Goal: Task Accomplishment & Management: Manage account settings

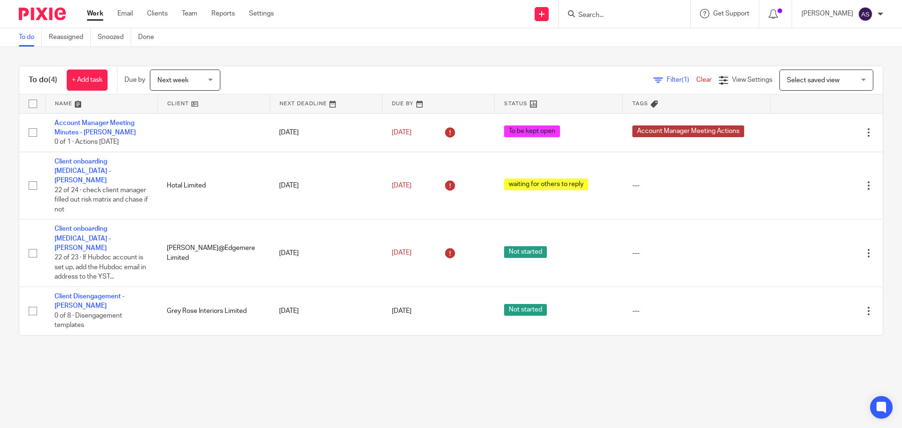
click at [163, 15] on link "Clients" at bounding box center [157, 13] width 21 height 9
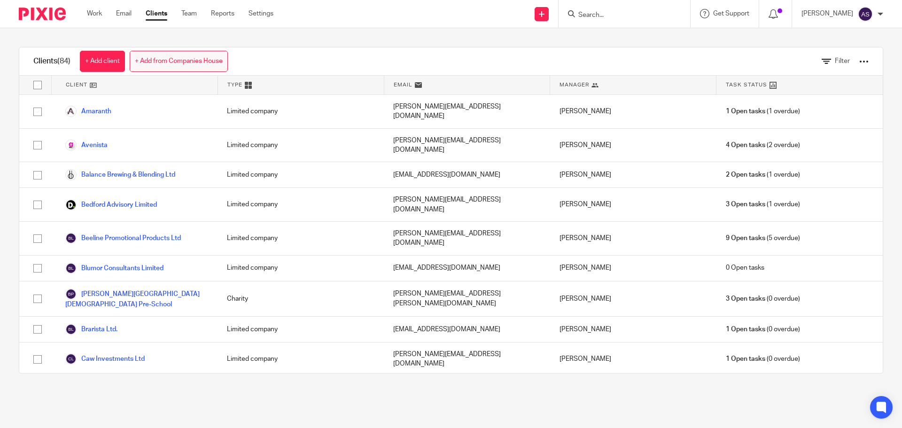
click at [216, 68] on link "+ Add from Companies House" at bounding box center [179, 61] width 98 height 21
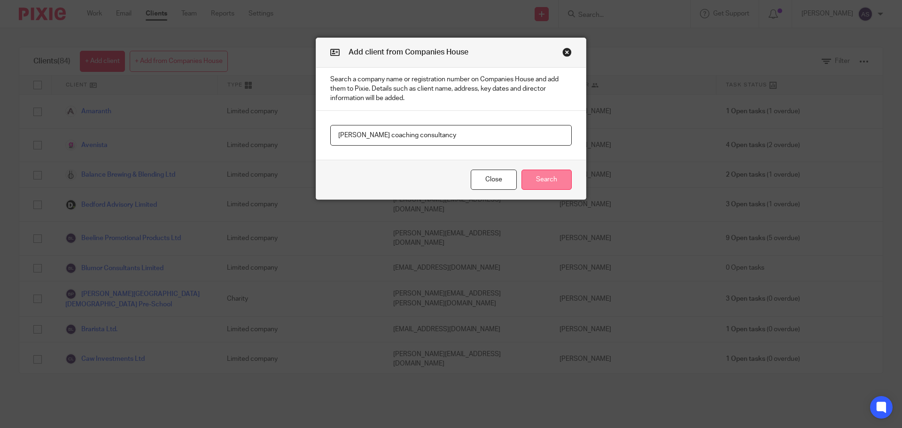
type input "bridgeman coaching consultancy"
click at [560, 185] on button "Search" at bounding box center [547, 180] width 50 height 20
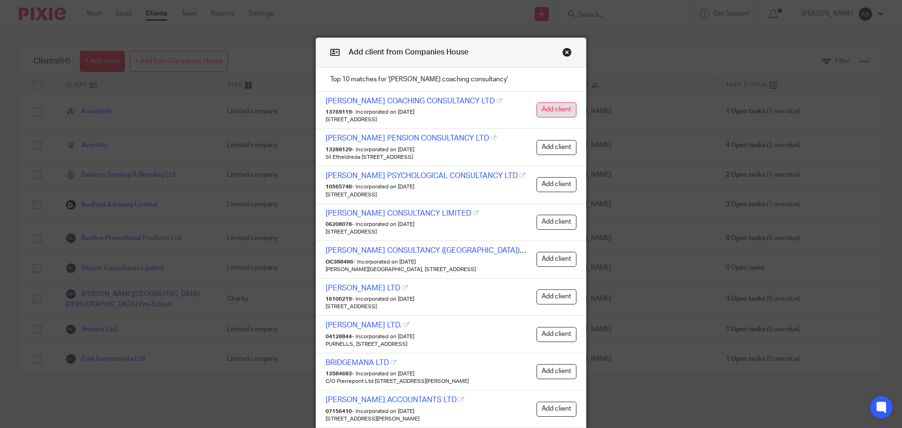
click at [550, 114] on button "Add client" at bounding box center [557, 109] width 40 height 15
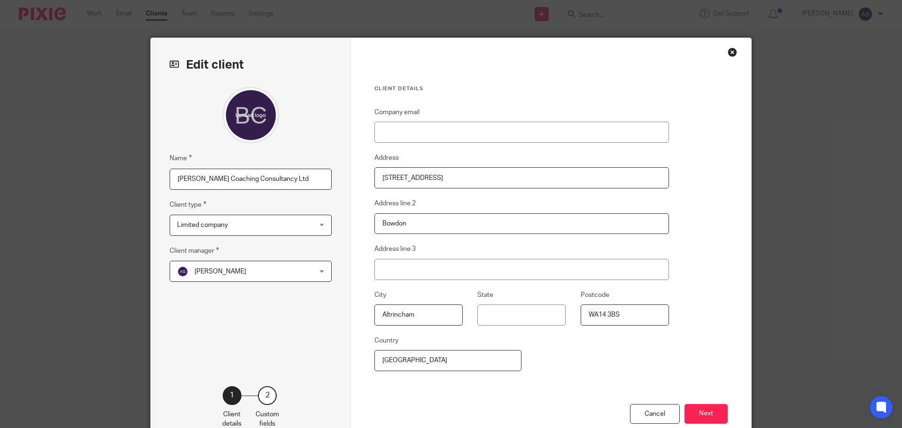
click at [284, 268] on span "[PERSON_NAME]" at bounding box center [238, 271] width 123 height 20
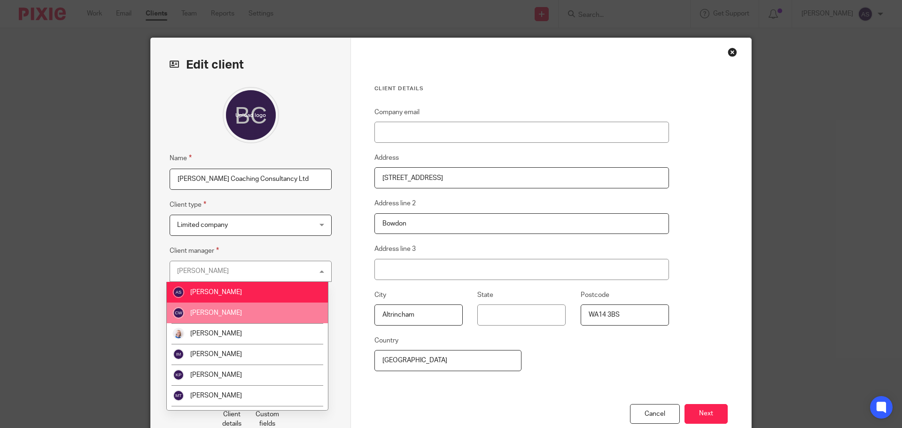
click at [265, 313] on li "[PERSON_NAME]" at bounding box center [247, 313] width 161 height 21
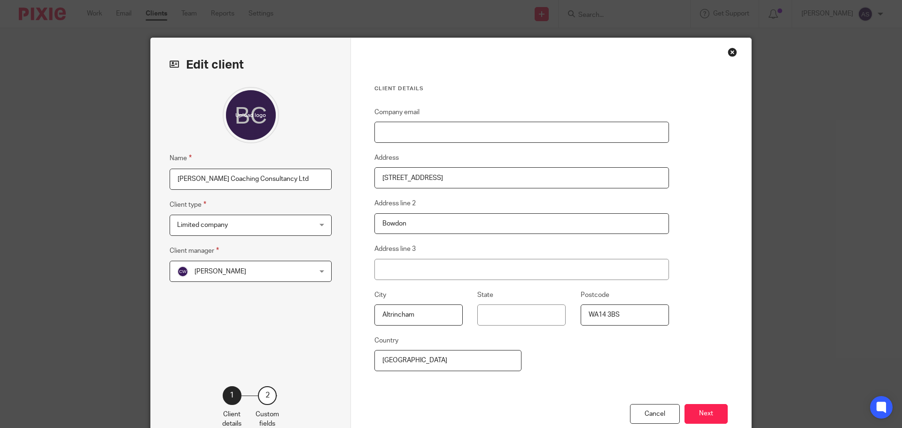
click at [427, 128] on input "Company email" at bounding box center [522, 132] width 295 height 21
click at [417, 134] on input "Company email" at bounding box center [522, 132] width 295 height 21
paste input ""james.bridgeman@bridgfordconsultancy.co.uk" <james.bridgeman@bridgfordconsulta…"
drag, startPoint x: 515, startPoint y: 133, endPoint x: 378, endPoint y: 136, distance: 137.3
click at [378, 136] on input ""james.bridgeman@bridgfordconsultancy.co.uk" <james.bridgeman@bridgfordconsulta…" at bounding box center [522, 132] width 295 height 21
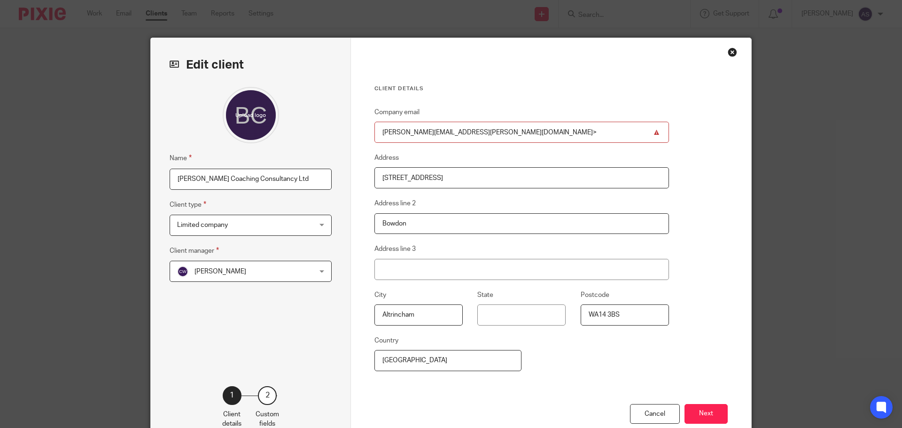
click at [528, 131] on input "james.bridgeman@bridgfordconsultancy.co.uk>" at bounding box center [522, 132] width 295 height 21
type input "[PERSON_NAME][EMAIL_ADDRESS][PERSON_NAME][DOMAIN_NAME]"
click at [694, 413] on button "Next" at bounding box center [706, 414] width 43 height 20
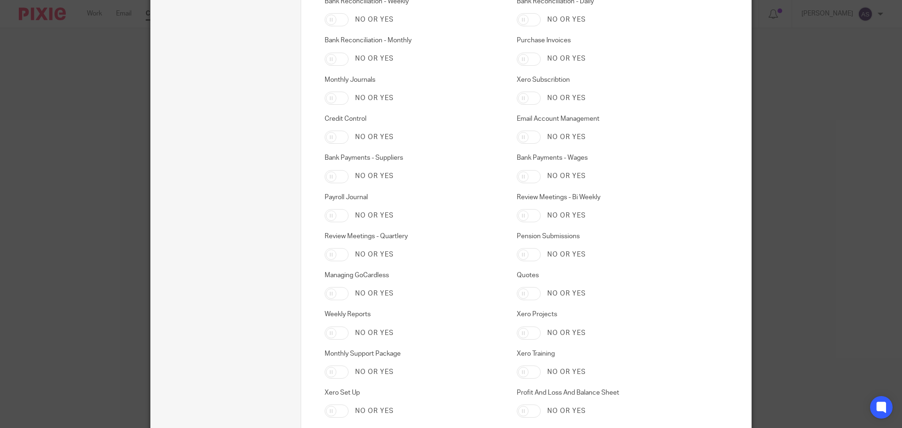
scroll to position [1269, 0]
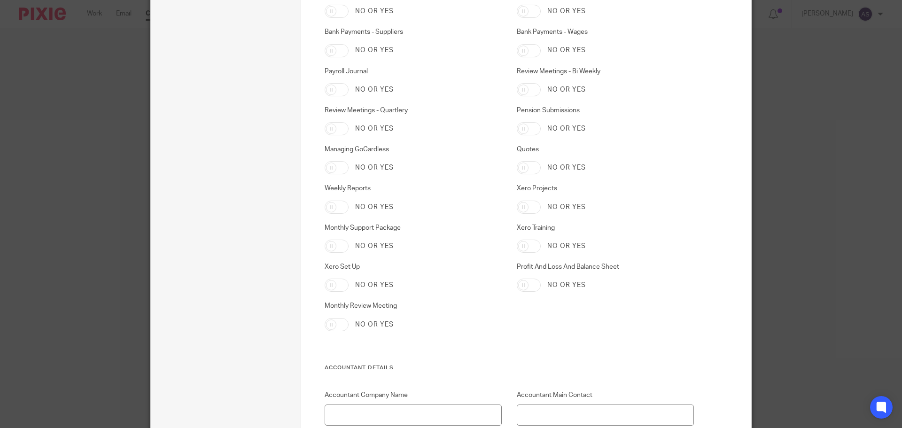
click at [346, 282] on div "No or yes" at bounding box center [414, 285] width 178 height 13
click at [343, 284] on input "Xero Set Up" at bounding box center [337, 285] width 24 height 13
checkbox input "true"
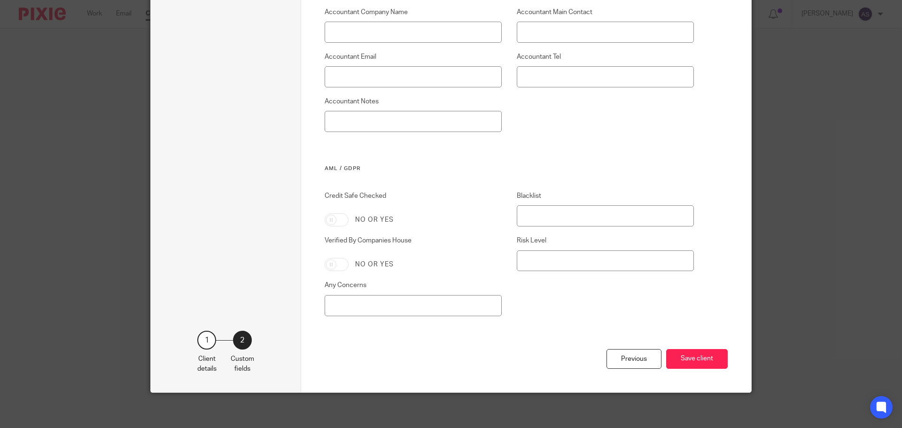
scroll to position [1654, 0]
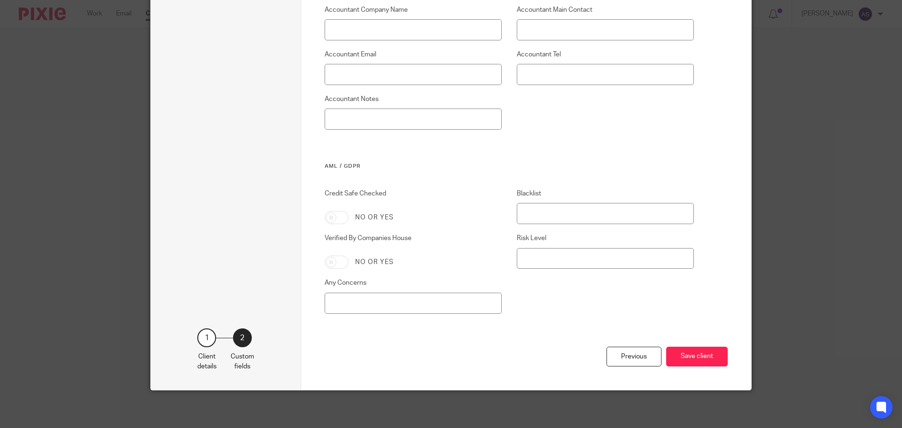
click at [335, 216] on input "Credit Safe Checked" at bounding box center [337, 217] width 24 height 13
checkbox input "true"
click at [340, 262] on input "Verified By Companies House" at bounding box center [337, 262] width 24 height 13
checkbox input "true"
click at [704, 353] on button "Save client" at bounding box center [697, 357] width 62 height 20
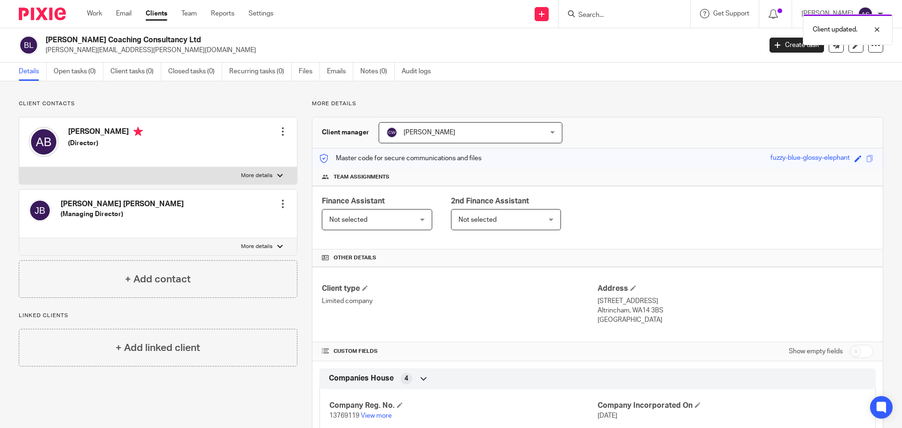
click at [280, 201] on div at bounding box center [282, 203] width 9 height 9
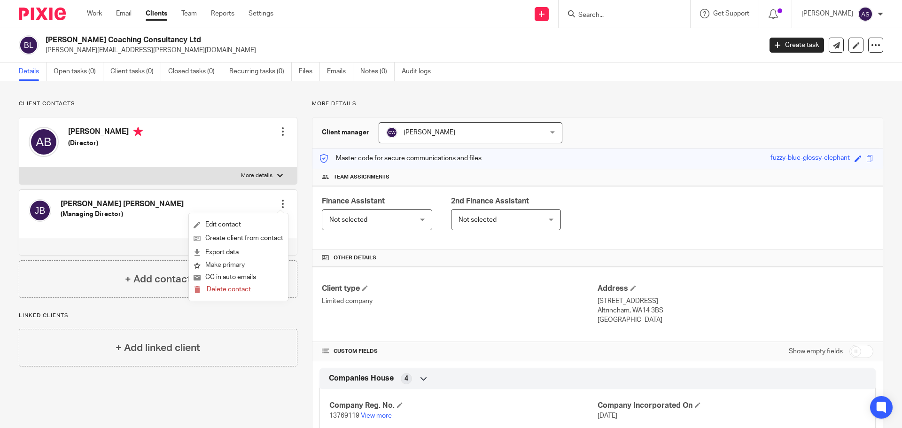
click at [231, 264] on button "Make primary" at bounding box center [219, 265] width 51 height 12
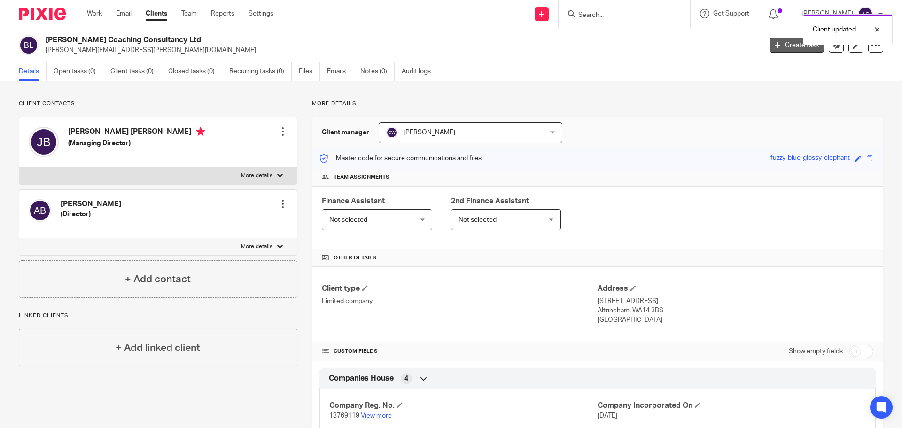
click at [775, 47] on icon at bounding box center [778, 45] width 6 height 6
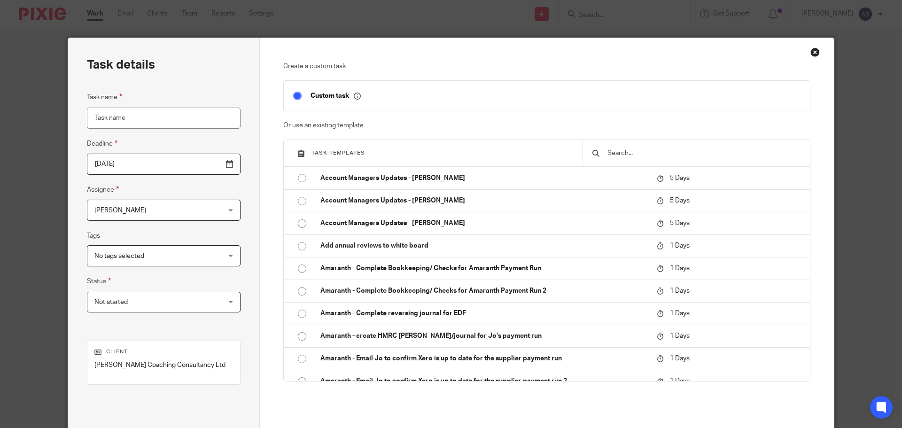
click at [646, 157] on input "text" at bounding box center [704, 153] width 194 height 10
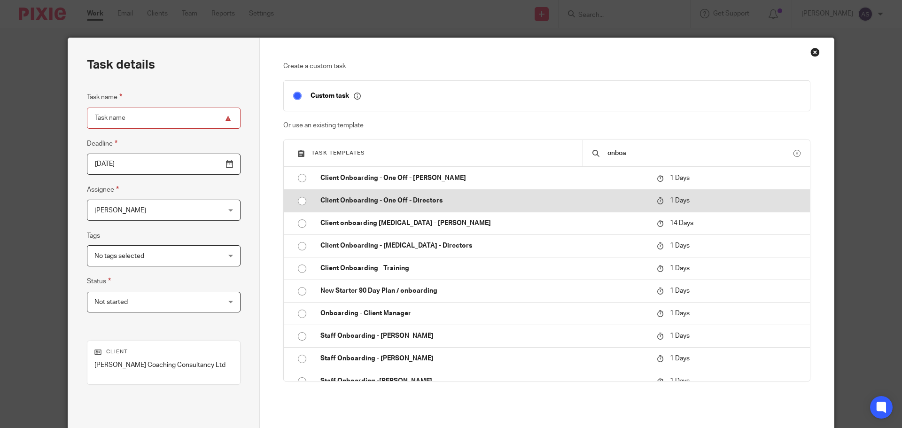
type input "onboa"
click at [299, 200] on input "radio" at bounding box center [302, 201] width 18 height 18
type input "2025-09-19"
type input "Client Onboarding - One Off - Directors"
checkbox input "false"
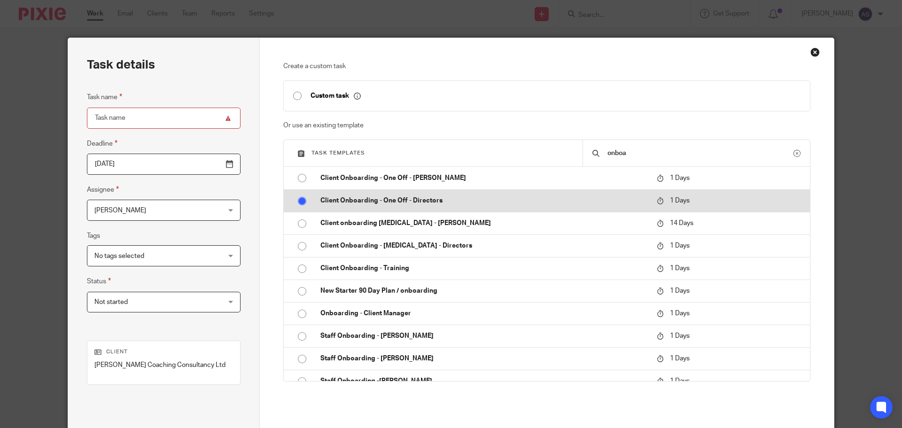
radio input "false"
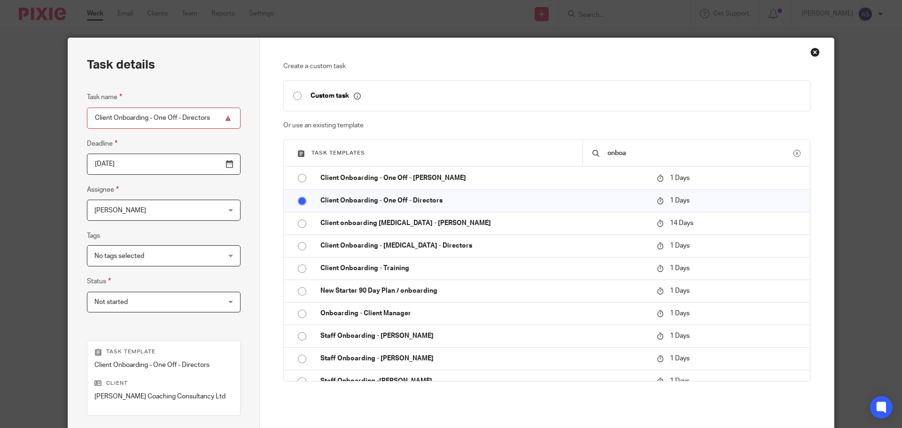
click at [206, 163] on input "2025-09-19" at bounding box center [164, 164] width 154 height 21
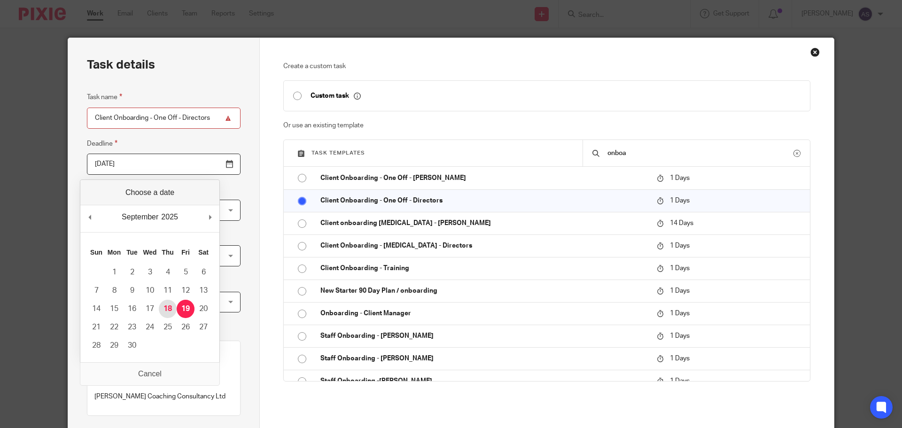
type input "2025-09-18"
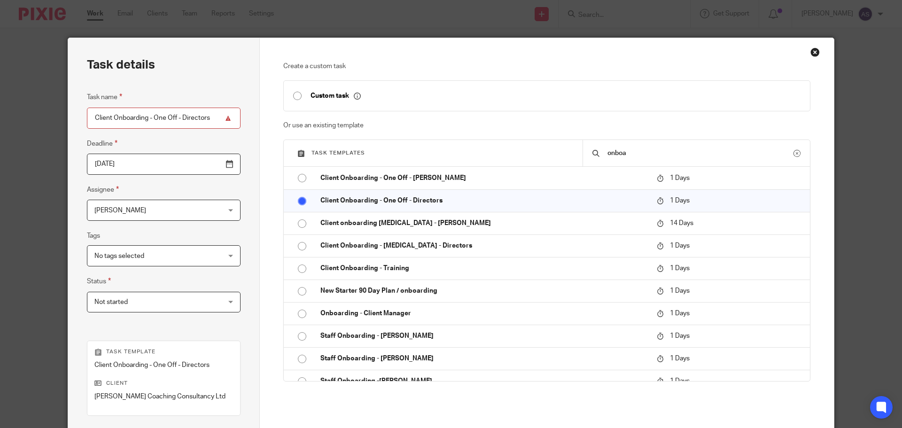
click at [158, 213] on span "[PERSON_NAME]" at bounding box center [152, 210] width 117 height 20
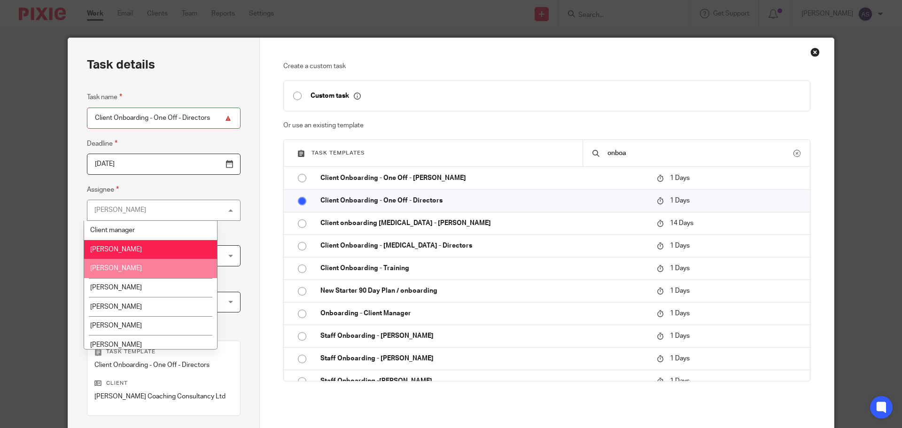
click at [156, 267] on li "[PERSON_NAME]" at bounding box center [150, 268] width 133 height 19
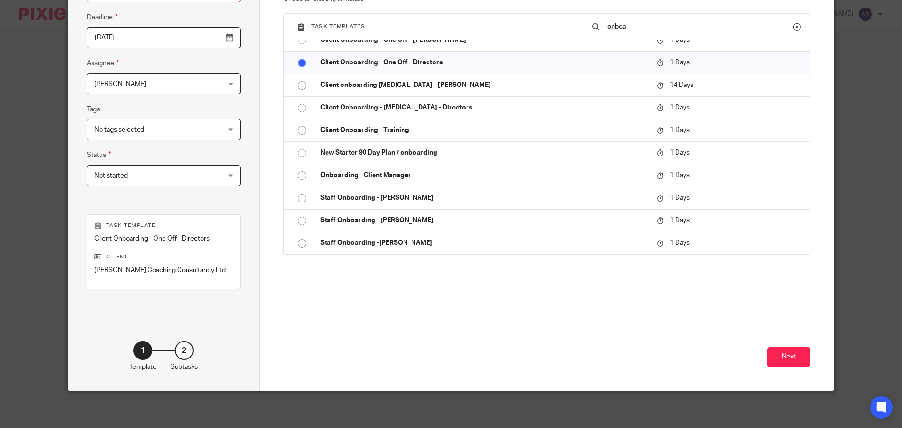
scroll to position [127, 0]
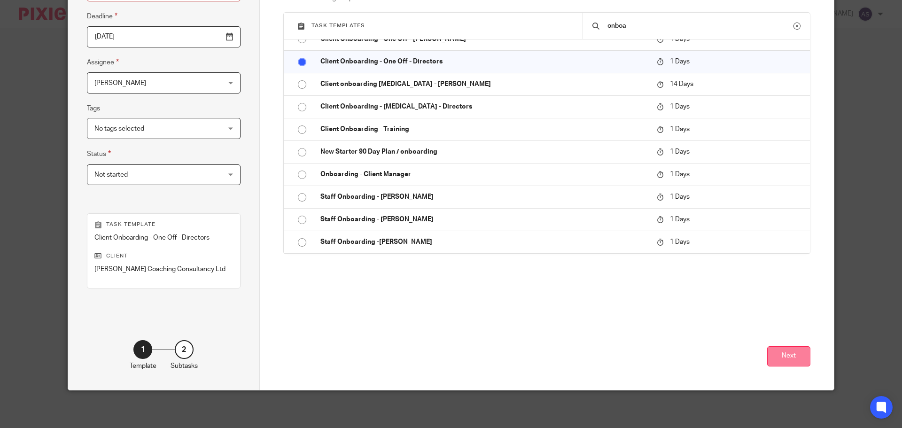
click at [783, 359] on button "Next" at bounding box center [788, 356] width 43 height 20
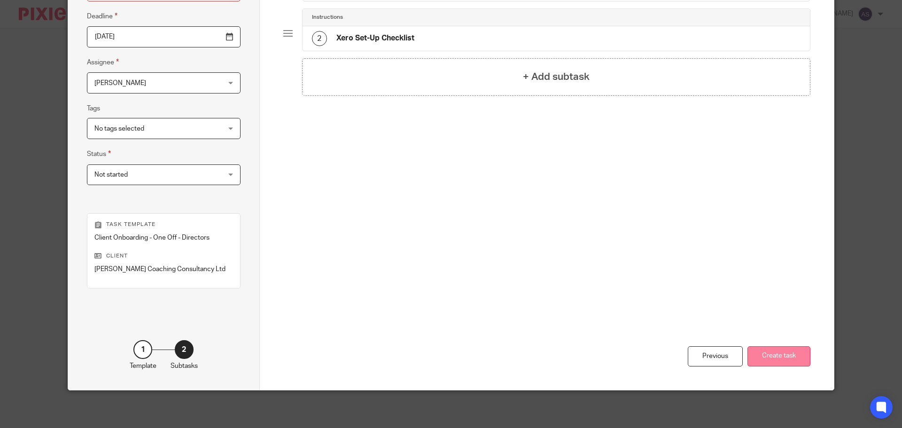
click at [783, 358] on button "Create task" at bounding box center [779, 356] width 63 height 20
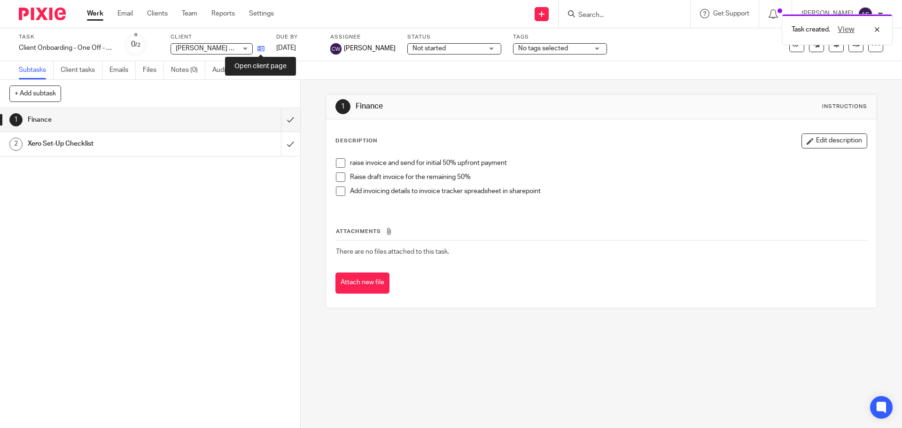
click at [260, 48] on icon at bounding box center [261, 48] width 7 height 7
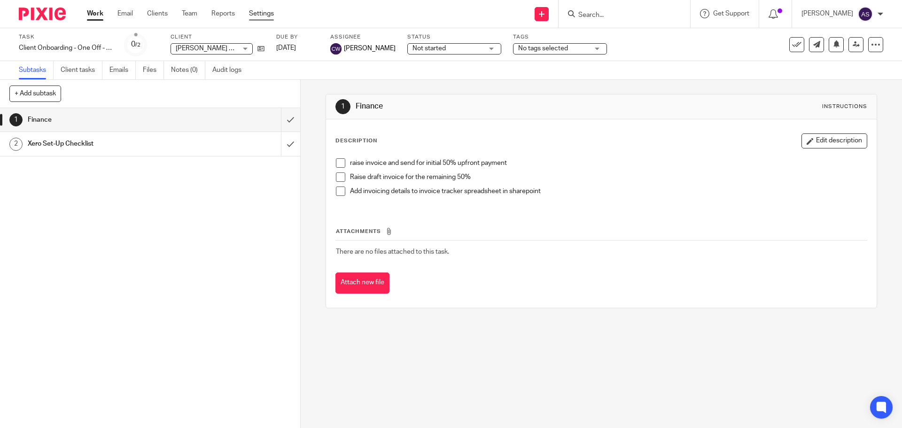
click at [268, 12] on link "Settings" at bounding box center [261, 13] width 25 height 9
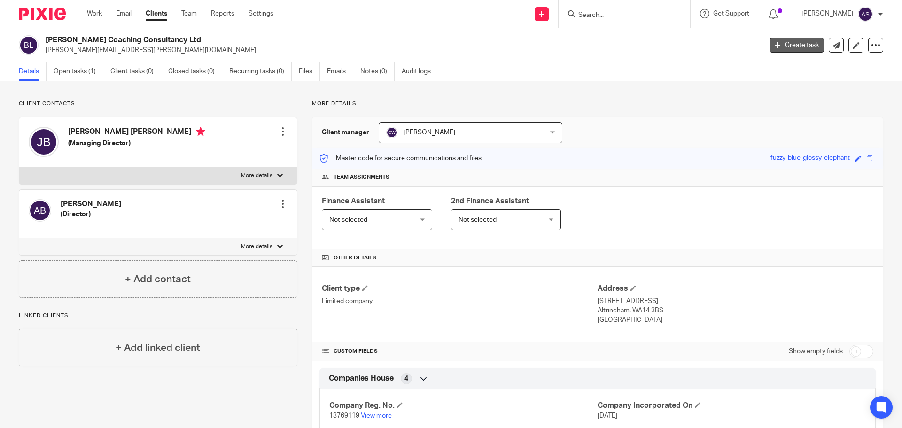
click at [794, 45] on link "Create task" at bounding box center [797, 45] width 55 height 15
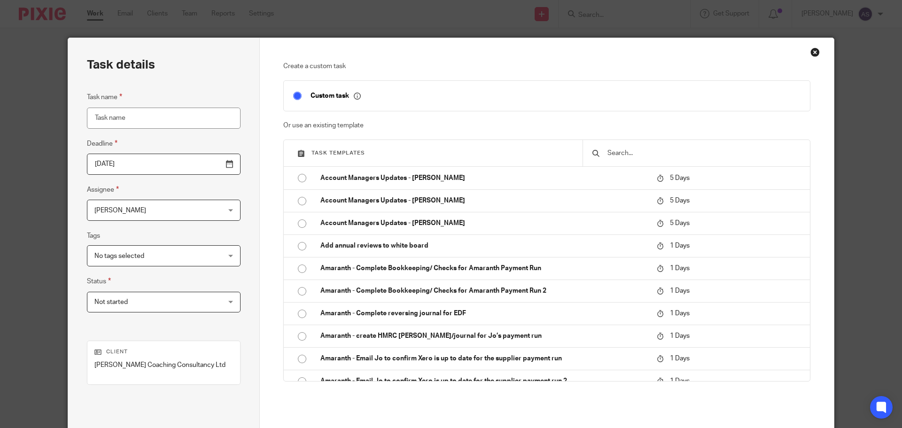
click at [642, 151] on input "text" at bounding box center [704, 153] width 194 height 10
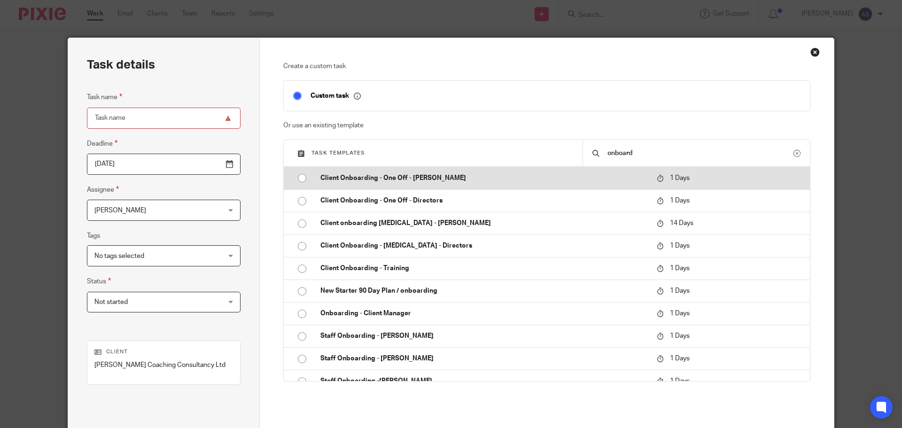
type input "onboard"
click at [297, 176] on input "radio" at bounding box center [302, 178] width 18 height 18
type input "2025-09-19"
type input "Client Onboarding - One Off - Adele"
checkbox input "false"
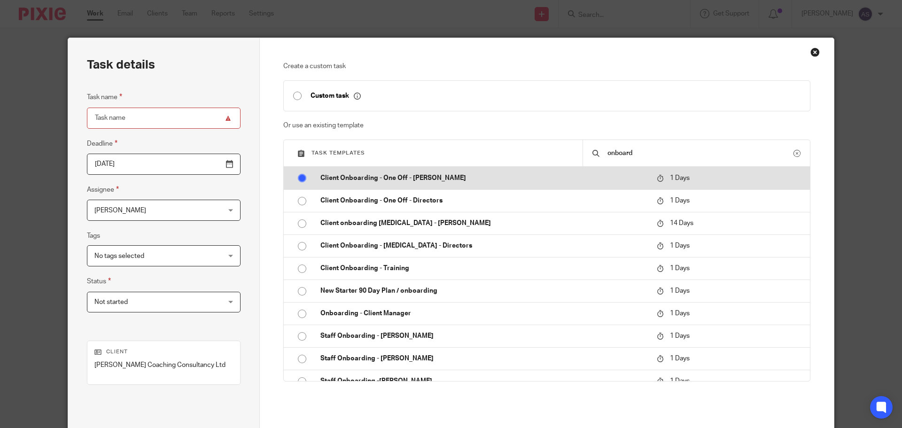
radio input "false"
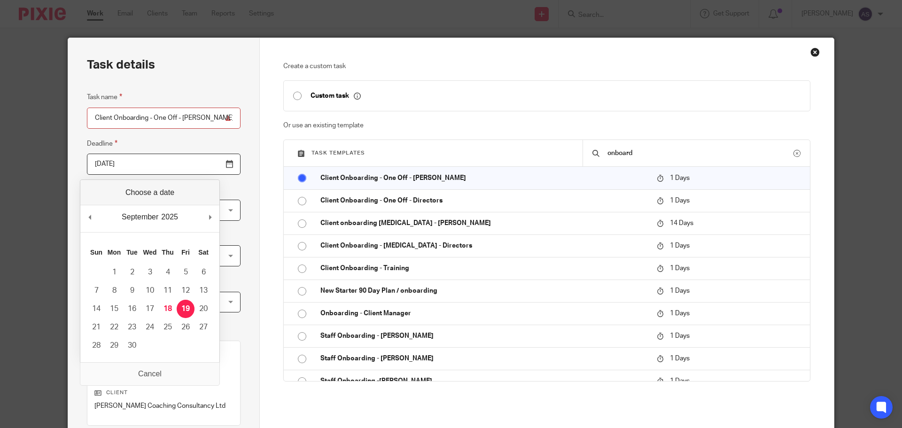
click at [204, 164] on input "2025-09-19" at bounding box center [164, 164] width 154 height 21
type input "2025-09-18"
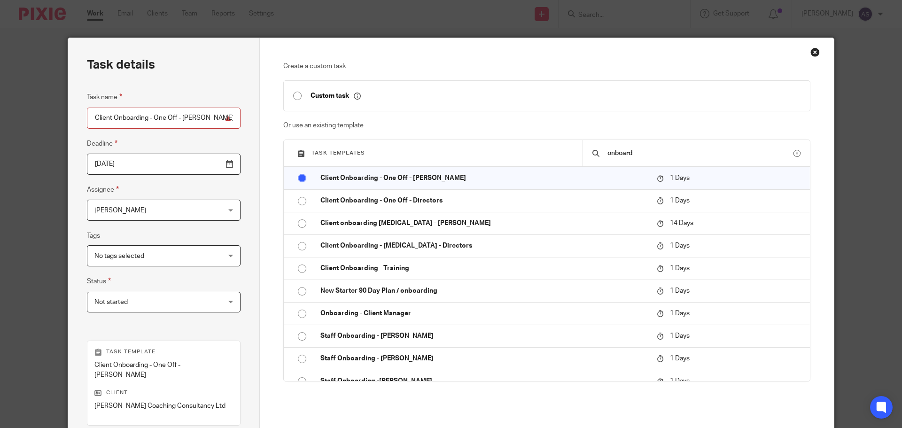
scroll to position [127, 0]
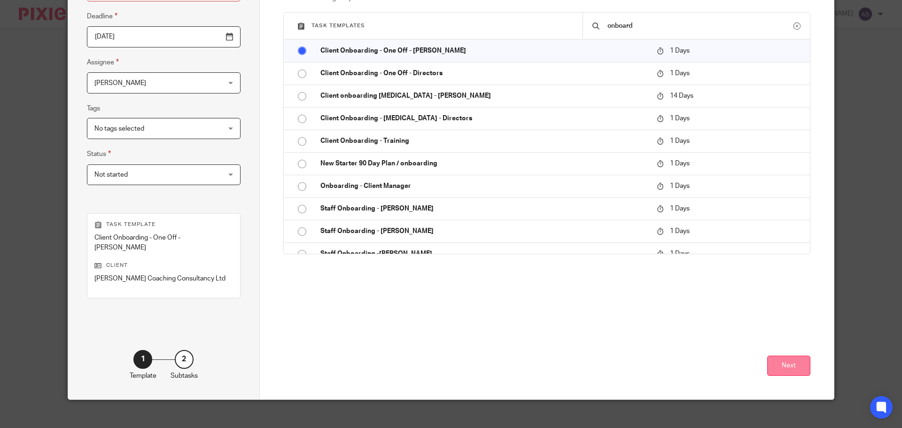
click at [777, 356] on button "Next" at bounding box center [788, 366] width 43 height 20
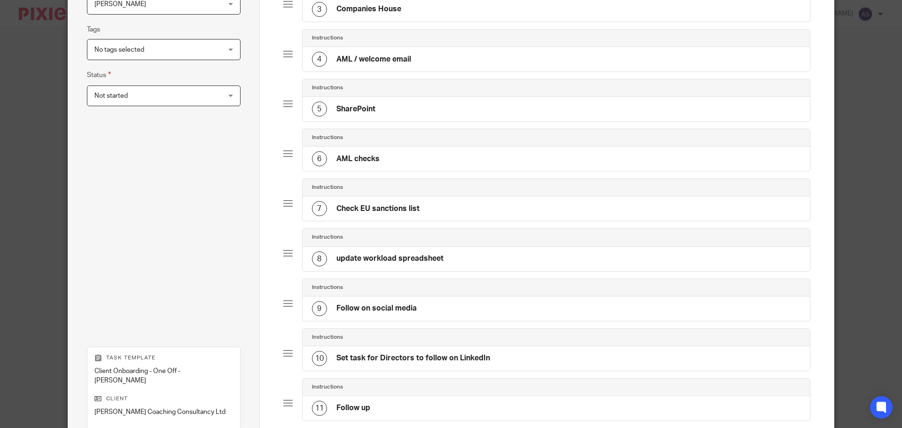
scroll to position [349, 0]
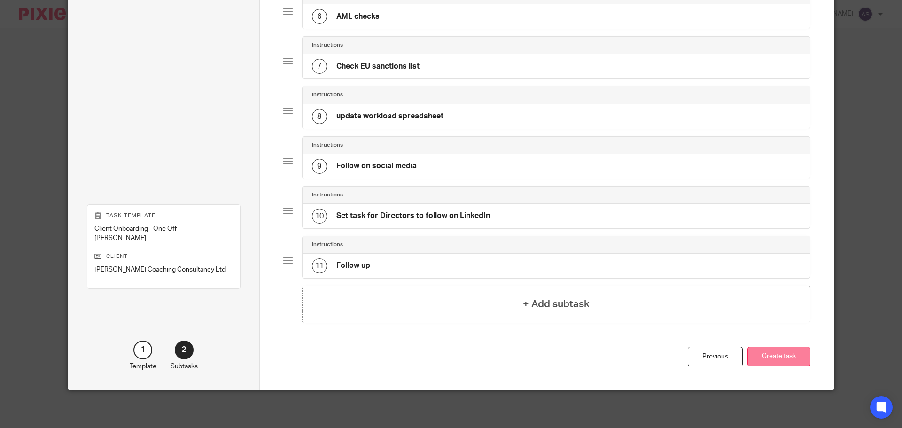
click at [764, 355] on button "Create task" at bounding box center [779, 357] width 63 height 20
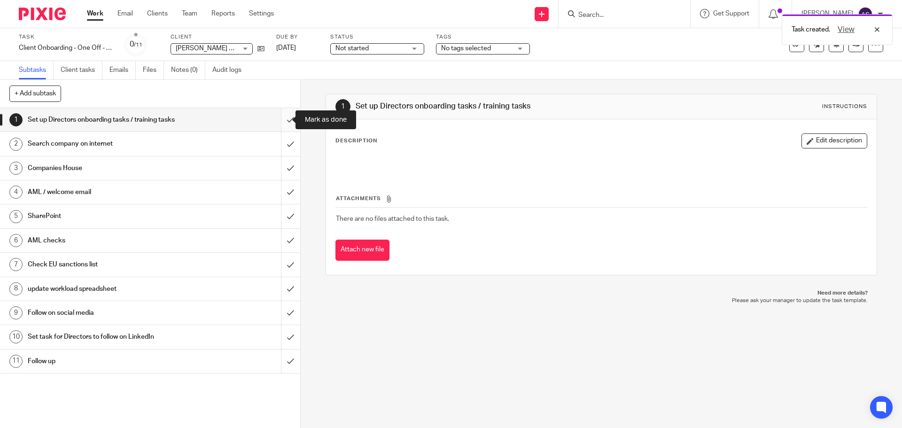
click at [281, 118] on input "submit" at bounding box center [150, 119] width 300 height 23
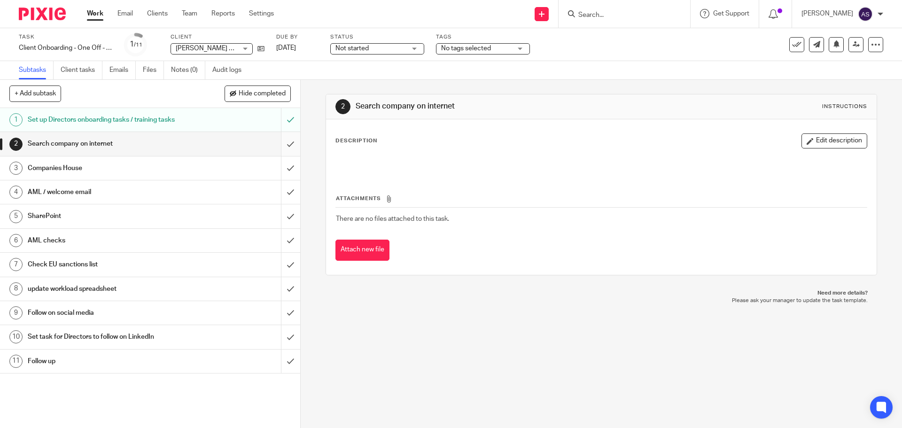
click at [279, 144] on input "submit" at bounding box center [150, 143] width 300 height 23
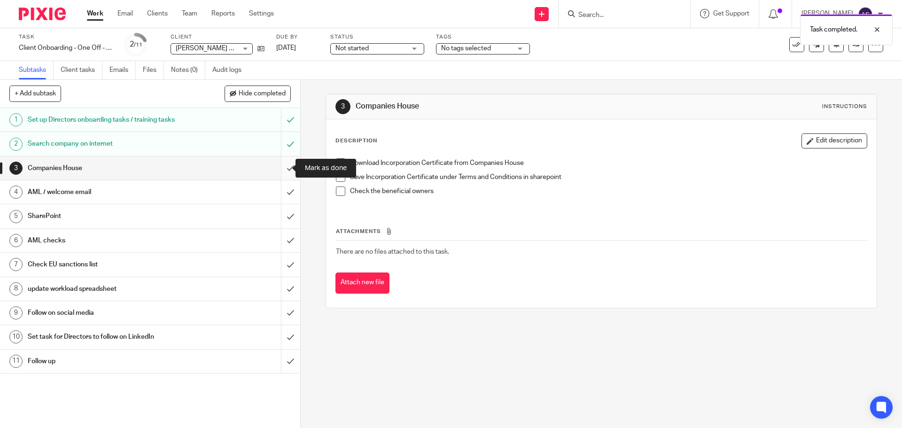
click at [280, 166] on input "submit" at bounding box center [150, 168] width 300 height 23
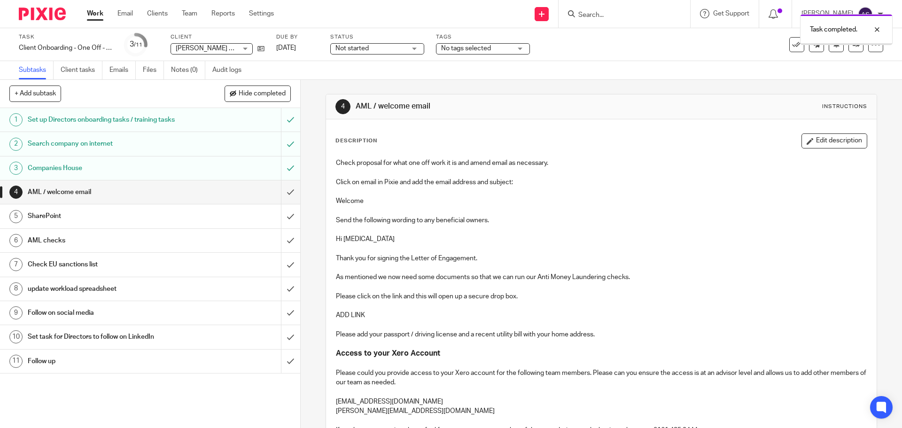
click at [222, 188] on div "AML / welcome email" at bounding box center [150, 192] width 244 height 14
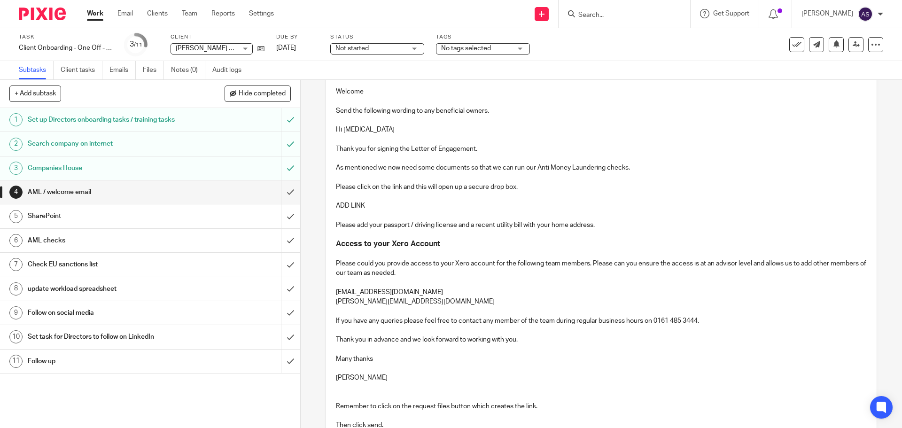
scroll to position [235, 0]
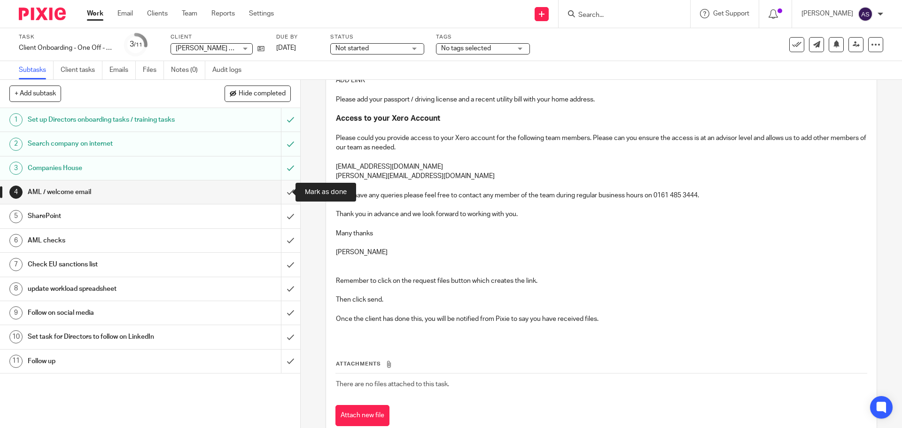
click at [281, 190] on input "submit" at bounding box center [150, 191] width 300 height 23
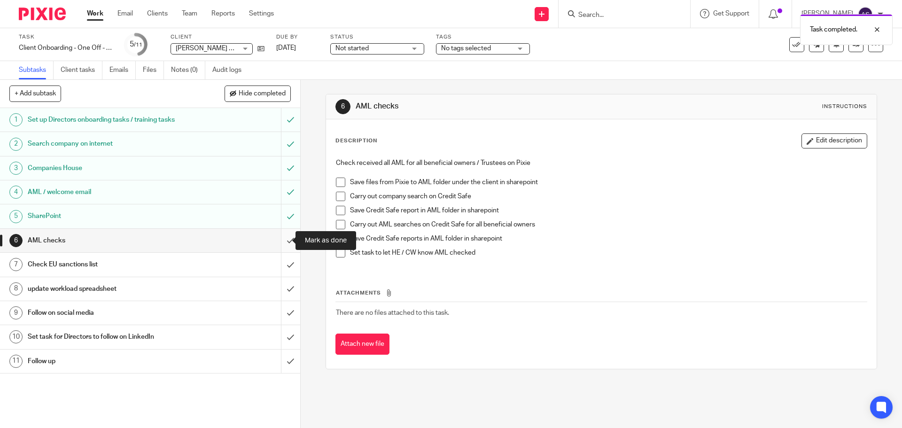
click at [281, 241] on input "submit" at bounding box center [150, 240] width 300 height 23
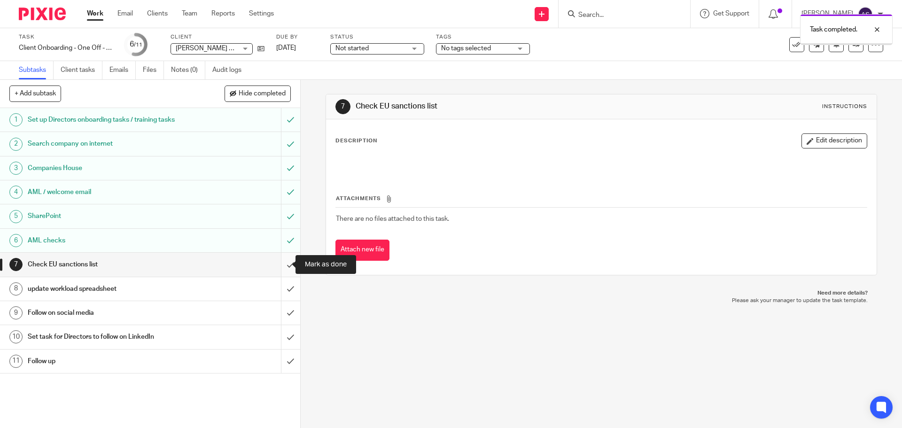
click at [279, 258] on input "submit" at bounding box center [150, 264] width 300 height 23
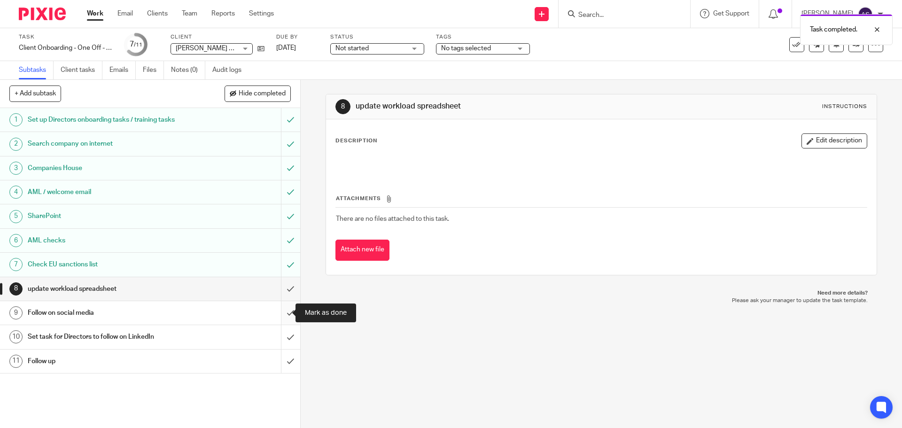
click at [275, 314] on input "submit" at bounding box center [150, 312] width 300 height 23
click at [279, 337] on input "submit" at bounding box center [150, 336] width 300 height 23
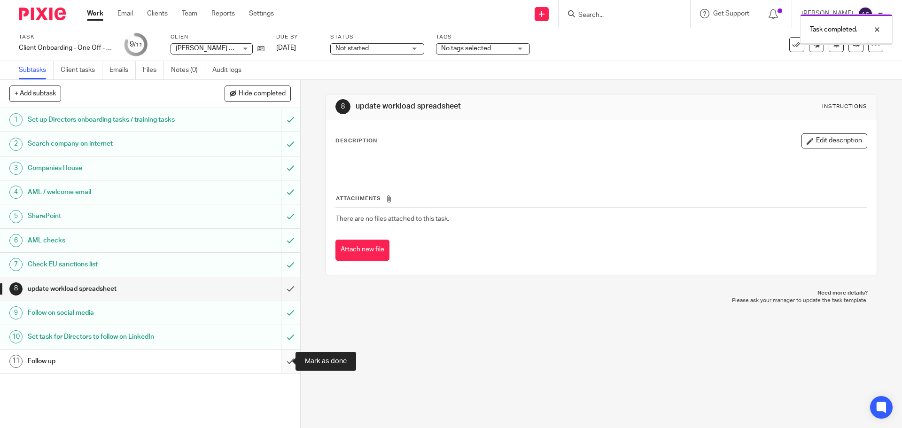
click at [282, 366] on input "submit" at bounding box center [150, 361] width 300 height 23
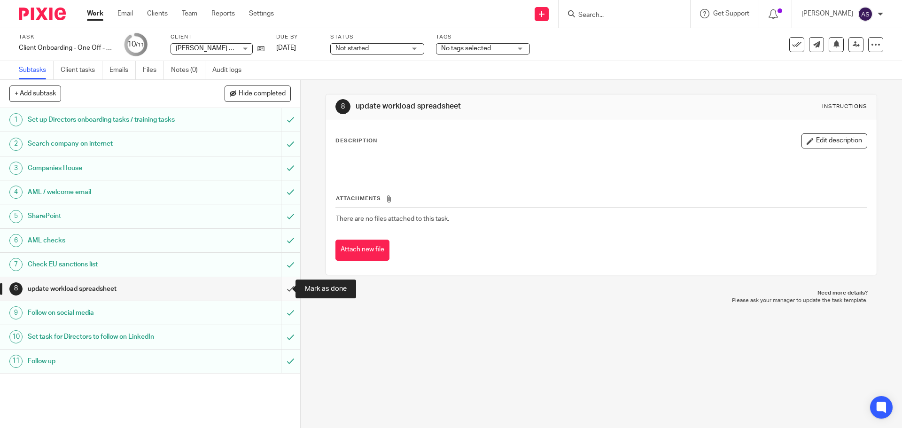
click at [281, 290] on input "submit" at bounding box center [150, 288] width 300 height 23
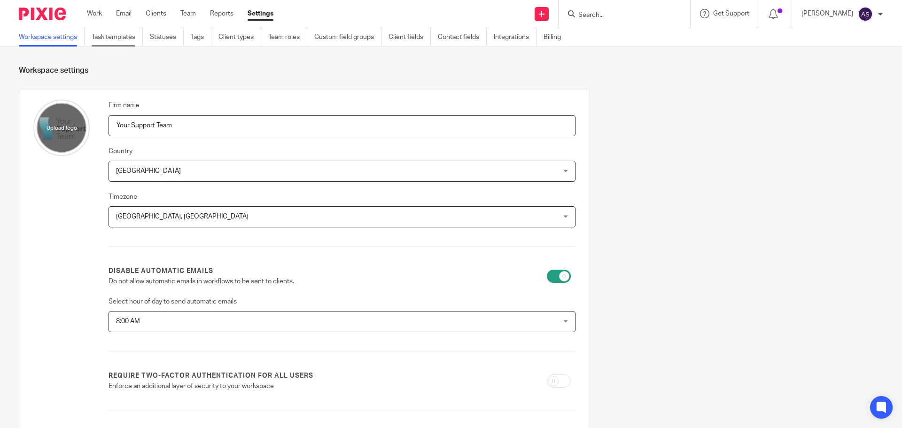
click at [133, 37] on link "Task templates" at bounding box center [117, 37] width 51 height 18
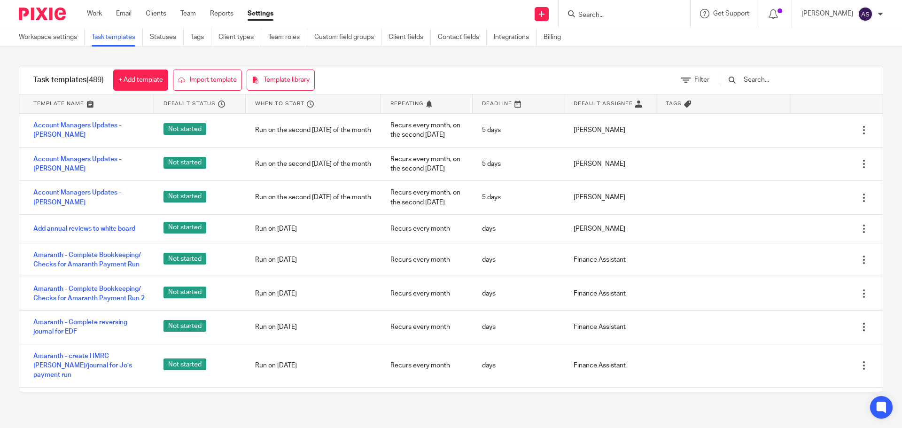
click at [768, 75] on input "text" at bounding box center [798, 80] width 110 height 10
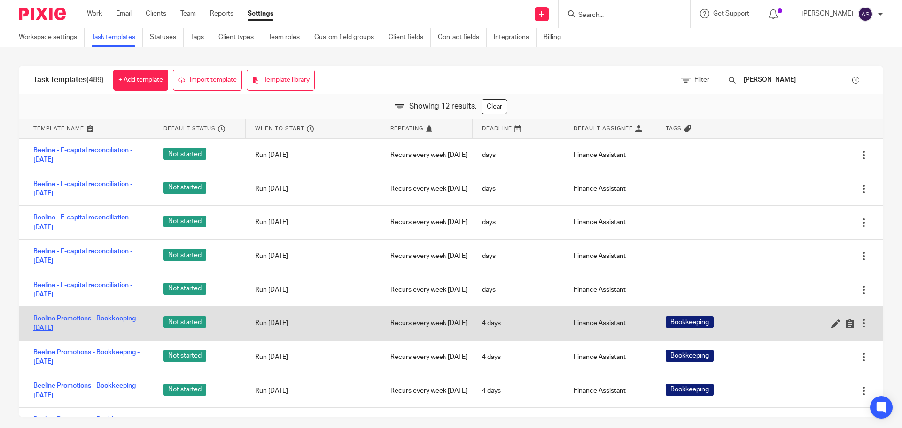
type input "beel"
click at [75, 317] on link "Beeline Promotions - Bookkeeping - [DATE]" at bounding box center [88, 323] width 111 height 19
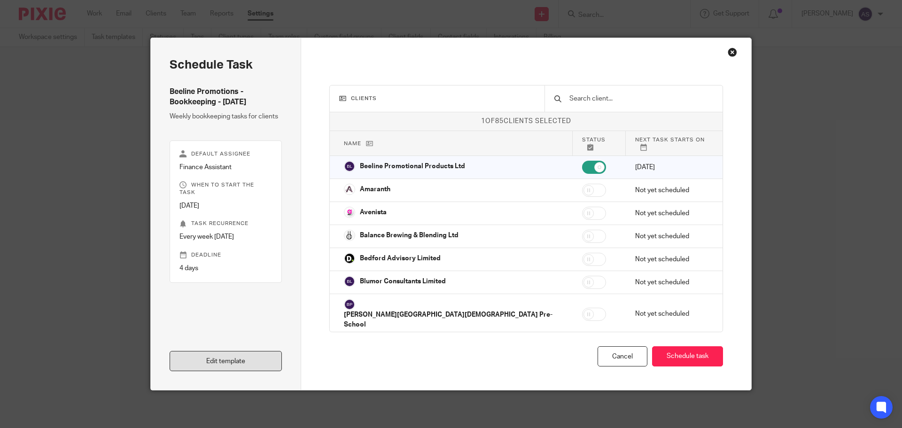
click at [249, 360] on link "Edit template" at bounding box center [226, 361] width 112 height 20
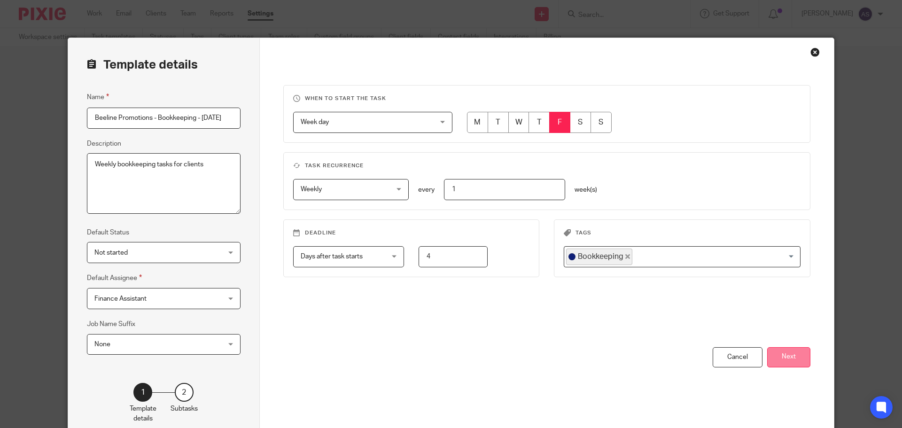
click at [783, 362] on button "Next" at bounding box center [788, 357] width 43 height 20
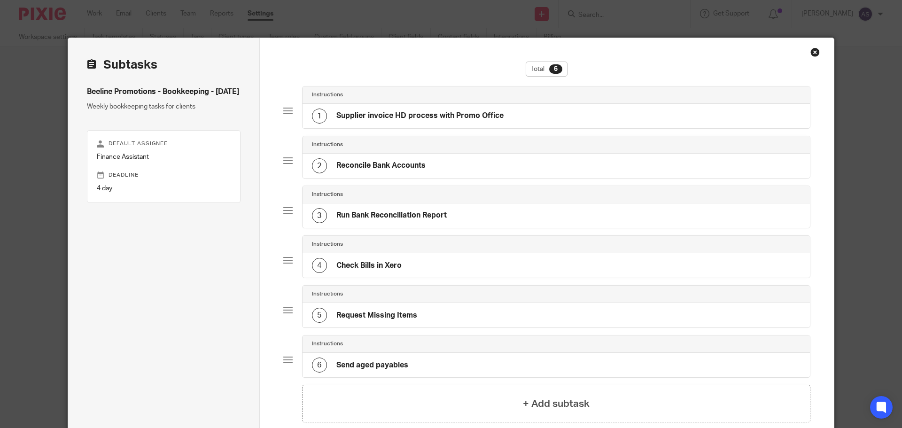
click at [401, 111] on h4 "Supplier invoice HD process with Promo Office" at bounding box center [420, 116] width 167 height 10
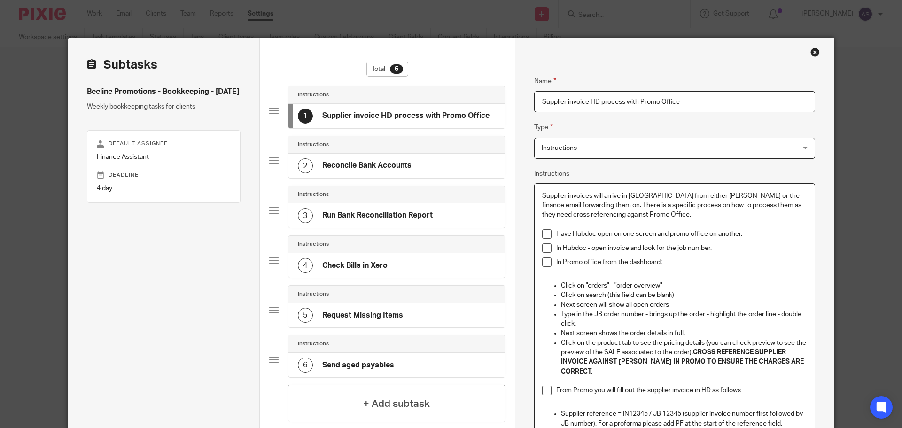
click at [732, 247] on p "In Hubdoc - open invoice and look for the job number." at bounding box center [681, 247] width 251 height 9
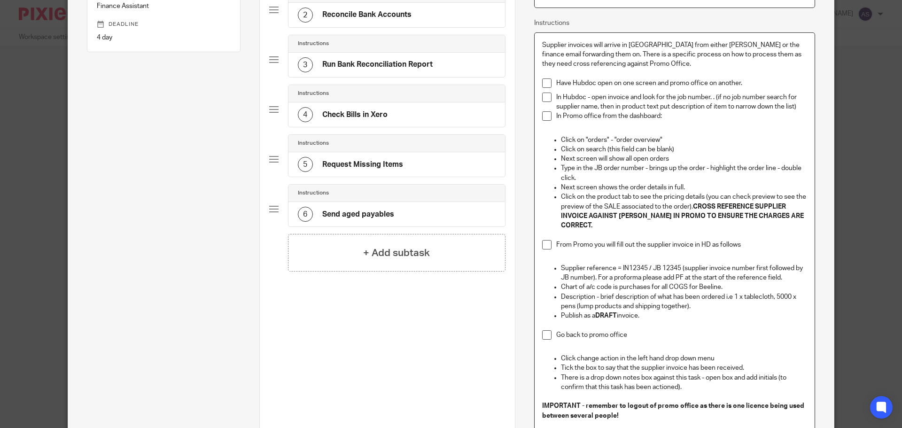
scroll to position [282, 0]
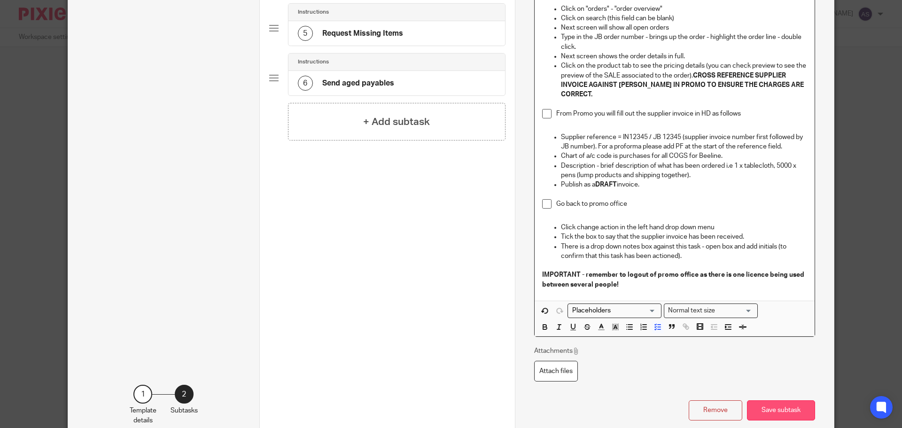
click at [788, 402] on button "Save subtask" at bounding box center [781, 410] width 68 height 20
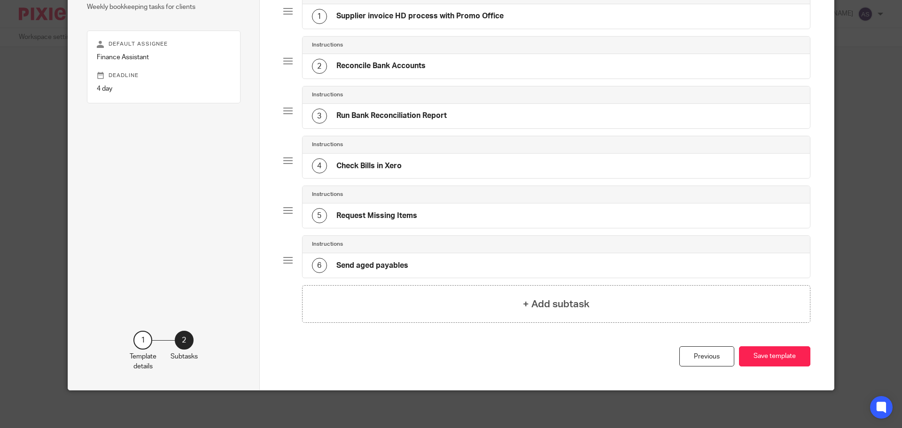
scroll to position [100, 0]
click at [783, 358] on button "Save template" at bounding box center [774, 356] width 71 height 20
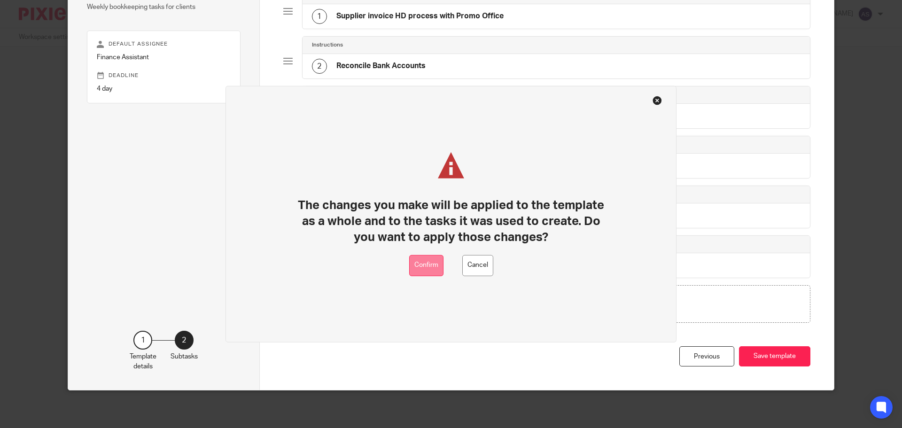
click at [428, 266] on button "Confirm" at bounding box center [426, 265] width 34 height 21
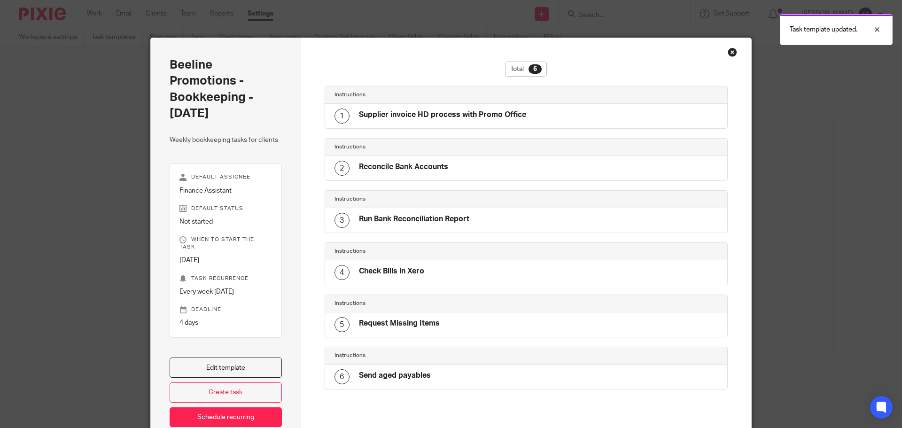
click at [728, 52] on div "Close this dialog window" at bounding box center [732, 51] width 9 height 9
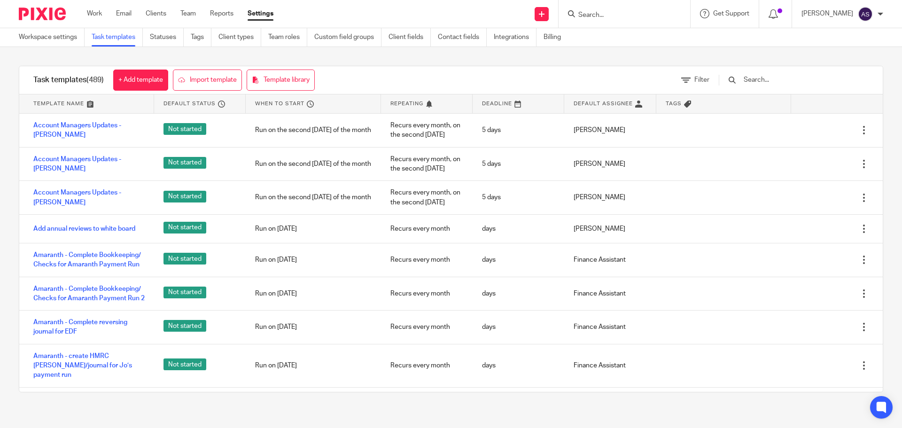
click at [778, 85] on input "text" at bounding box center [798, 80] width 110 height 10
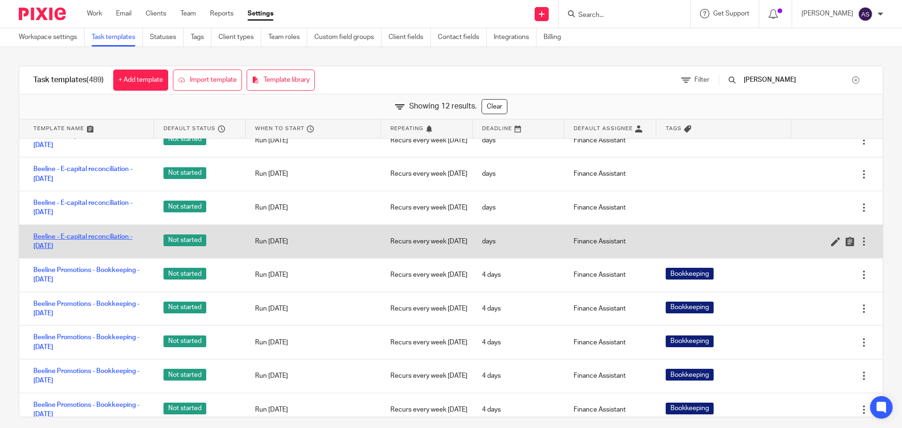
scroll to position [94, 0]
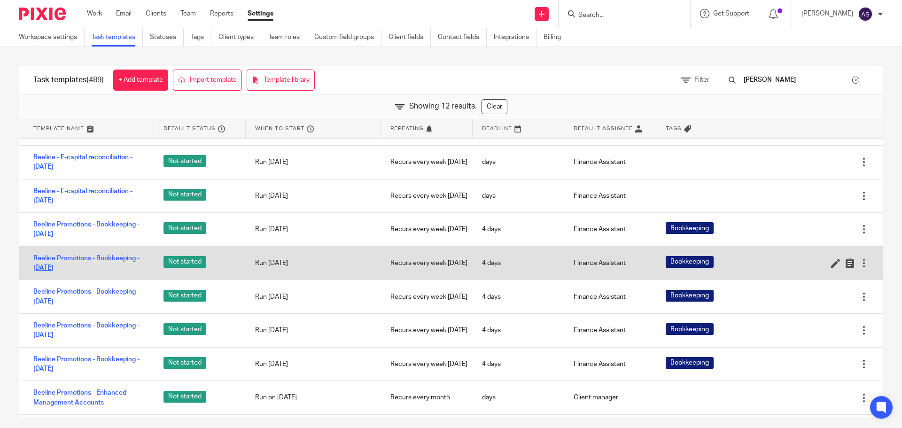
type input "beel"
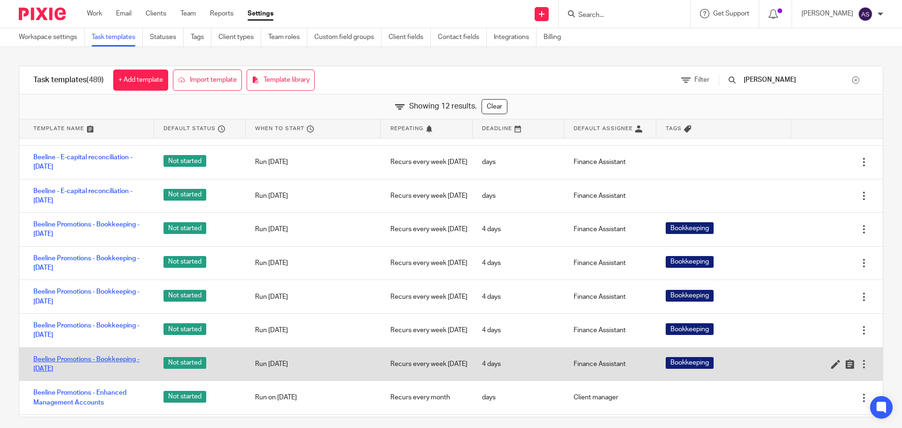
click at [115, 364] on link "Beeline Promotions - Bookkeeping - Wednesday" at bounding box center [88, 364] width 111 height 19
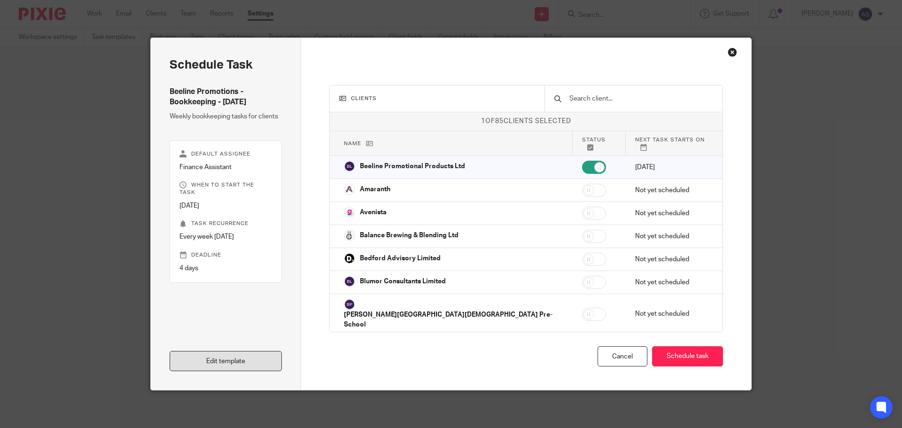
click at [235, 360] on link "Edit template" at bounding box center [226, 361] width 112 height 20
click at [197, 361] on link "Edit template" at bounding box center [226, 361] width 112 height 20
click at [222, 360] on link "Edit template" at bounding box center [226, 361] width 112 height 20
click at [231, 361] on link "Edit template" at bounding box center [226, 361] width 112 height 20
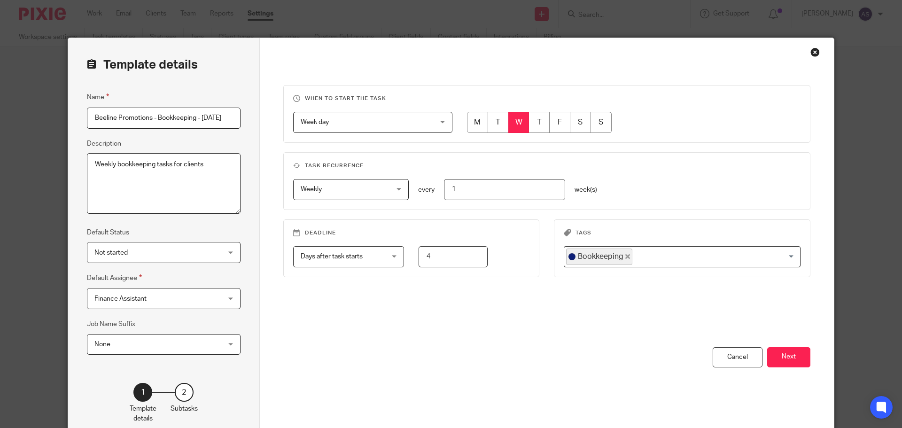
scroll to position [0, 5]
click at [786, 362] on button "Next" at bounding box center [788, 357] width 43 height 20
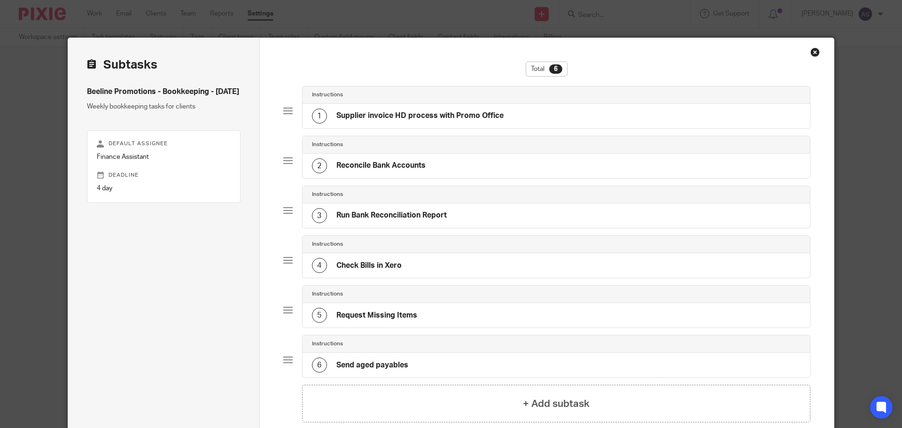
click at [425, 122] on div "1 Supplier invoice HD process with Promo Office" at bounding box center [408, 116] width 192 height 15
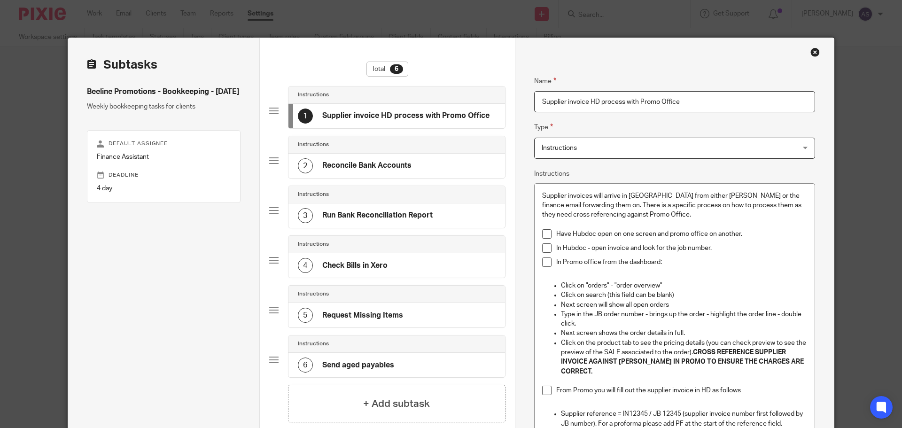
click at [719, 247] on p "In Hubdoc - open invoice and look for the job number." at bounding box center [681, 247] width 251 height 9
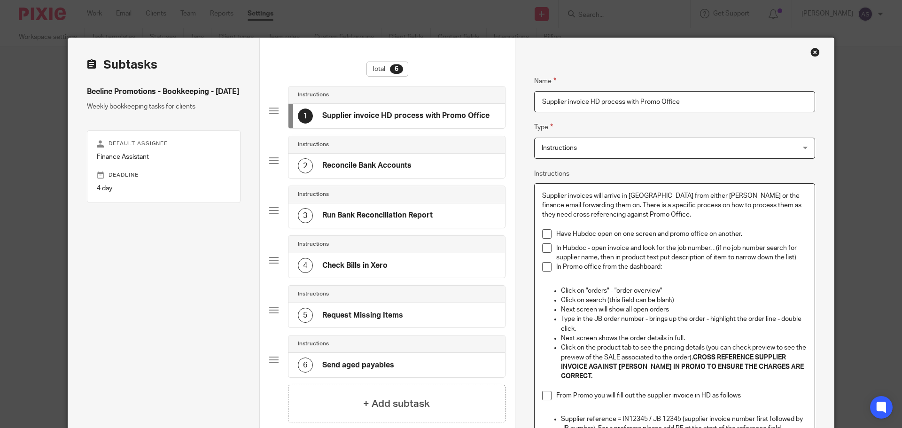
click at [715, 245] on p "In Hubdoc - open invoice and look for the job number. . (if no job number searc…" at bounding box center [681, 252] width 251 height 19
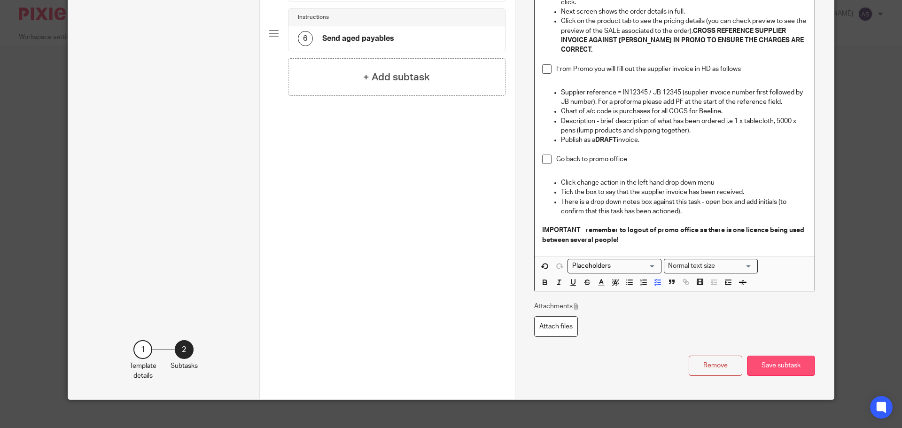
click at [785, 356] on button "Save subtask" at bounding box center [781, 366] width 68 height 20
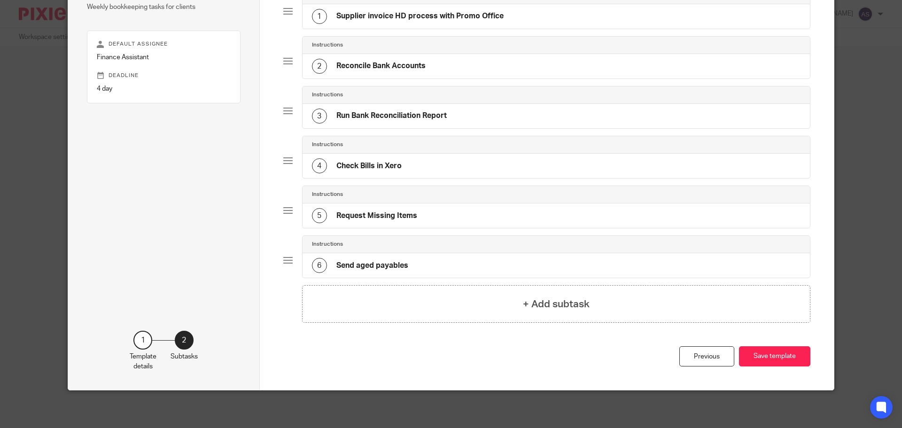
scroll to position [100, 0]
click at [777, 353] on button "Save template" at bounding box center [774, 356] width 71 height 20
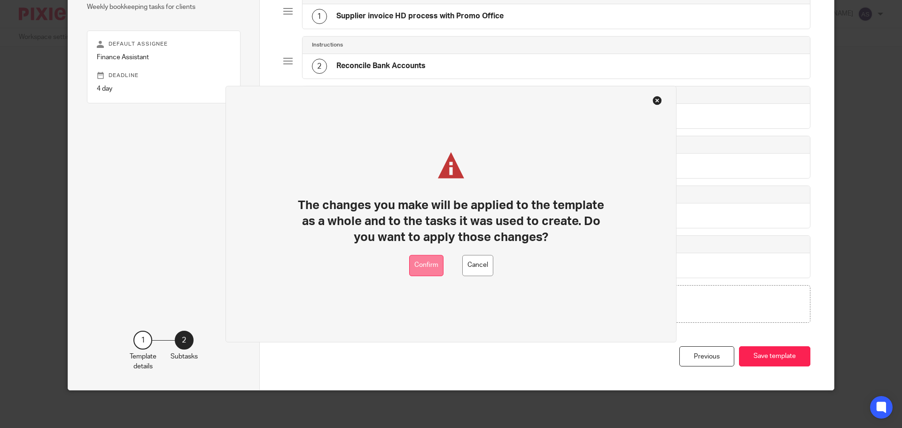
click at [428, 268] on button "Confirm" at bounding box center [426, 265] width 34 height 21
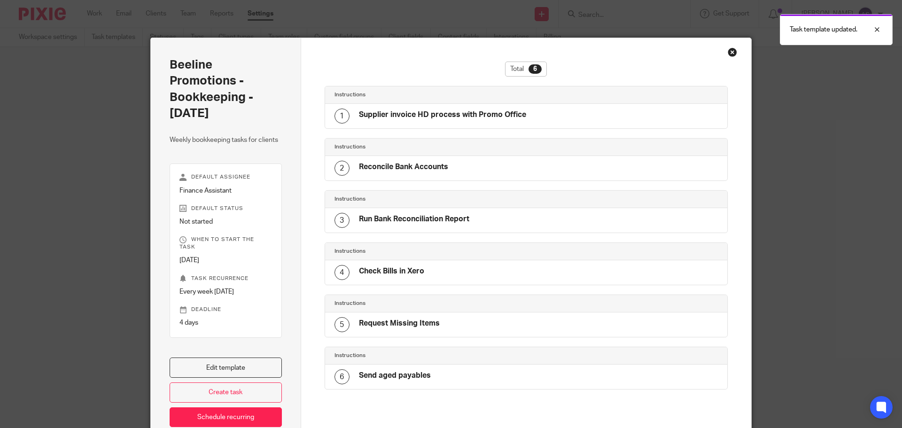
drag, startPoint x: 727, startPoint y: 51, endPoint x: 649, endPoint y: 48, distance: 78.1
click at [728, 51] on div "Close this dialog window" at bounding box center [732, 51] width 9 height 9
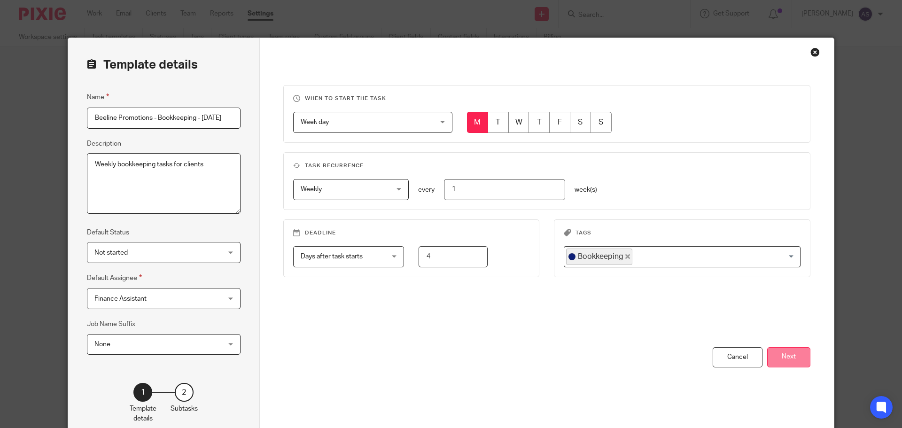
click at [781, 349] on button "Next" at bounding box center [788, 357] width 43 height 20
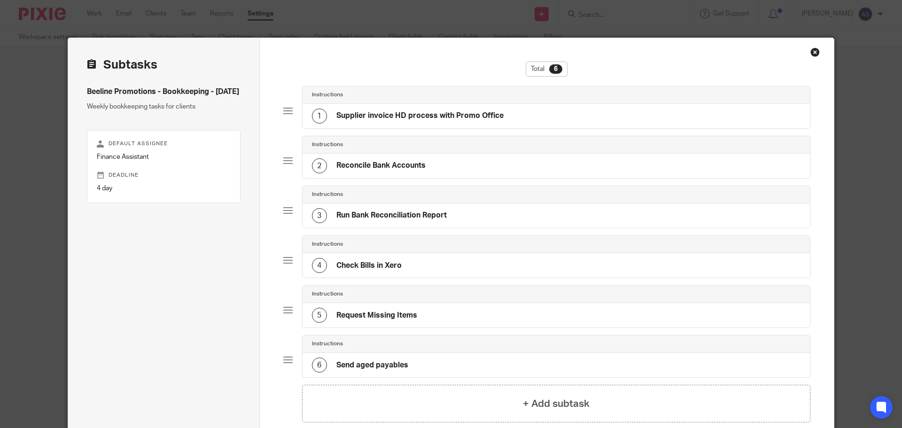
click at [431, 100] on div "Instructions" at bounding box center [557, 94] width 508 height 17
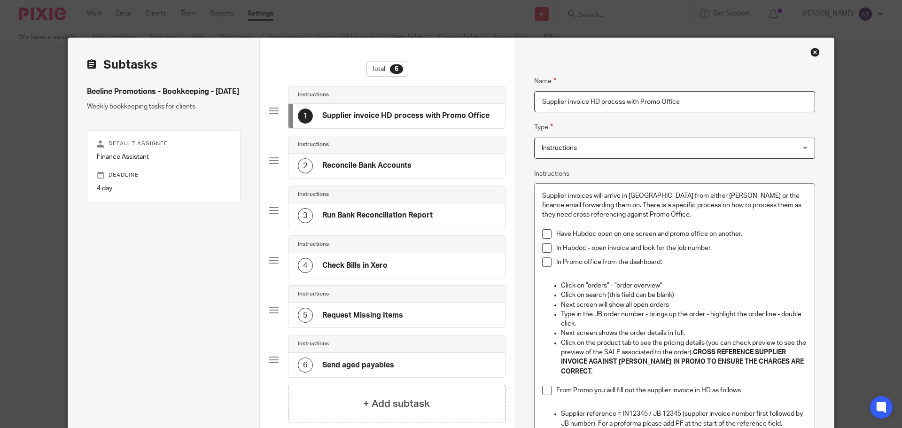
click at [723, 248] on p "In Hubdoc - open invoice and look for the job number." at bounding box center [681, 247] width 251 height 9
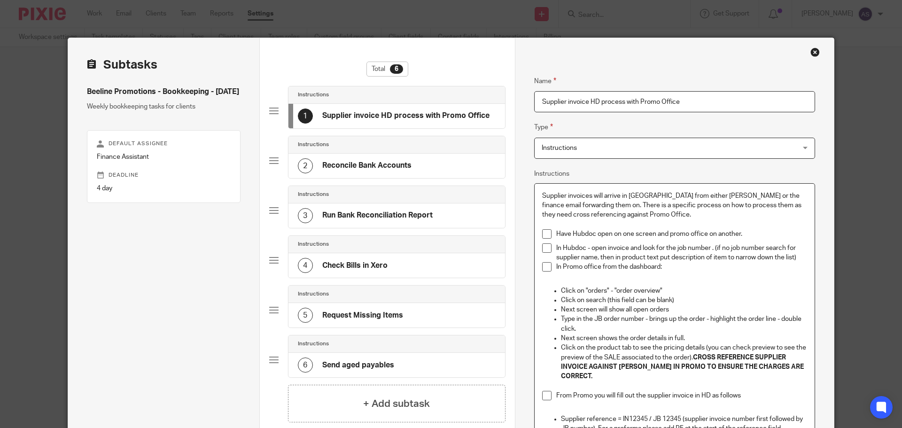
click at [715, 245] on p "In Hubdoc - open invoice and look for the job number . (if no job number search…" at bounding box center [681, 252] width 251 height 19
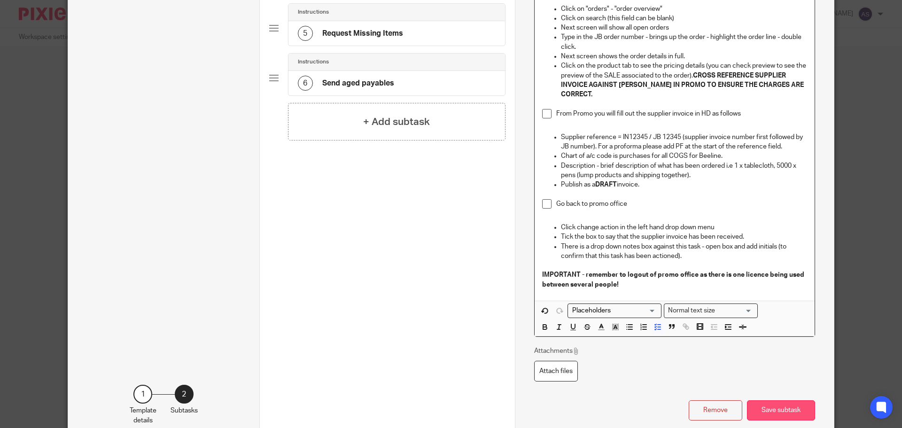
click at [776, 400] on button "Save subtask" at bounding box center [781, 410] width 68 height 20
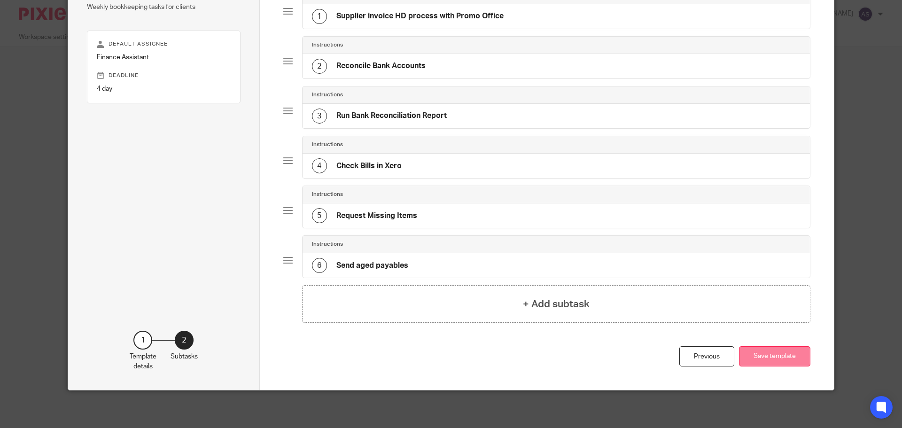
click at [776, 360] on button "Save template" at bounding box center [774, 356] width 71 height 20
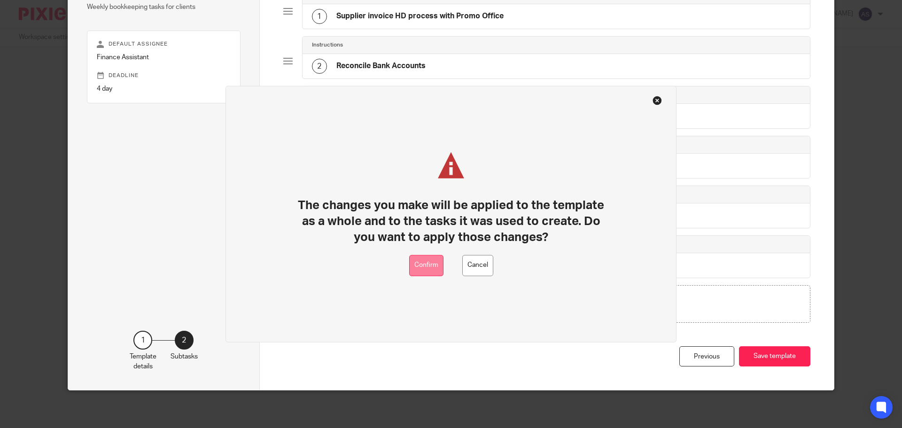
click at [428, 270] on button "Confirm" at bounding box center [426, 265] width 34 height 21
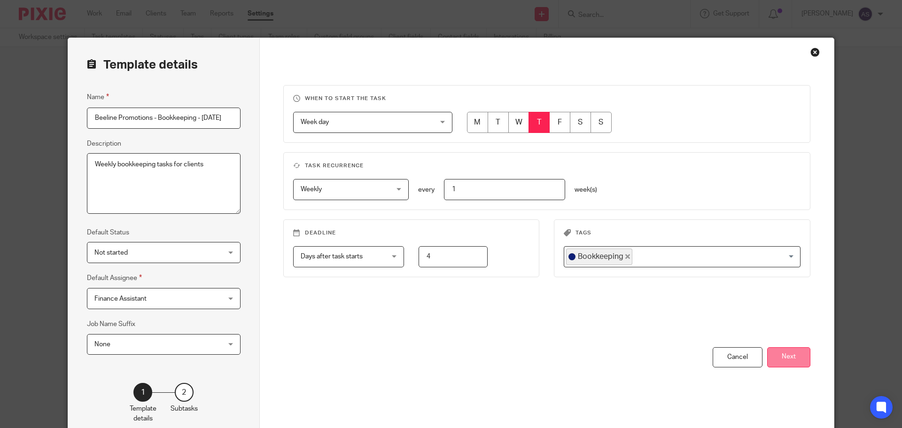
click at [791, 355] on button "Next" at bounding box center [788, 357] width 43 height 20
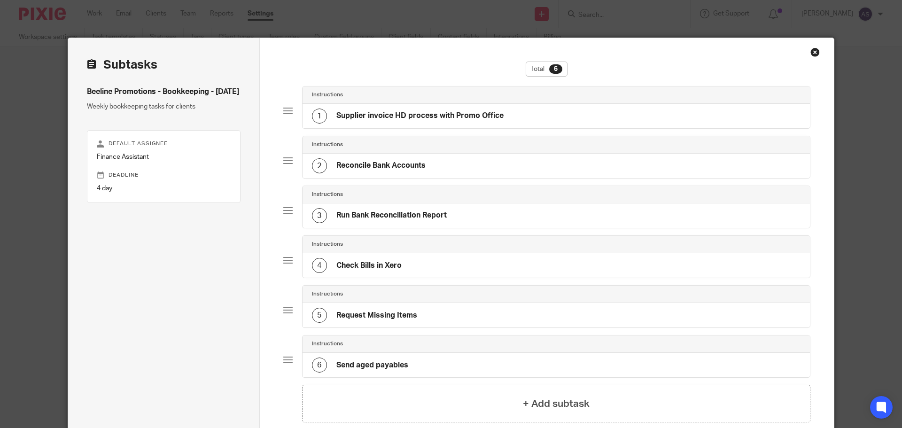
click at [470, 120] on h4 "Supplier invoice HD process with Promo Office" at bounding box center [420, 116] width 167 height 10
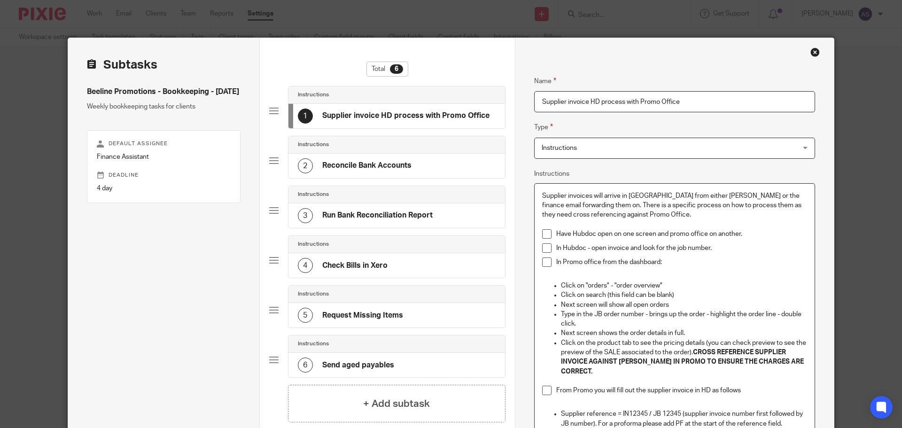
click at [730, 250] on p "In Hubdoc - open invoice and look for the job number." at bounding box center [681, 247] width 251 height 9
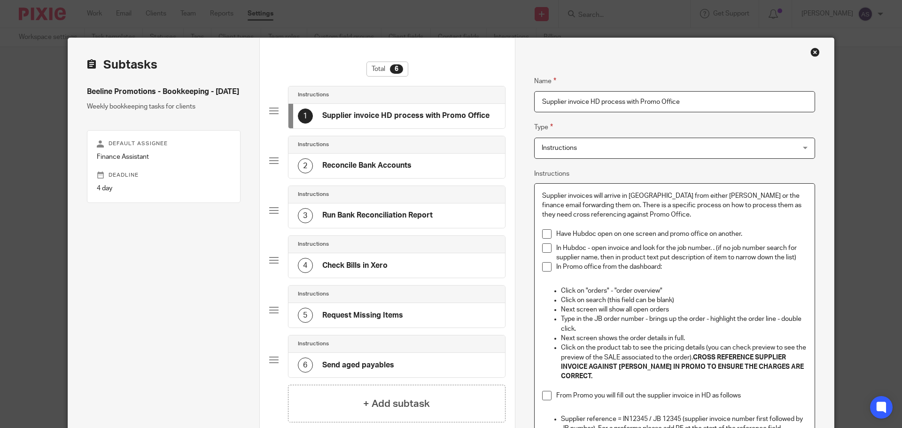
click at [712, 248] on p "In Hubdoc - open invoice and look for the job number. . (if no job number searc…" at bounding box center [681, 252] width 251 height 19
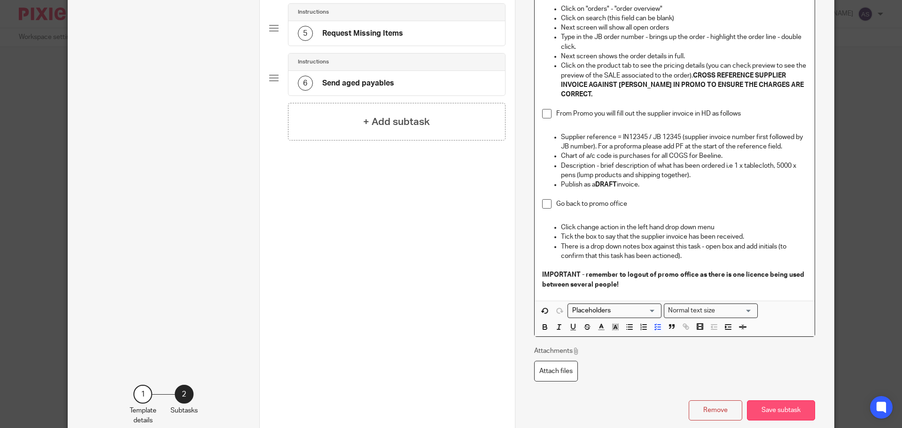
click at [779, 403] on button "Save subtask" at bounding box center [781, 410] width 68 height 20
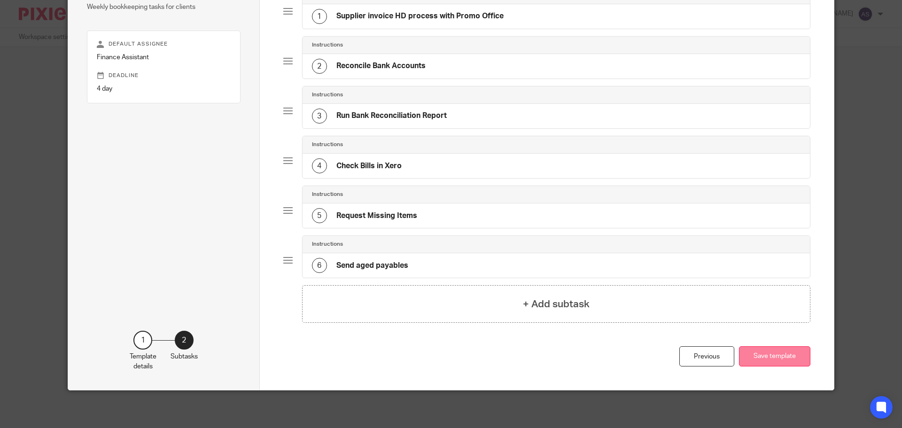
click at [770, 354] on button "Save template" at bounding box center [774, 356] width 71 height 20
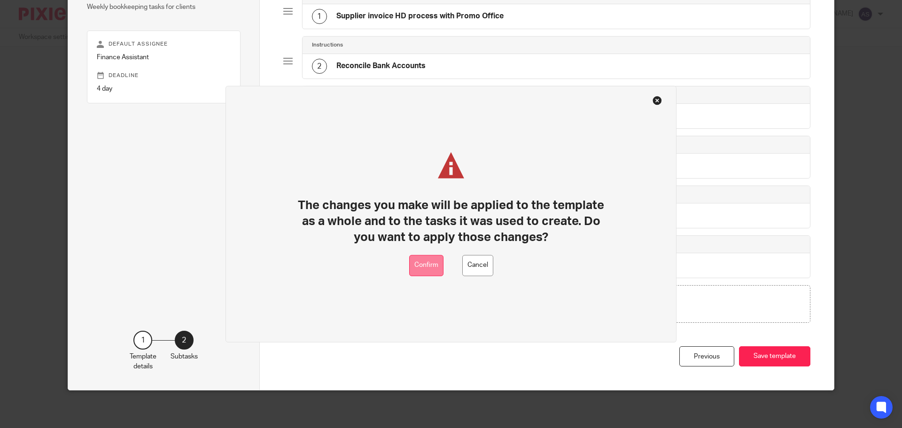
click at [431, 262] on button "Confirm" at bounding box center [426, 265] width 34 height 21
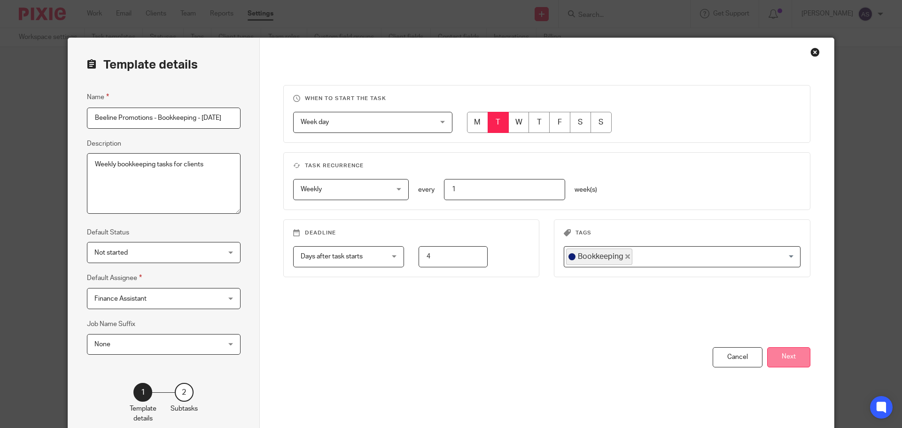
click at [788, 360] on button "Next" at bounding box center [788, 357] width 43 height 20
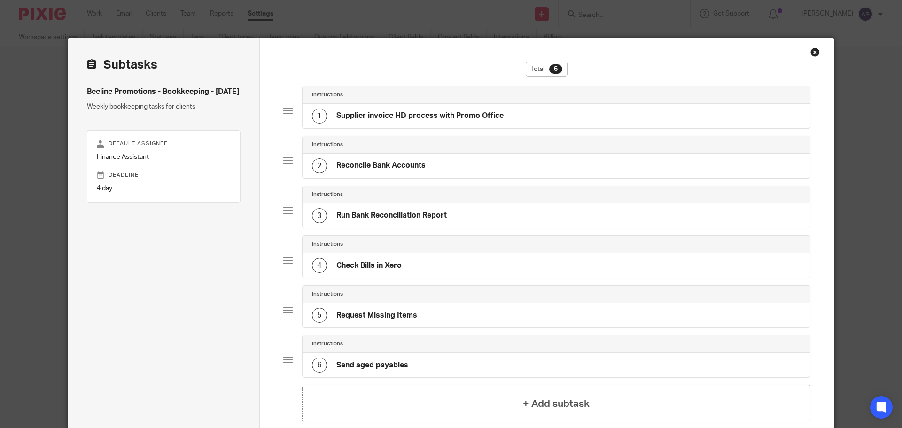
click at [428, 117] on h4 "Supplier invoice HD process with Promo Office" at bounding box center [420, 116] width 167 height 10
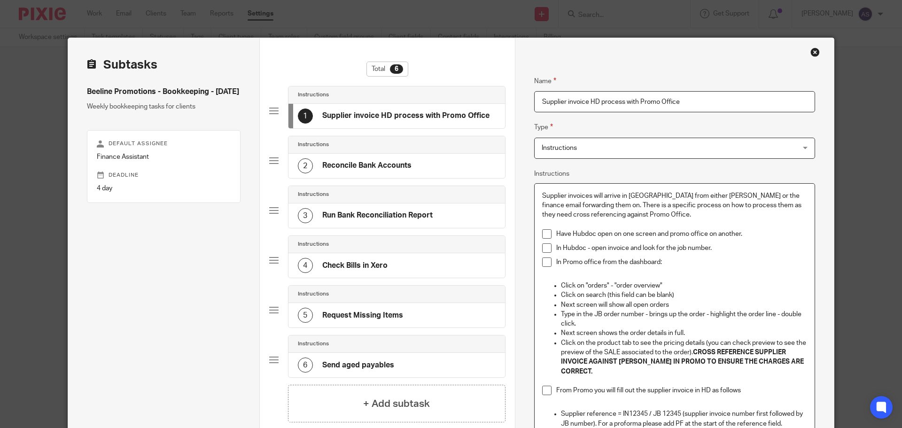
click at [725, 248] on p "In Hubdoc - open invoice and look for the job number." at bounding box center [681, 247] width 251 height 9
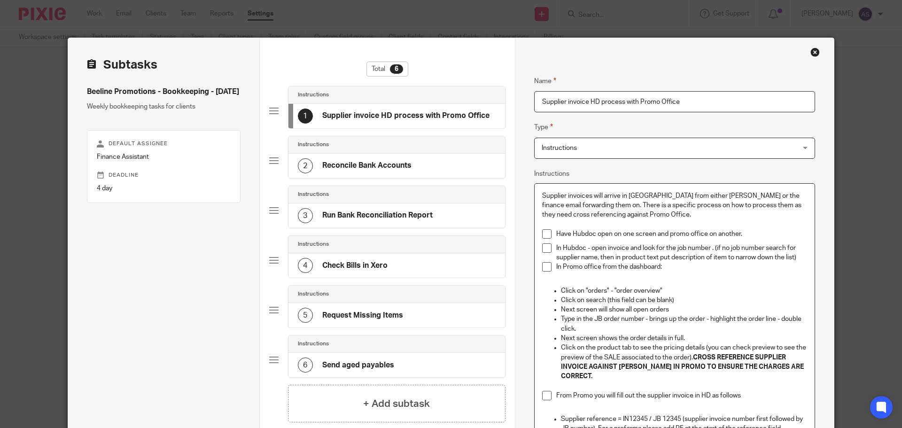
click at [713, 249] on p "In Hubdoc - open invoice and look for the job number . (if no job number search…" at bounding box center [681, 252] width 251 height 19
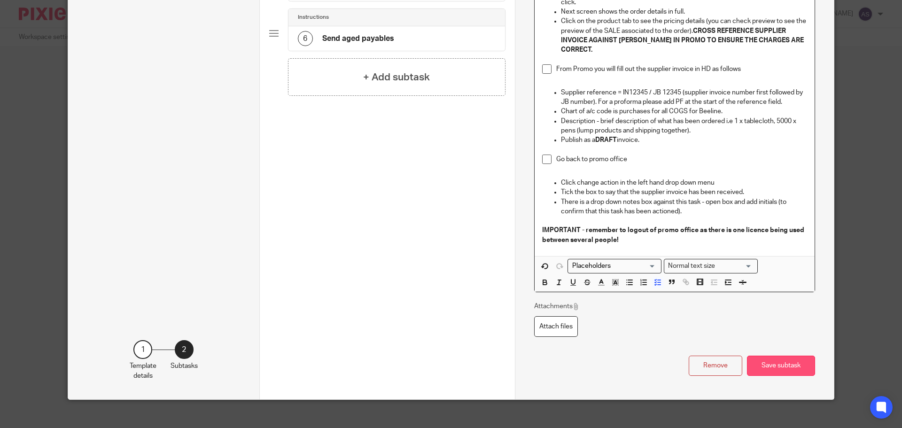
click at [771, 359] on button "Save subtask" at bounding box center [781, 366] width 68 height 20
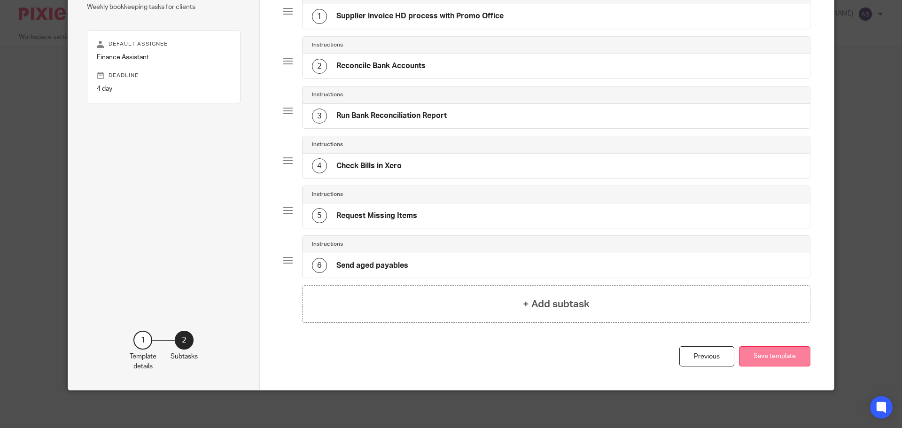
click at [765, 359] on button "Save template" at bounding box center [774, 356] width 71 height 20
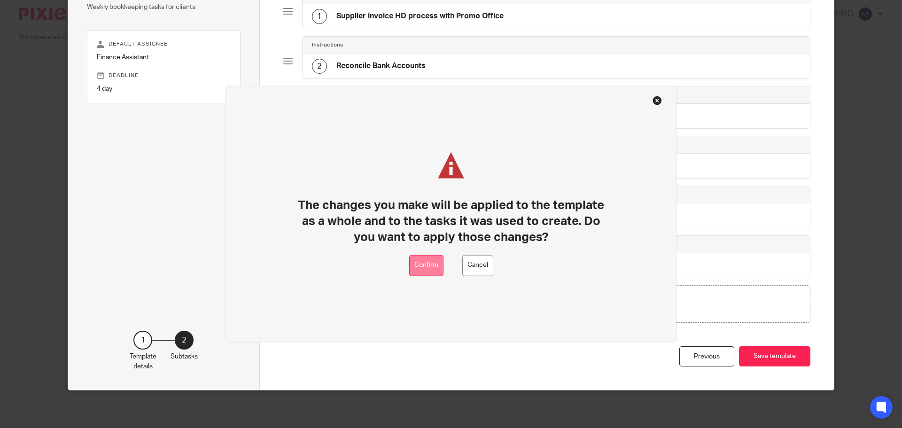
click at [418, 269] on button "Confirm" at bounding box center [426, 265] width 34 height 21
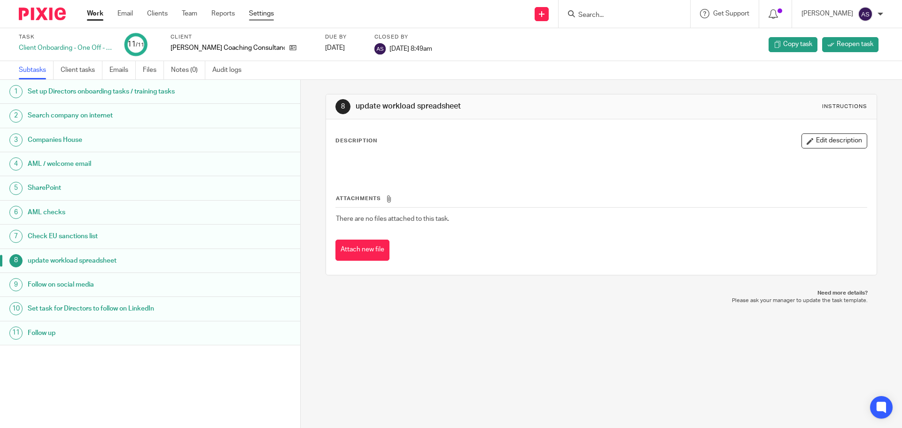
click at [263, 13] on link "Settings" at bounding box center [261, 13] width 25 height 9
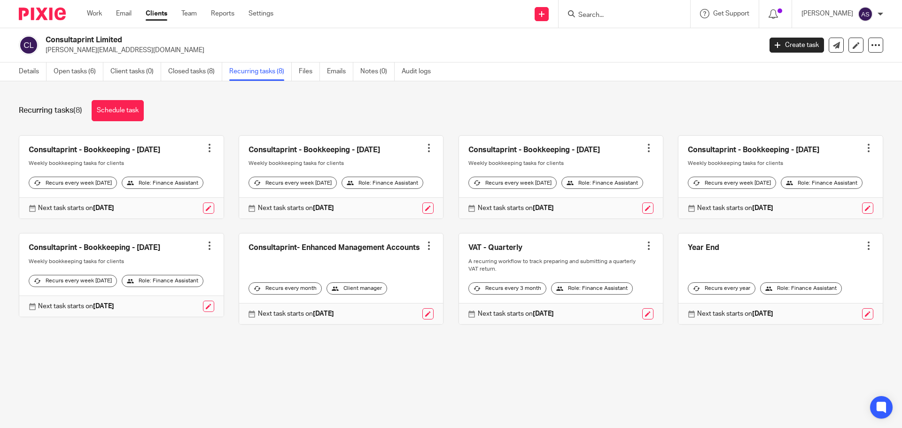
drag, startPoint x: 366, startPoint y: 146, endPoint x: 347, endPoint y: 152, distance: 19.9
click at [347, 152] on link at bounding box center [341, 177] width 204 height 83
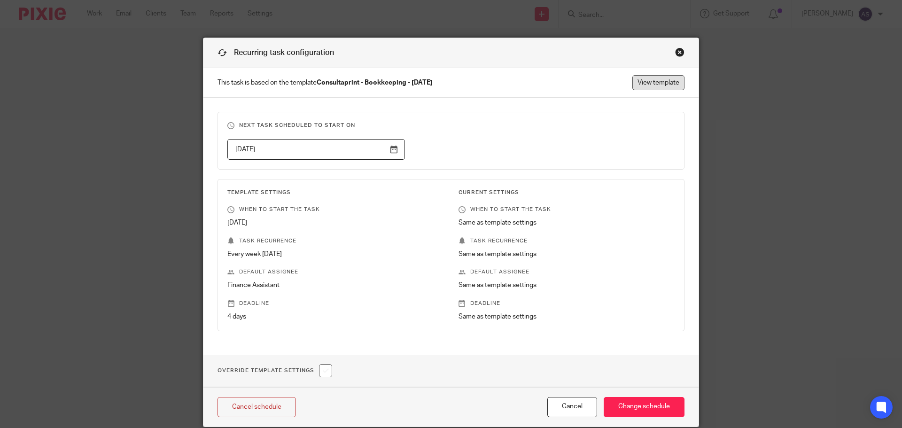
click at [638, 82] on link "View template" at bounding box center [659, 82] width 52 height 15
click at [675, 53] on div "Close this dialog window" at bounding box center [679, 51] width 9 height 9
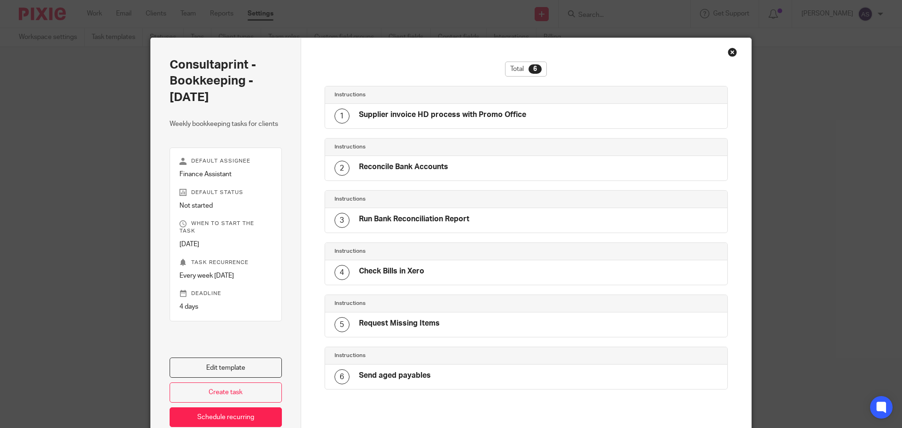
click at [429, 117] on h4 "Supplier invoice HD process with Promo Office" at bounding box center [442, 115] width 167 height 10
click at [223, 367] on link "Edit template" at bounding box center [226, 368] width 112 height 20
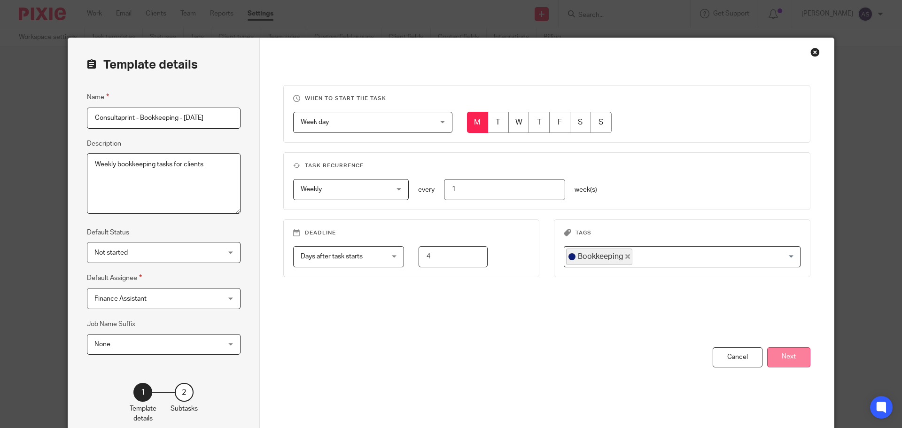
click at [783, 364] on button "Next" at bounding box center [788, 357] width 43 height 20
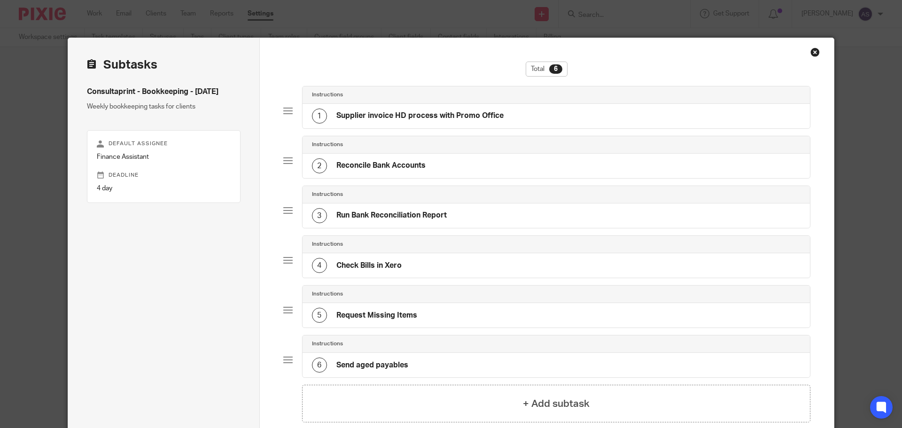
click at [452, 95] on div "Instructions" at bounding box center [556, 95] width 489 height 8
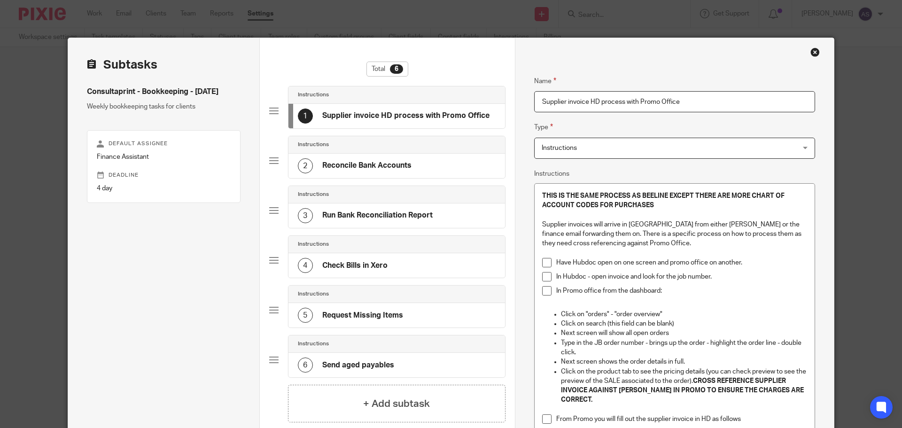
click at [462, 111] on h4 "Supplier invoice HD process with Promo Office" at bounding box center [405, 116] width 167 height 10
click at [720, 274] on p "In Hubdoc - open invoice and look for the job number." at bounding box center [681, 276] width 251 height 9
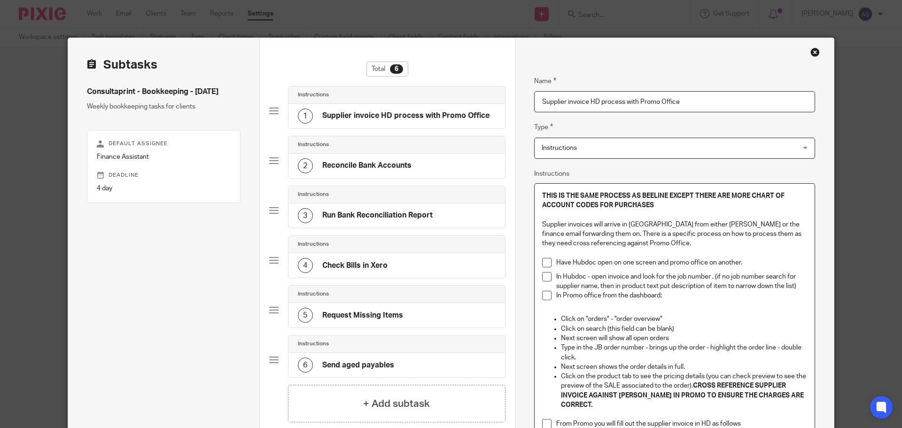
click at [714, 277] on p "In Hubdoc - open invoice and look for the job number . (if no job number search…" at bounding box center [681, 281] width 251 height 19
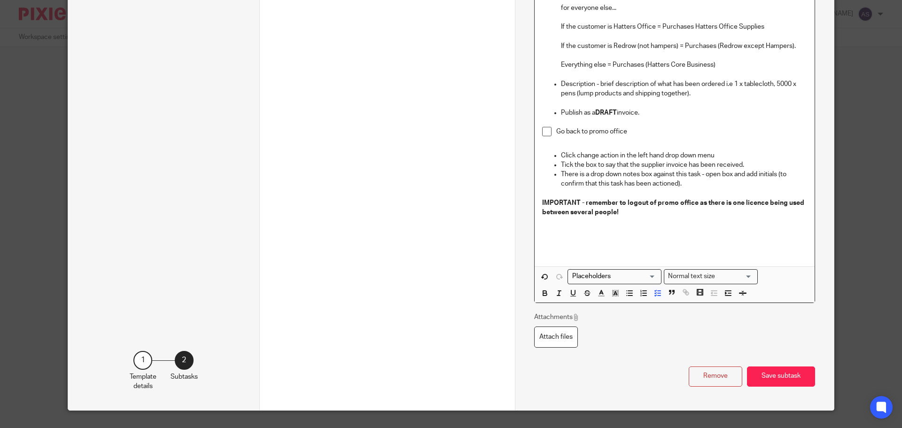
scroll to position [517, 0]
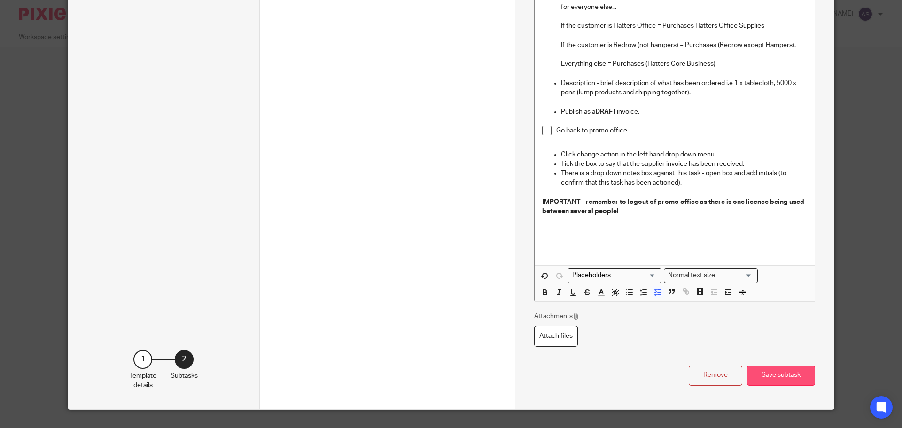
click at [783, 368] on button "Save subtask" at bounding box center [781, 376] width 68 height 20
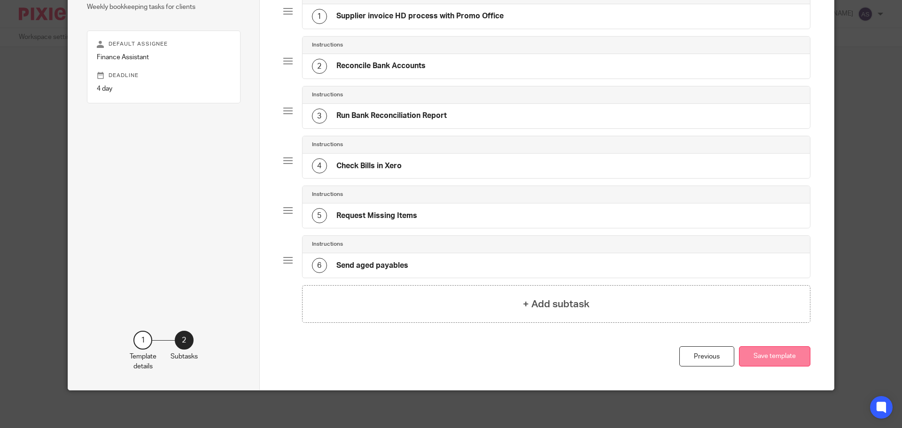
click at [782, 360] on button "Save template" at bounding box center [774, 356] width 71 height 20
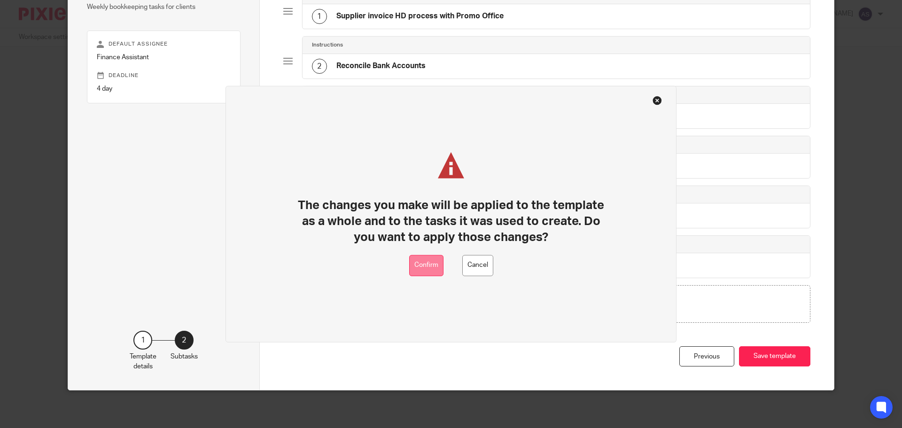
click at [437, 268] on button "Confirm" at bounding box center [426, 265] width 34 height 21
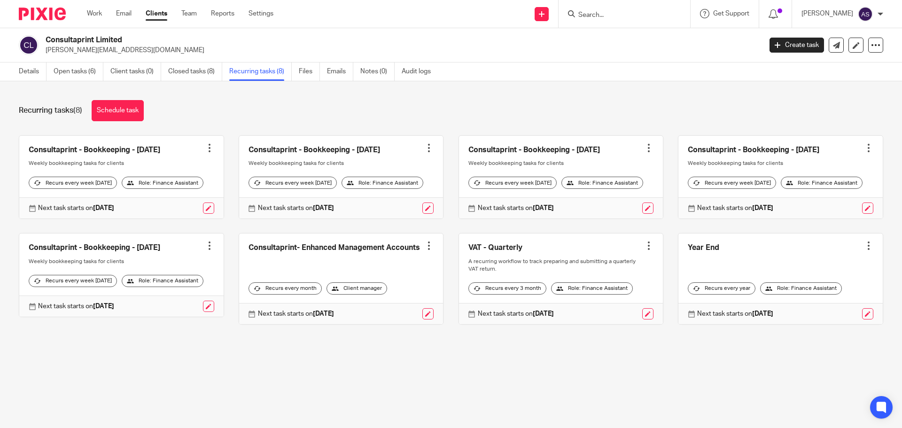
click at [561, 148] on link at bounding box center [561, 177] width 204 height 83
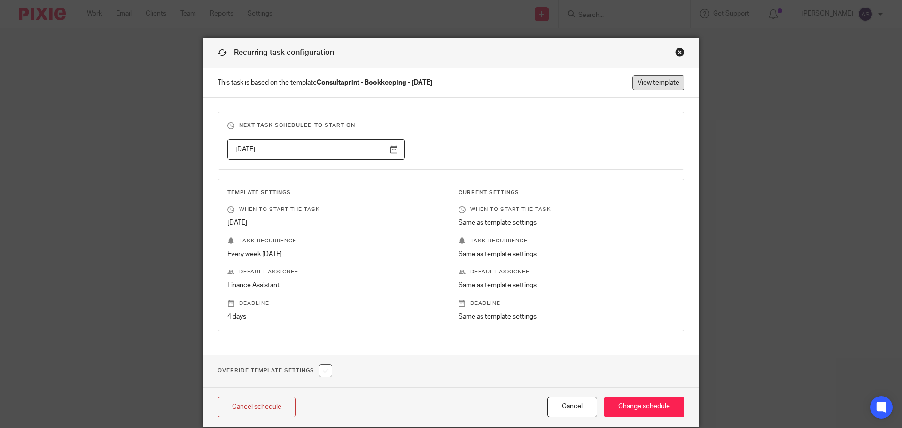
click at [658, 88] on link "View template" at bounding box center [659, 82] width 52 height 15
click at [680, 51] on div "Close this dialog window" at bounding box center [679, 51] width 9 height 9
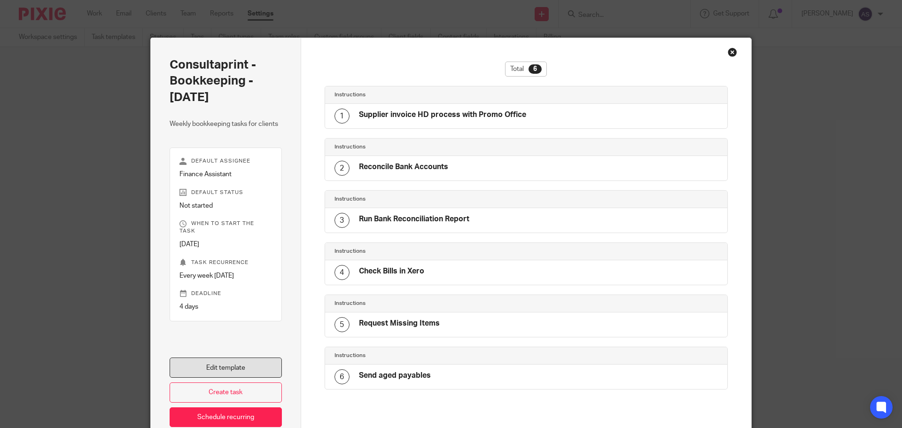
click at [235, 365] on link "Edit template" at bounding box center [226, 368] width 112 height 20
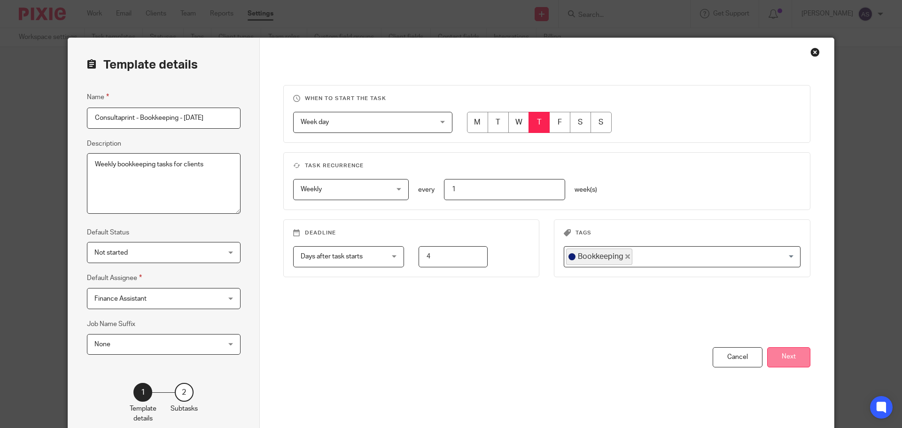
click at [796, 364] on button "Next" at bounding box center [788, 357] width 43 height 20
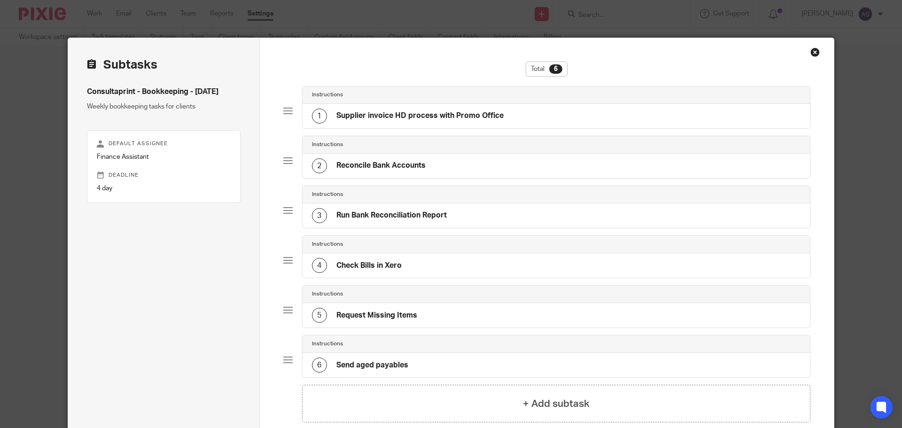
click at [458, 118] on h4 "Supplier invoice HD process with Promo Office" at bounding box center [420, 116] width 167 height 10
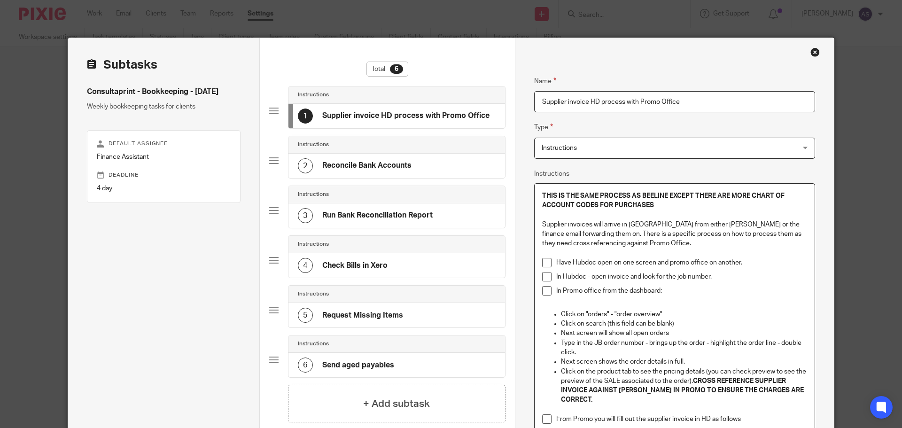
click at [718, 277] on p "In Hubdoc - open invoice and look for the job number." at bounding box center [681, 276] width 251 height 9
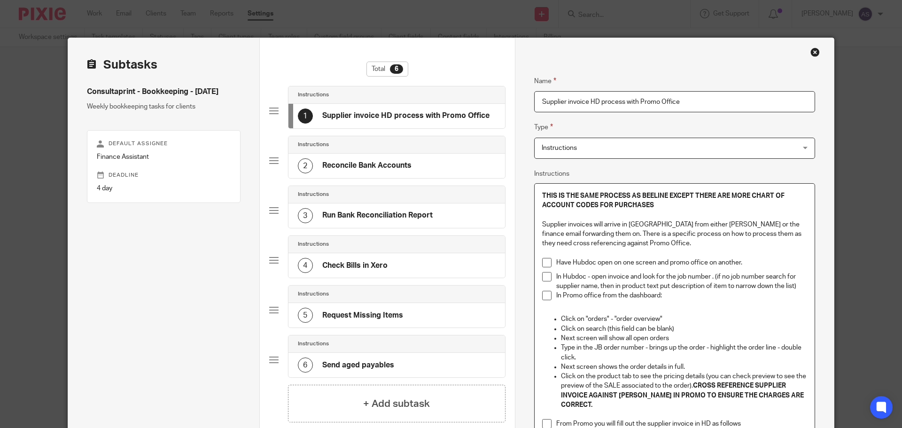
click at [712, 276] on p "In Hubdoc - open invoice and look for the job number . (if no job number search…" at bounding box center [681, 281] width 251 height 19
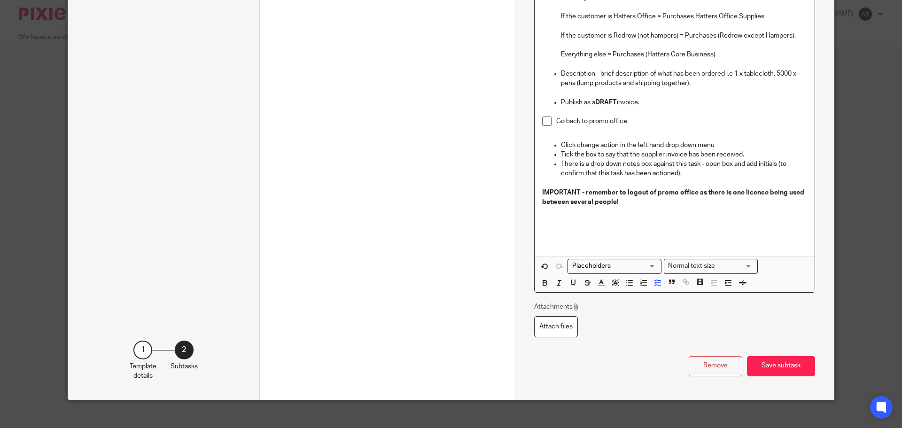
click at [777, 360] on button "Save subtask" at bounding box center [781, 366] width 68 height 20
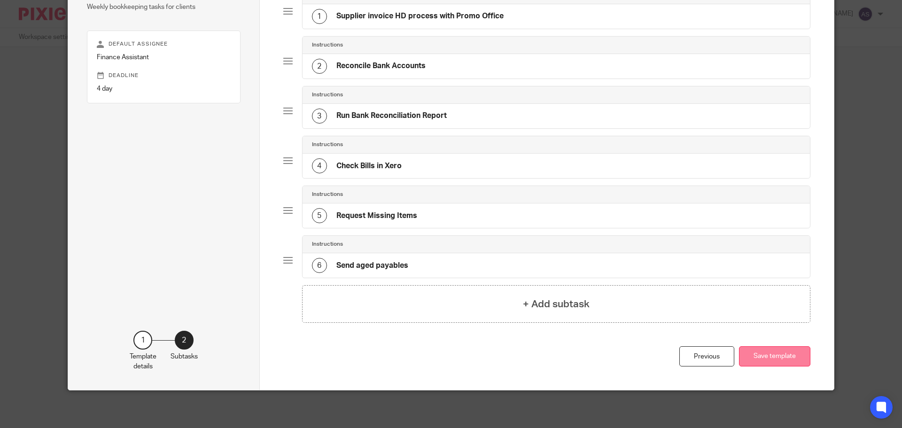
scroll to position [100, 0]
click at [777, 360] on button "Save template" at bounding box center [774, 356] width 71 height 20
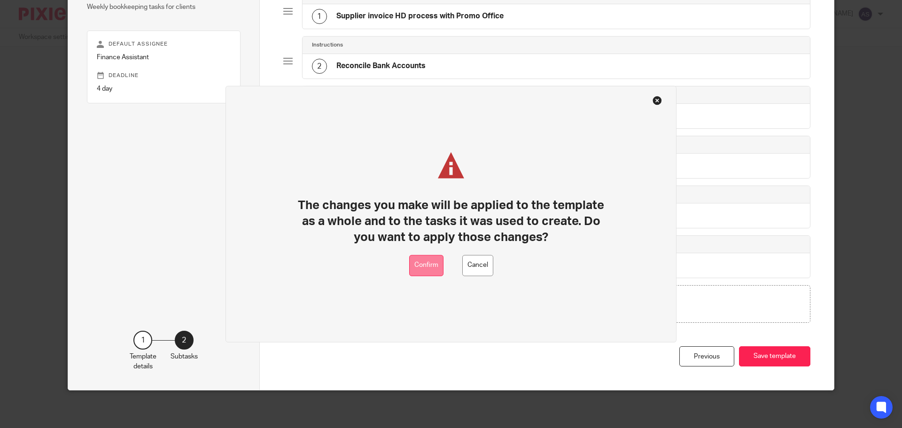
click at [440, 269] on button "Confirm" at bounding box center [426, 265] width 34 height 21
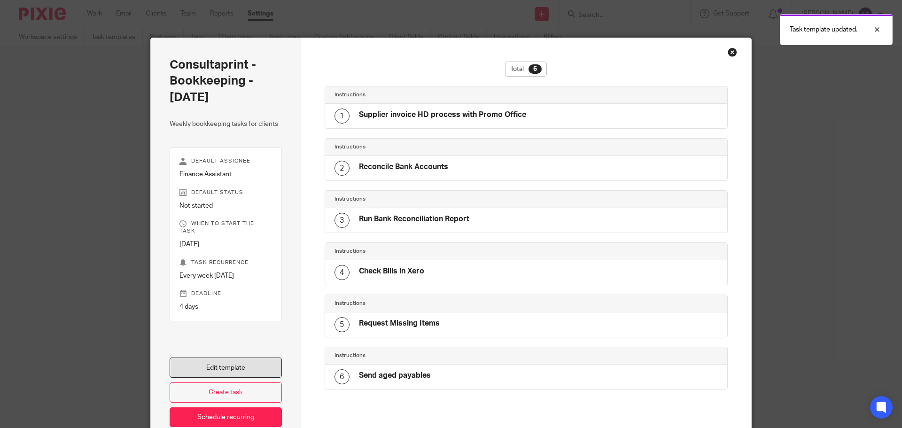
scroll to position [56, 0]
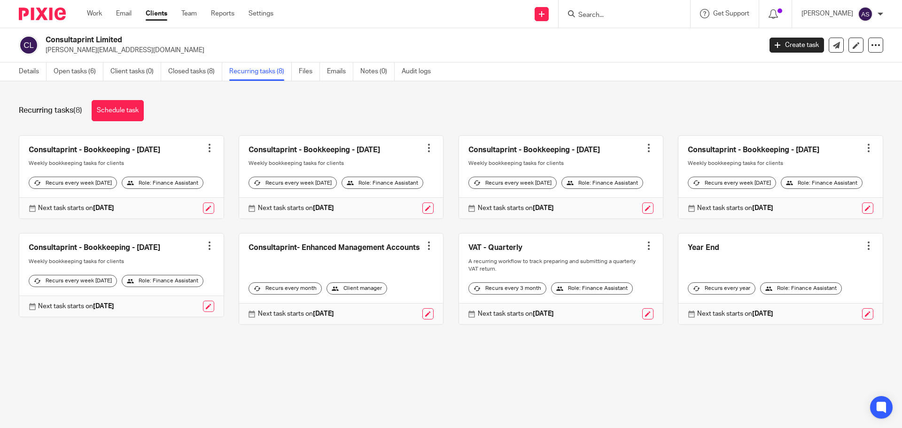
click at [791, 149] on link at bounding box center [781, 177] width 204 height 83
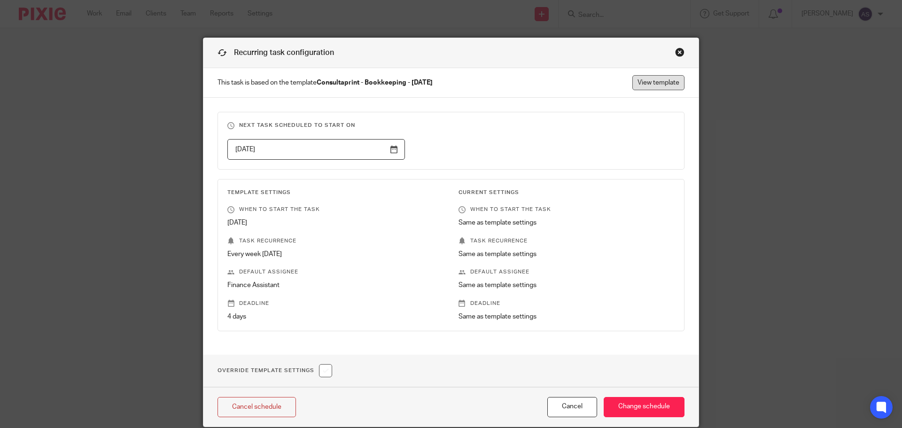
click at [654, 86] on link "View template" at bounding box center [659, 82] width 52 height 15
click at [678, 51] on div "Close this dialog window" at bounding box center [679, 51] width 9 height 9
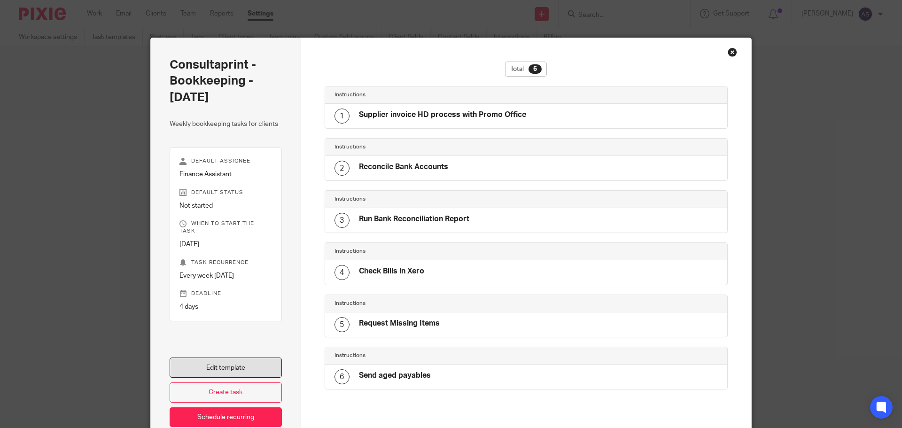
click at [202, 364] on link "Edit template" at bounding box center [226, 368] width 112 height 20
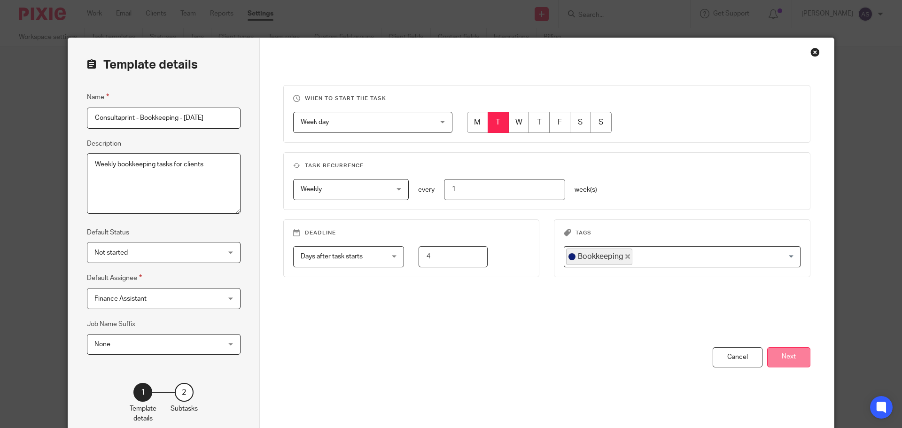
click at [794, 357] on button "Next" at bounding box center [788, 357] width 43 height 20
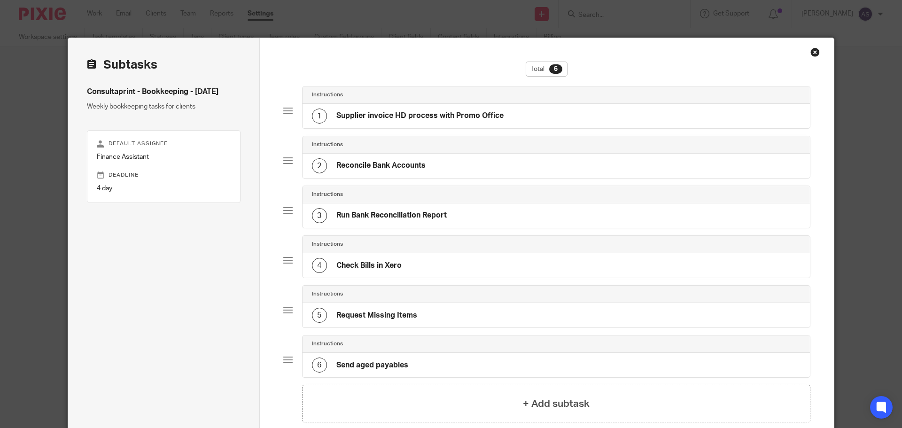
click at [482, 120] on h4 "Supplier invoice HD process with Promo Office" at bounding box center [420, 116] width 167 height 10
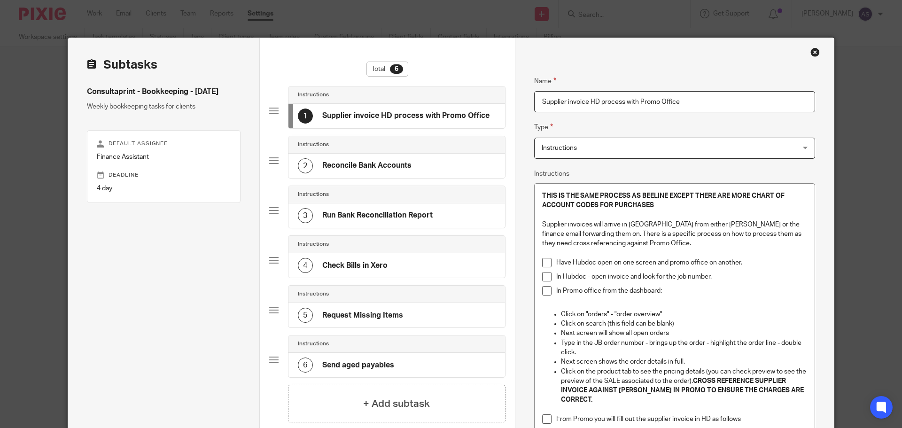
click at [729, 279] on p "In Hubdoc - open invoice and look for the job number." at bounding box center [681, 276] width 251 height 9
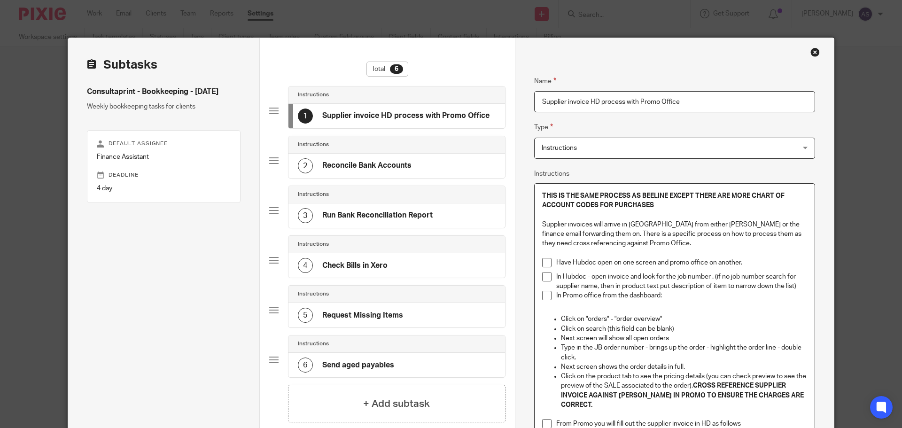
click at [717, 277] on p "In Hubdoc - open invoice and look for the job number . (if no job number search…" at bounding box center [681, 281] width 251 height 19
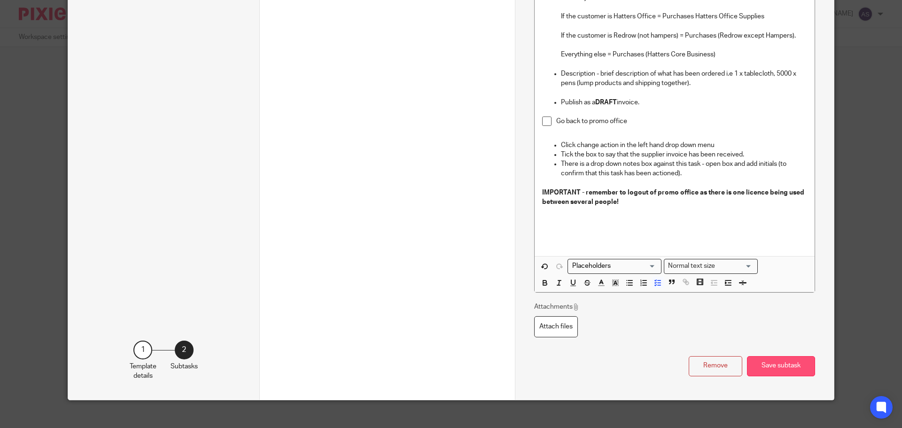
click at [786, 357] on button "Save subtask" at bounding box center [781, 366] width 68 height 20
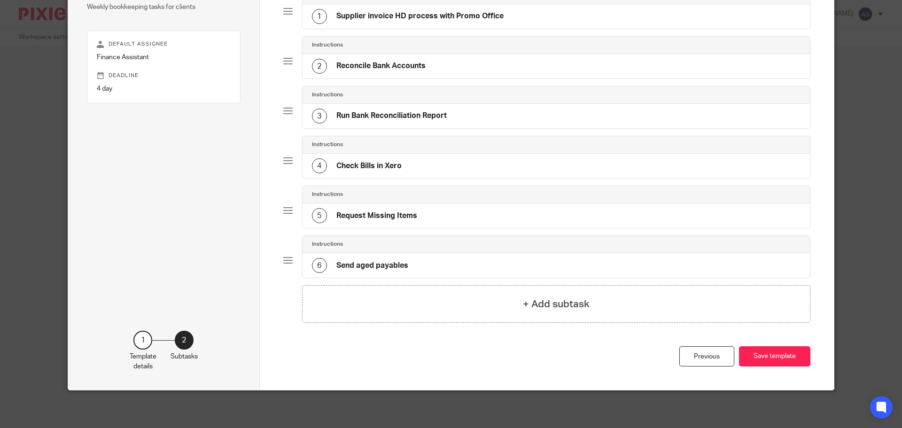
click at [786, 357] on button "Save template" at bounding box center [774, 356] width 71 height 20
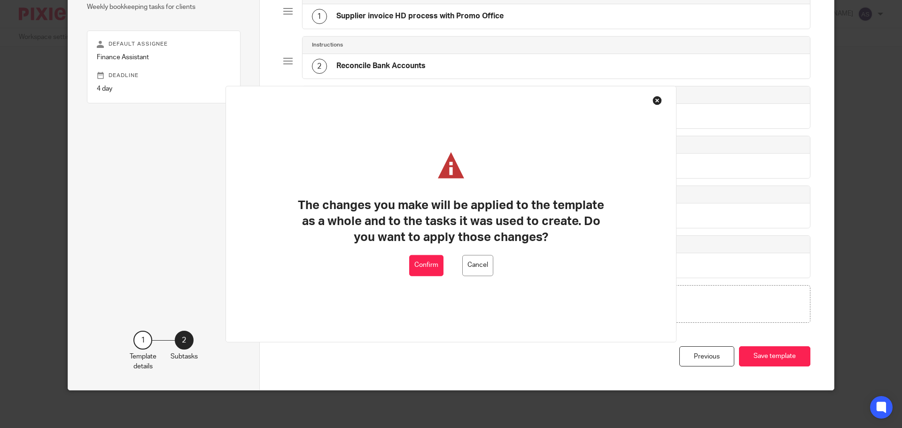
click at [438, 262] on button "Confirm" at bounding box center [426, 265] width 34 height 21
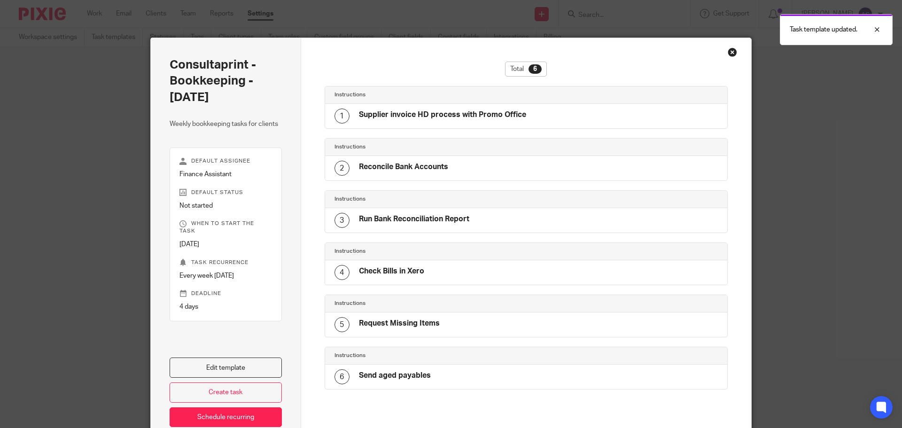
click at [729, 52] on div "Close this dialog window" at bounding box center [732, 51] width 9 height 9
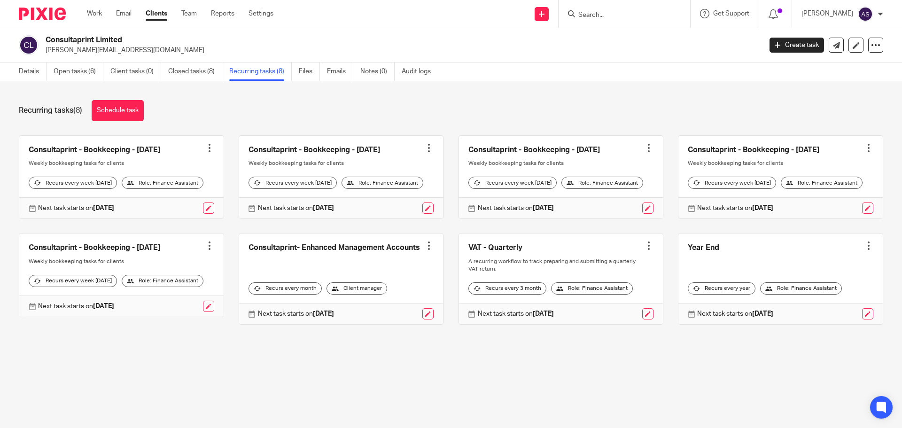
click at [159, 266] on link at bounding box center [121, 275] width 204 height 83
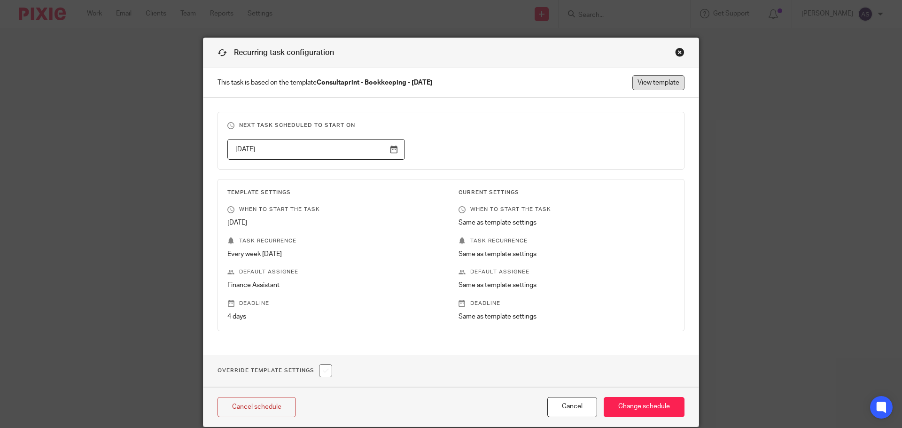
click at [637, 83] on link "View template" at bounding box center [659, 82] width 52 height 15
click at [675, 55] on div "Close this dialog window" at bounding box center [679, 51] width 9 height 9
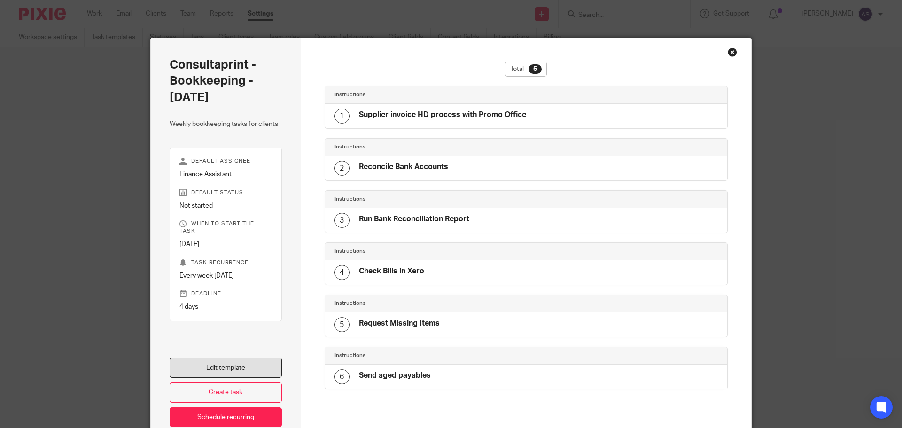
click at [243, 370] on link "Edit template" at bounding box center [226, 368] width 112 height 20
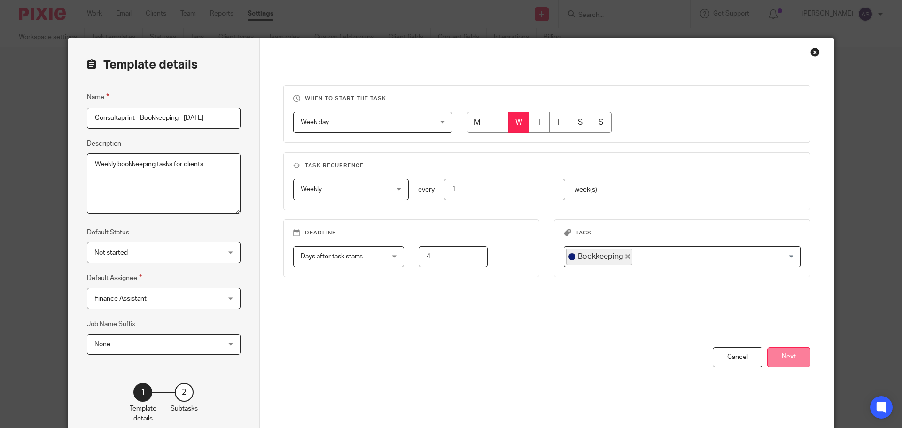
click at [779, 358] on button "Next" at bounding box center [788, 357] width 43 height 20
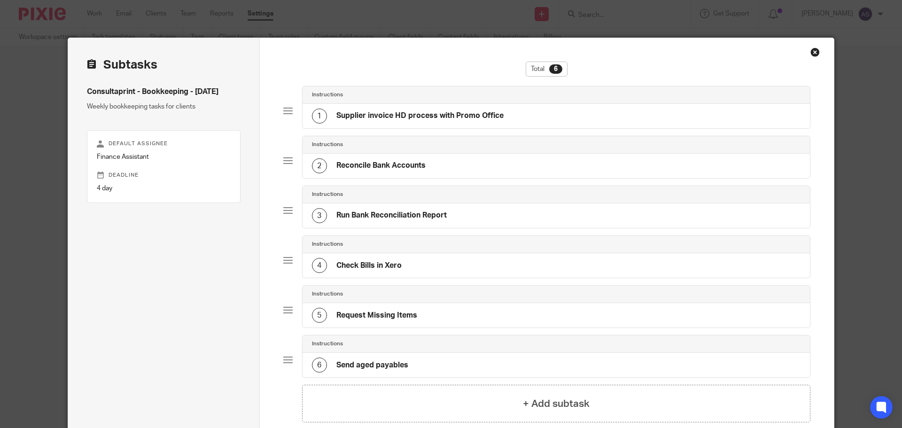
click at [387, 113] on h4 "Supplier invoice HD process with Promo Office" at bounding box center [420, 116] width 167 height 10
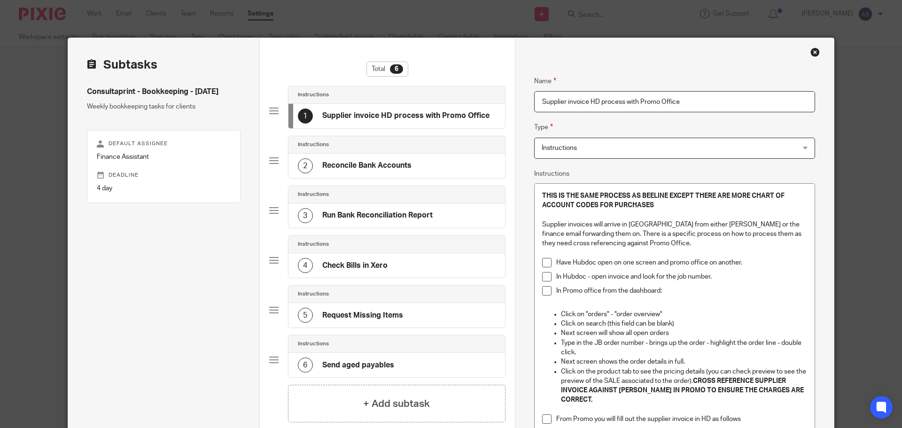
click at [721, 275] on p "In Hubdoc - open invoice and look for the job number." at bounding box center [681, 276] width 251 height 9
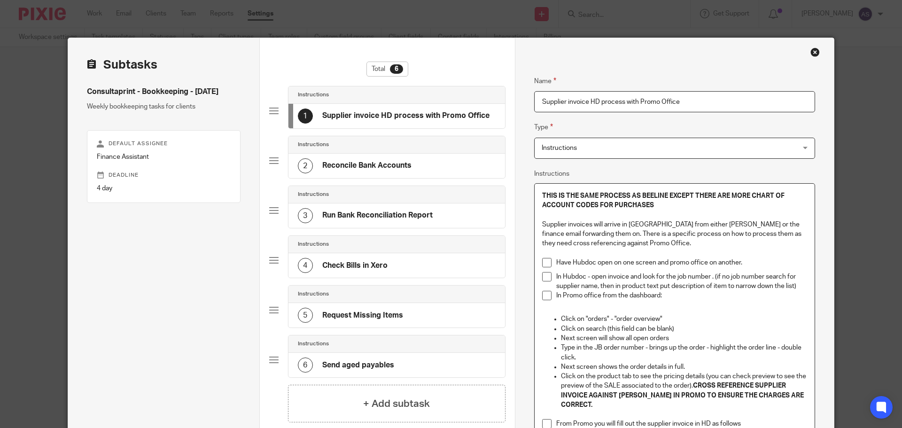
click at [714, 275] on p "In Hubdoc - open invoice and look for the job number . (if no job number search…" at bounding box center [681, 281] width 251 height 19
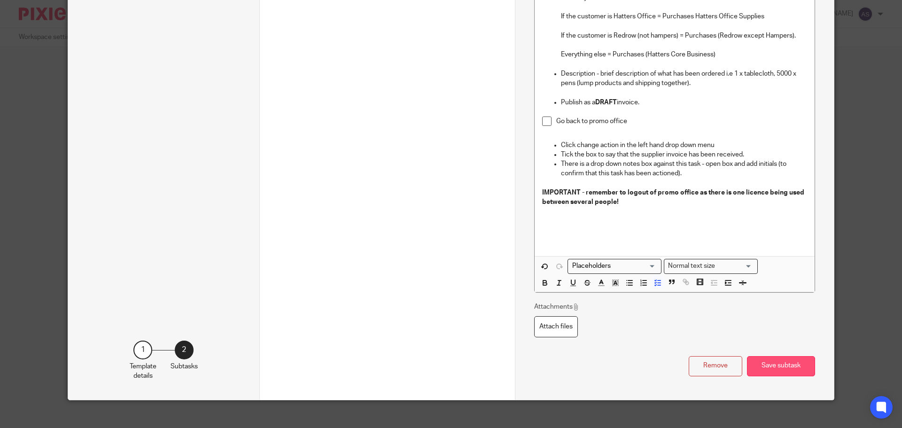
click at [780, 356] on button "Save subtask" at bounding box center [781, 366] width 68 height 20
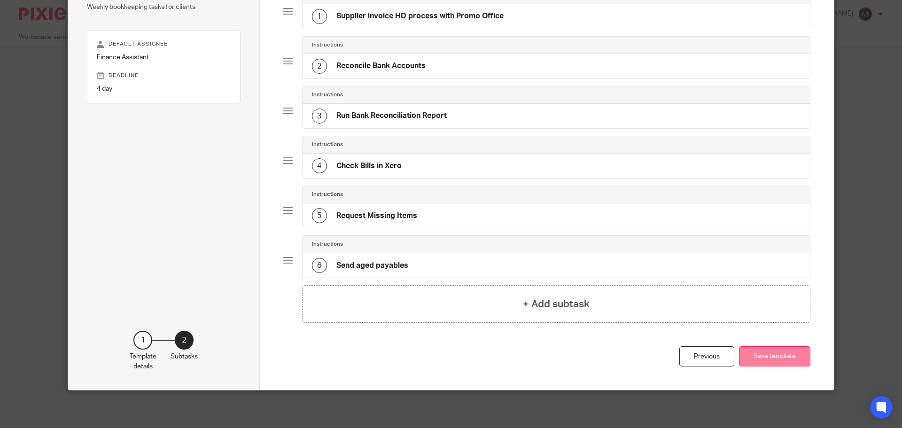
click at [757, 351] on button "Save template" at bounding box center [774, 356] width 71 height 20
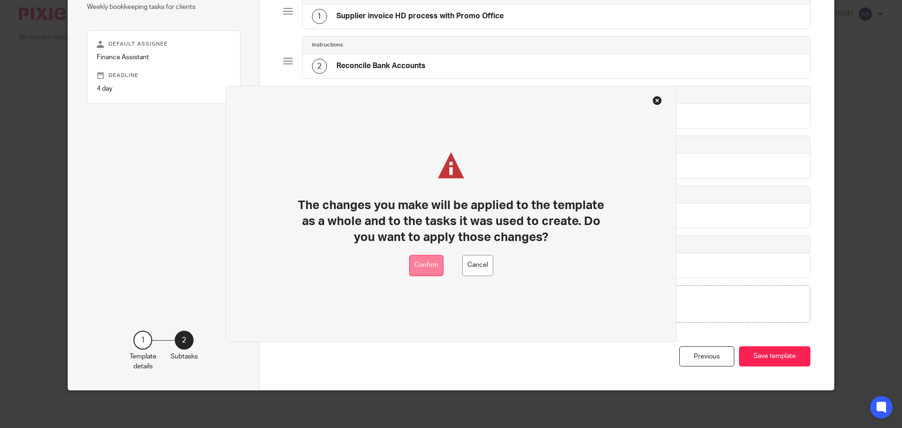
click at [428, 259] on button "Confirm" at bounding box center [426, 265] width 34 height 21
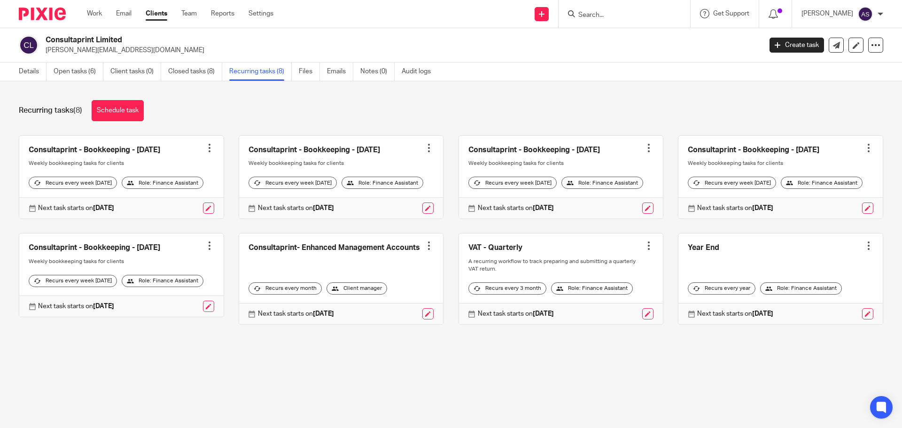
click at [111, 152] on link at bounding box center [121, 177] width 204 height 83
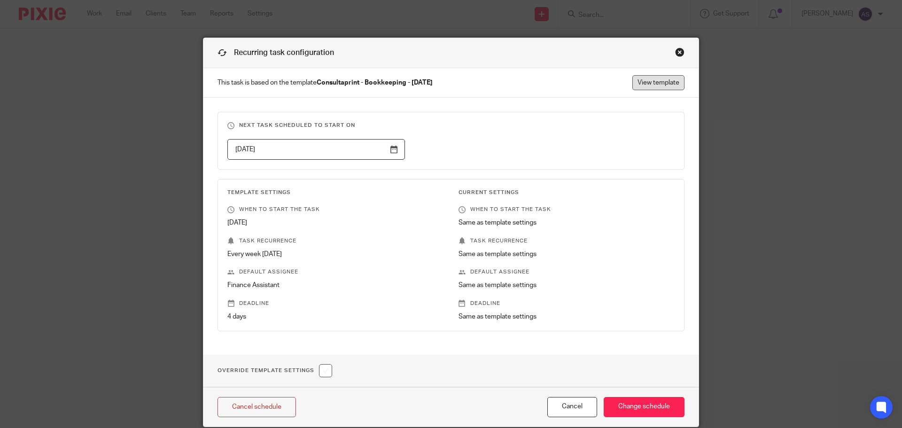
click at [639, 83] on link "View template" at bounding box center [659, 82] width 52 height 15
click at [676, 52] on div "Close this dialog window" at bounding box center [679, 51] width 9 height 9
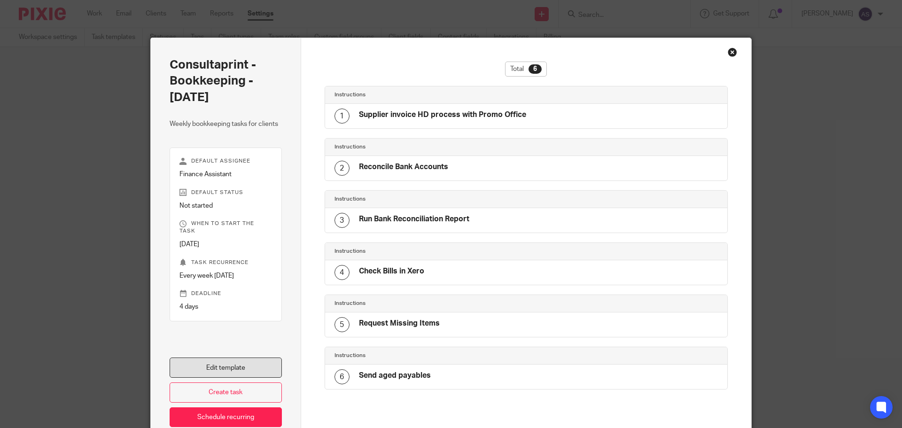
click at [239, 359] on link "Edit template" at bounding box center [226, 368] width 112 height 20
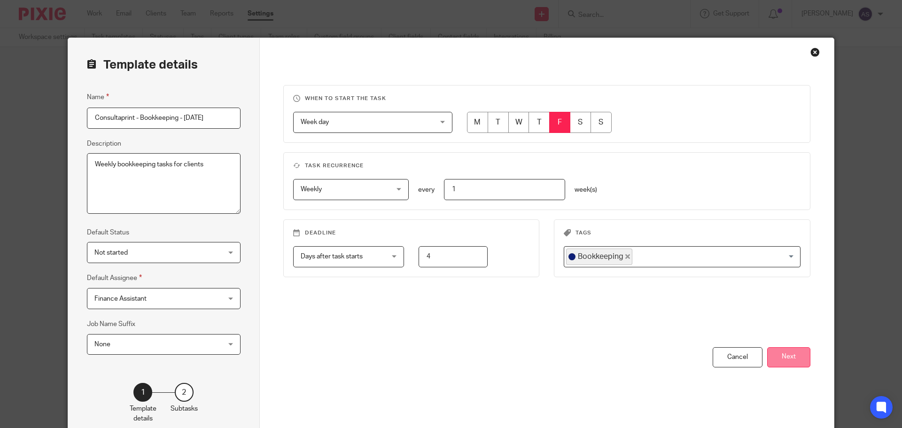
click at [792, 361] on button "Next" at bounding box center [788, 357] width 43 height 20
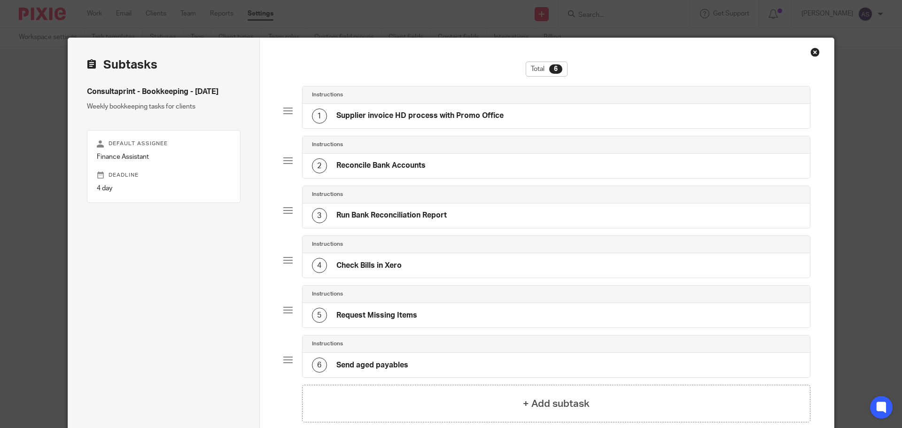
click at [477, 118] on h4 "Supplier invoice HD process with Promo Office" at bounding box center [420, 116] width 167 height 10
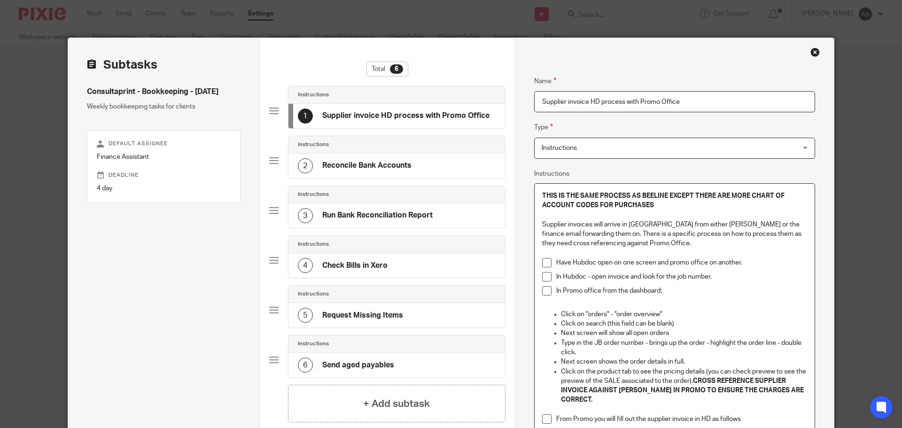
click at [721, 280] on p "In Hubdoc - open invoice and look for the job number." at bounding box center [681, 276] width 251 height 9
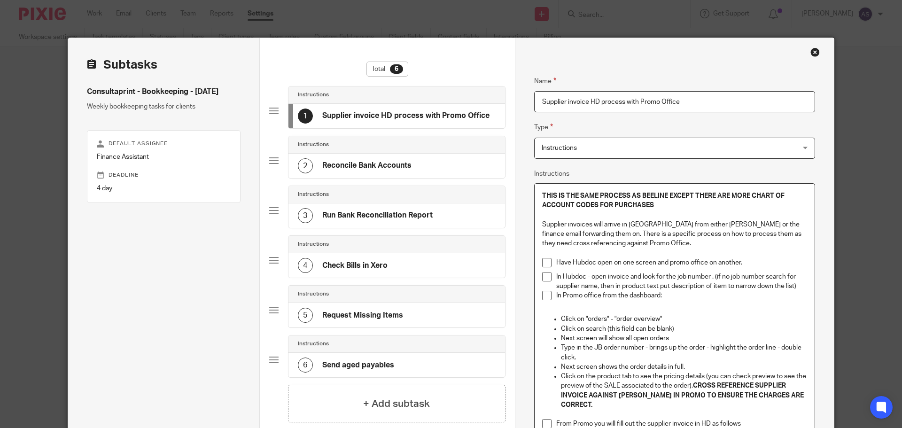
click at [714, 277] on p "In Hubdoc - open invoice and look for the job number . (if no job number search…" at bounding box center [681, 281] width 251 height 19
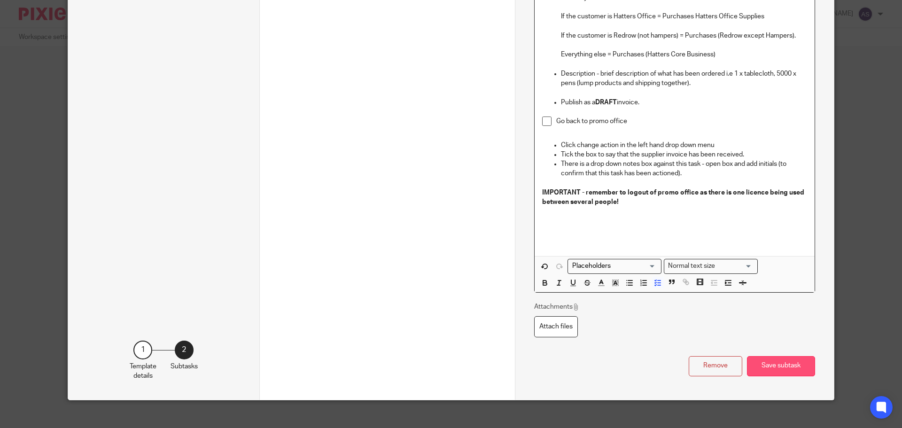
click at [769, 362] on button "Save subtask" at bounding box center [781, 366] width 68 height 20
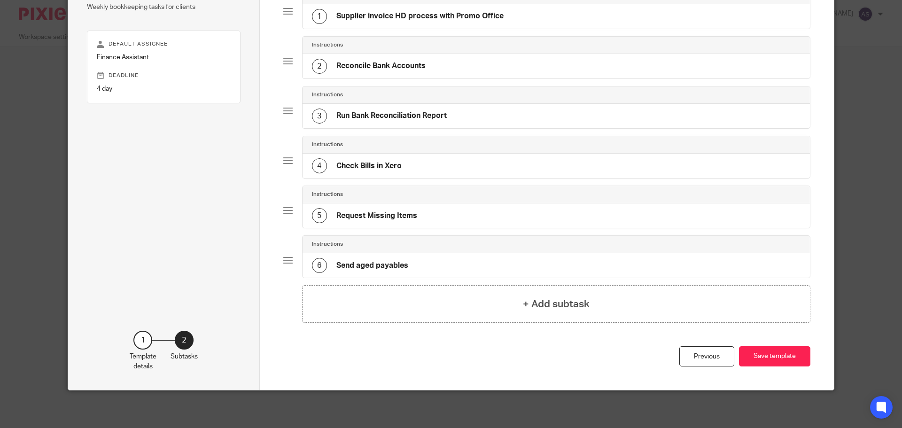
click at [769, 362] on button "Save template" at bounding box center [774, 356] width 71 height 20
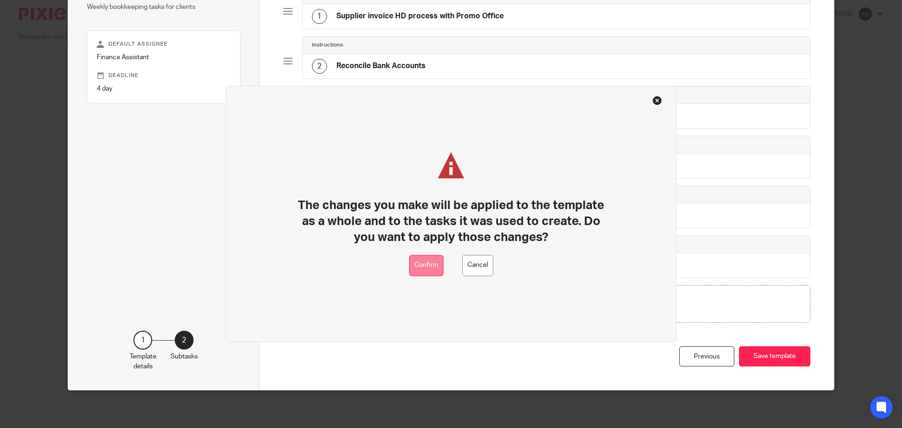
click at [420, 263] on button "Confirm" at bounding box center [426, 265] width 34 height 21
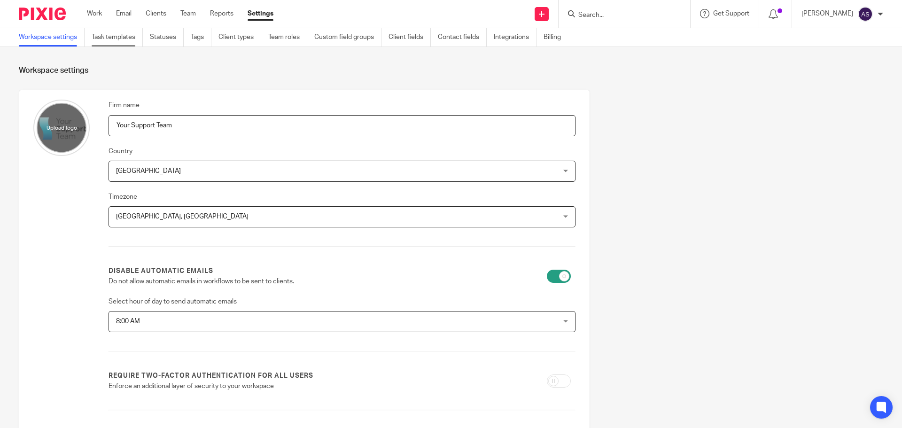
click at [103, 39] on link "Task templates" at bounding box center [117, 37] width 51 height 18
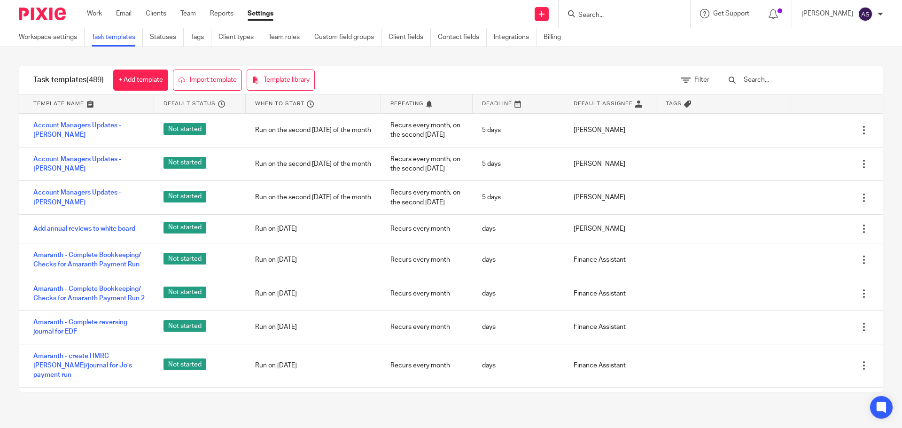
click at [762, 77] on input "text" at bounding box center [798, 80] width 110 height 10
click at [804, 78] on input "text" at bounding box center [798, 80] width 110 height 10
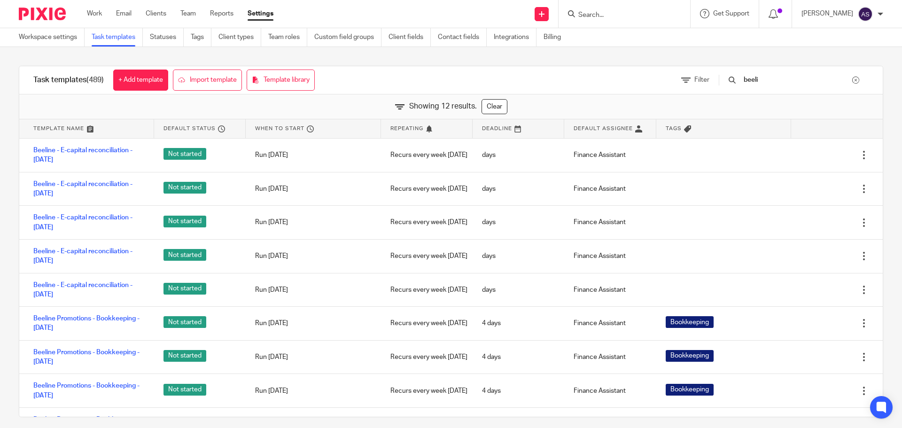
click at [801, 84] on input "beeli" at bounding box center [798, 80] width 110 height 10
drag, startPoint x: 801, startPoint y: 84, endPoint x: 733, endPoint y: 80, distance: 67.8
click at [733, 80] on div "beeli" at bounding box center [789, 80] width 159 height 28
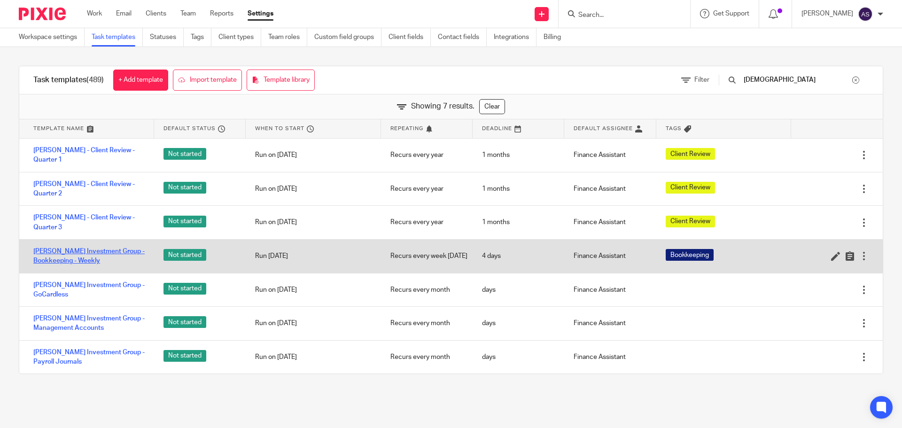
type input "[DEMOGRAPHIC_DATA]"
click at [57, 247] on link "[PERSON_NAME] Investment Group - Bookkeeping - Weekly" at bounding box center [88, 256] width 111 height 19
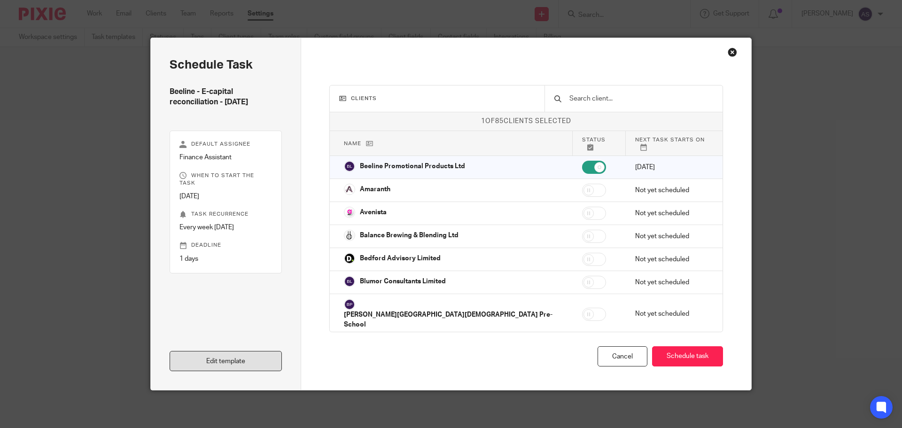
click at [260, 364] on link "Edit template" at bounding box center [226, 361] width 112 height 20
click at [249, 361] on link "Edit template" at bounding box center [226, 361] width 112 height 20
click at [224, 365] on link "Edit template" at bounding box center [226, 361] width 112 height 20
click at [262, 364] on link "Edit template" at bounding box center [226, 361] width 112 height 20
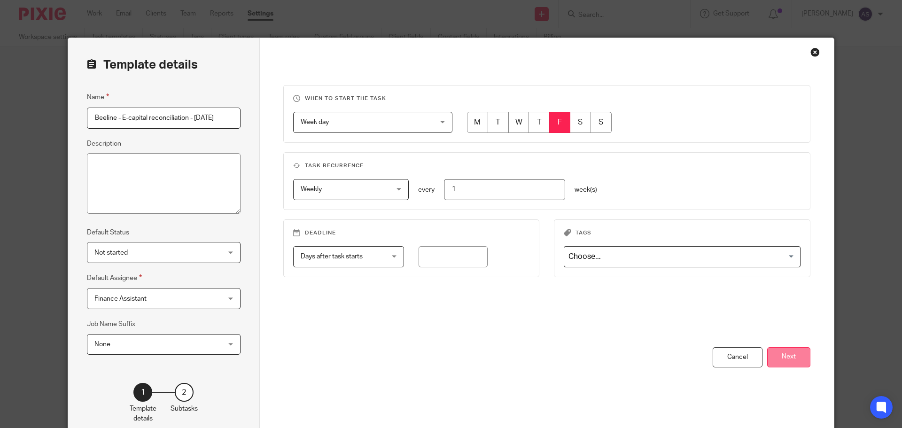
click at [784, 360] on button "Next" at bounding box center [788, 357] width 43 height 20
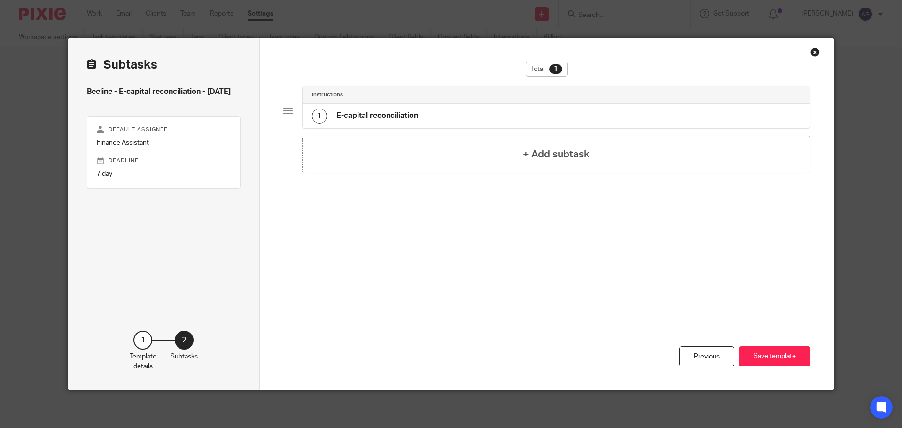
click at [515, 114] on div "1 E-capital reconciliation" at bounding box center [557, 116] width 508 height 24
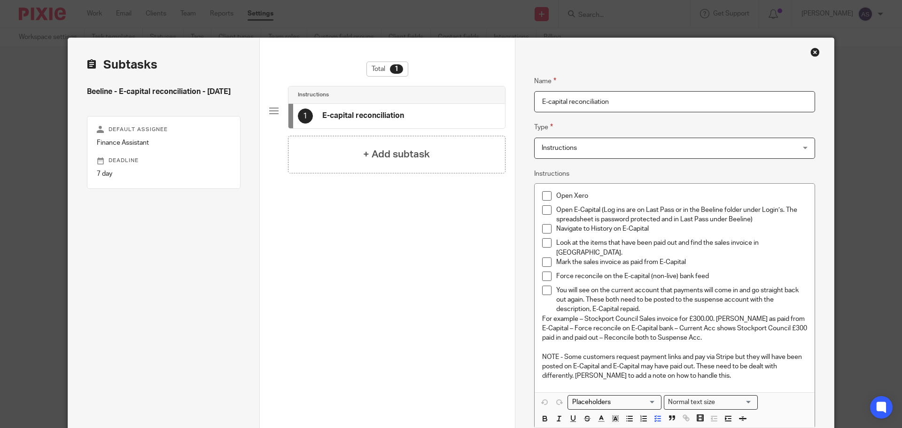
drag, startPoint x: 583, startPoint y: 104, endPoint x: 514, endPoint y: 104, distance: 69.1
click at [515, 104] on div "Name E-capital reconciliation Type Instructions Instructions Instructions Docum…" at bounding box center [674, 287] width 319 height 498
paste input "Reconcile E Capital receipts"
type input "Reconcile E Capital receipts"
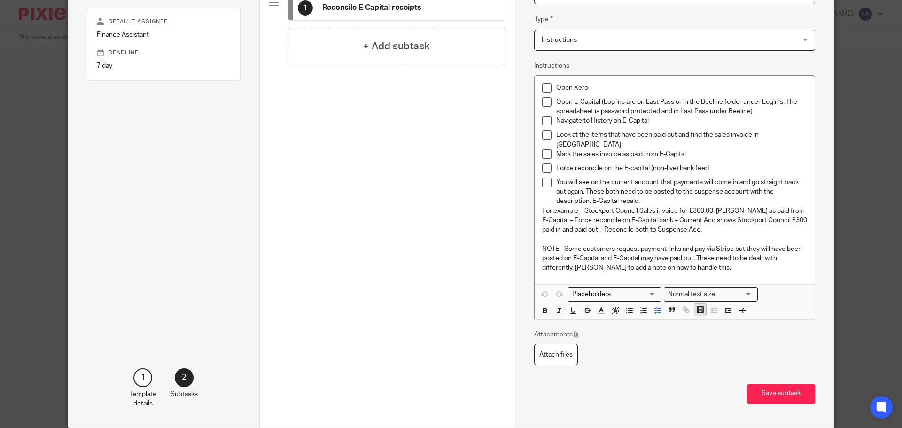
scroll to position [94, 0]
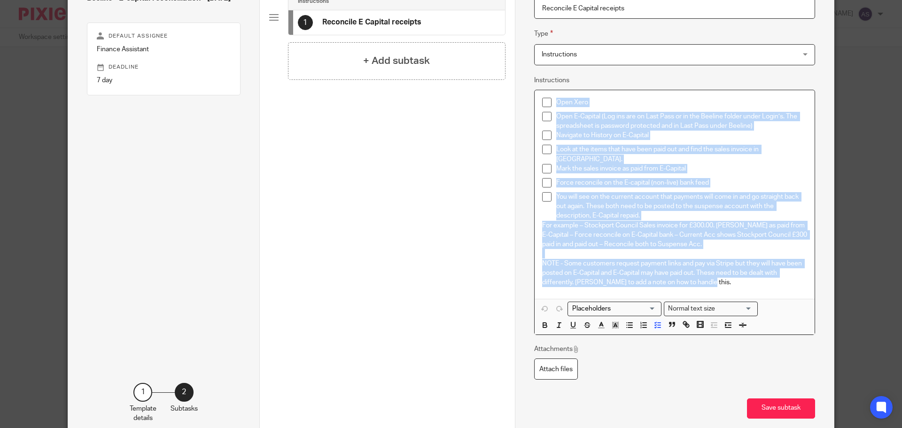
drag, startPoint x: 715, startPoint y: 276, endPoint x: 538, endPoint y: 100, distance: 249.9
click at [538, 100] on div "Open Xero Open E-Capital (Log ins are on Last Pass or in the Beeline folder und…" at bounding box center [675, 194] width 280 height 209
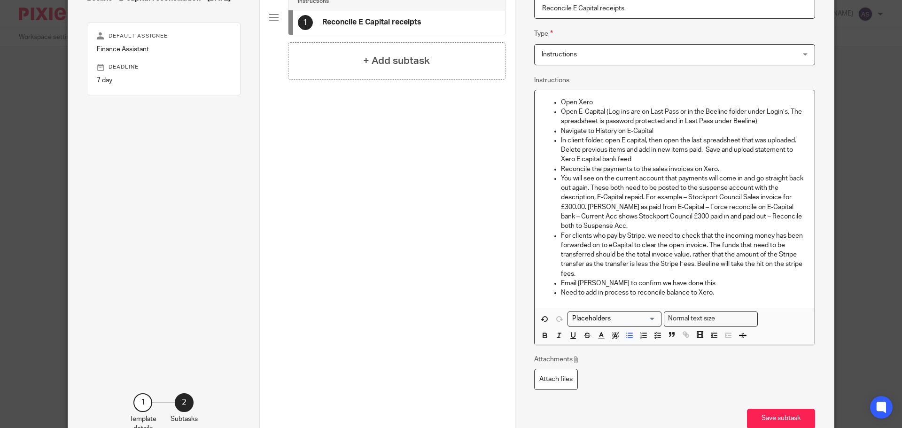
click at [556, 104] on ul "Open Xero" at bounding box center [674, 102] width 265 height 9
click at [655, 337] on polyline "button" at bounding box center [655, 337] width 1 height 1
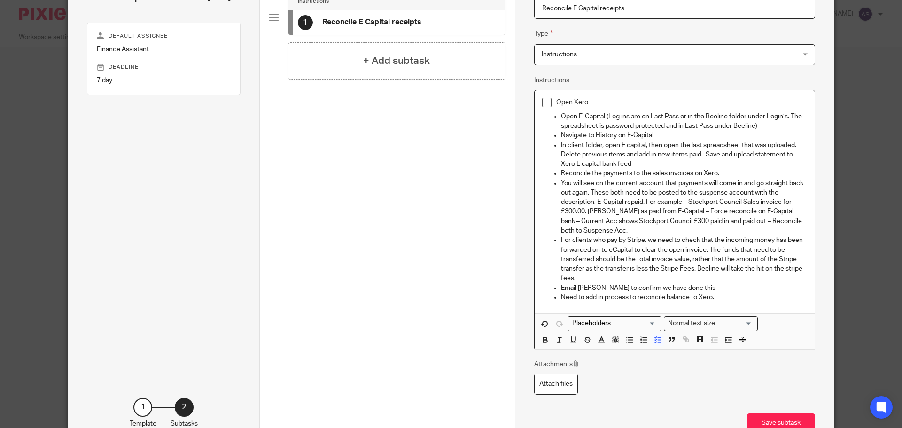
click at [557, 117] on ul "Open E-Capital (Log ins are on Last Pass or in the Beeline folder under Login’s…" at bounding box center [674, 121] width 265 height 19
click at [654, 342] on icon "button" at bounding box center [658, 340] width 8 height 8
click at [557, 136] on ul "Navigate to History on E-Capital" at bounding box center [674, 135] width 265 height 9
click at [652, 342] on button "button" at bounding box center [658, 340] width 12 height 12
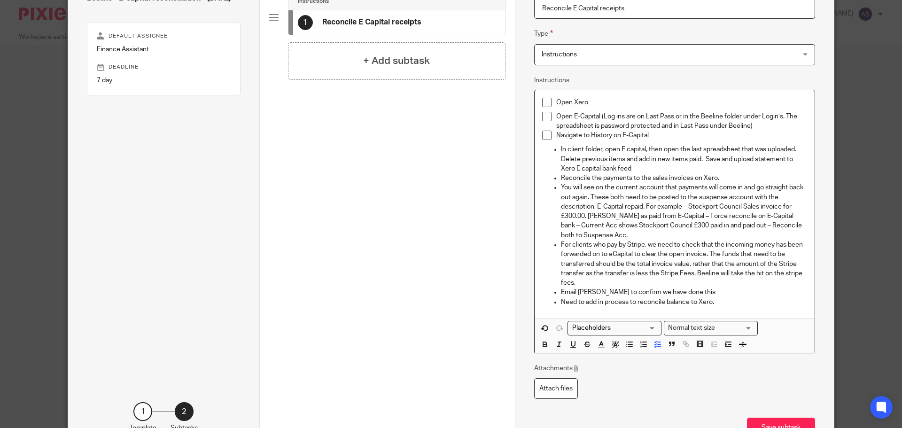
click at [557, 146] on ul "In client folder, open E capital, then open the last spreadsheet that was uploa…" at bounding box center [674, 159] width 265 height 29
click at [660, 347] on button "button" at bounding box center [658, 345] width 12 height 12
click at [556, 178] on ul "Reconcile the payments to the sales invoices on Xero." at bounding box center [674, 177] width 265 height 9
click at [659, 343] on button "button" at bounding box center [658, 345] width 12 height 12
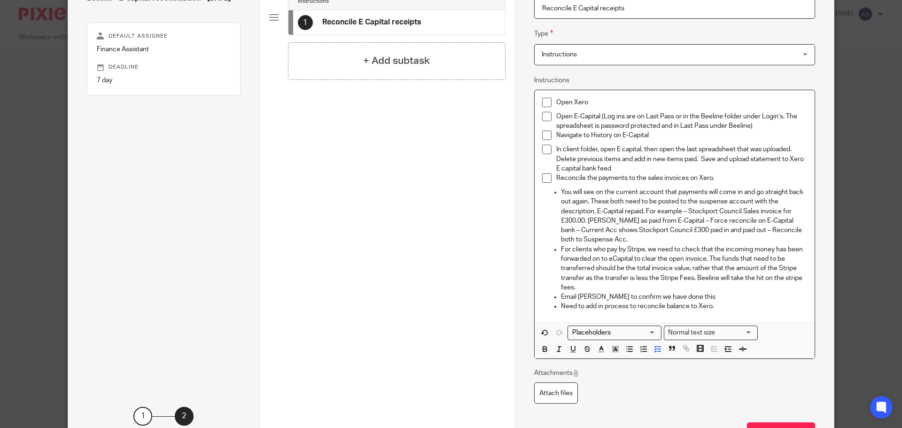
click at [561, 191] on p "You will see on the current account that payments will come in and go straight …" at bounding box center [684, 216] width 246 height 57
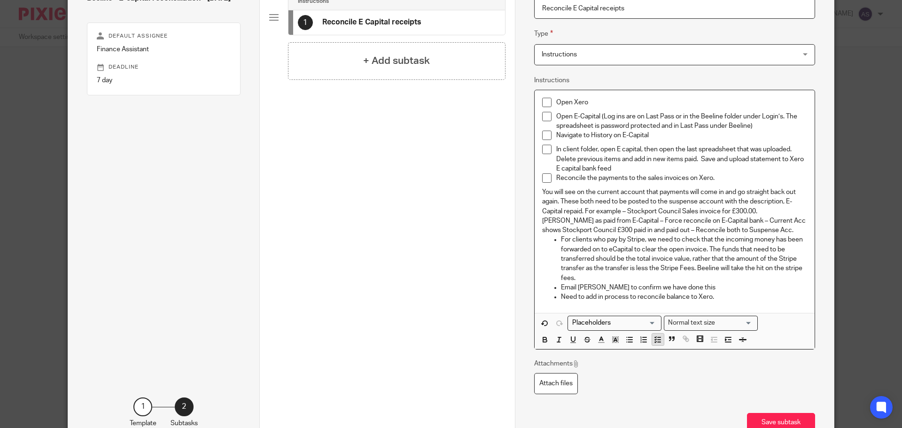
click at [655, 341] on icon "button" at bounding box center [658, 340] width 8 height 8
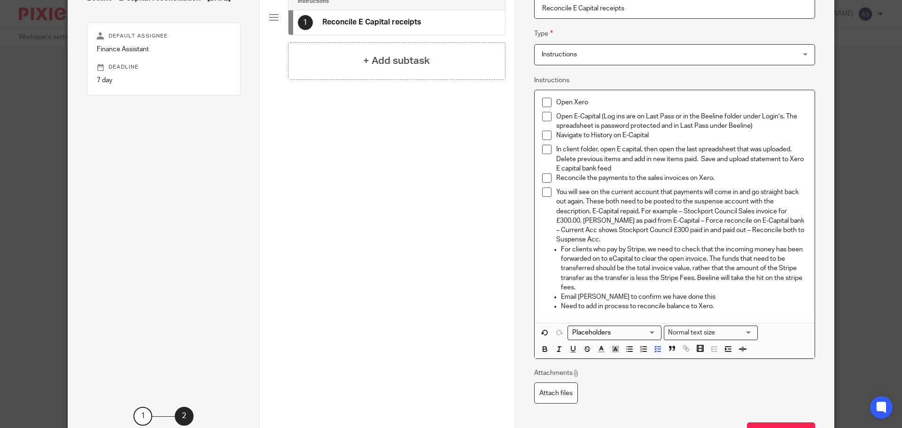
click at [561, 250] on p "For clients who pay by Stripe, we need to check that the incoming money has bee…" at bounding box center [684, 268] width 246 height 47
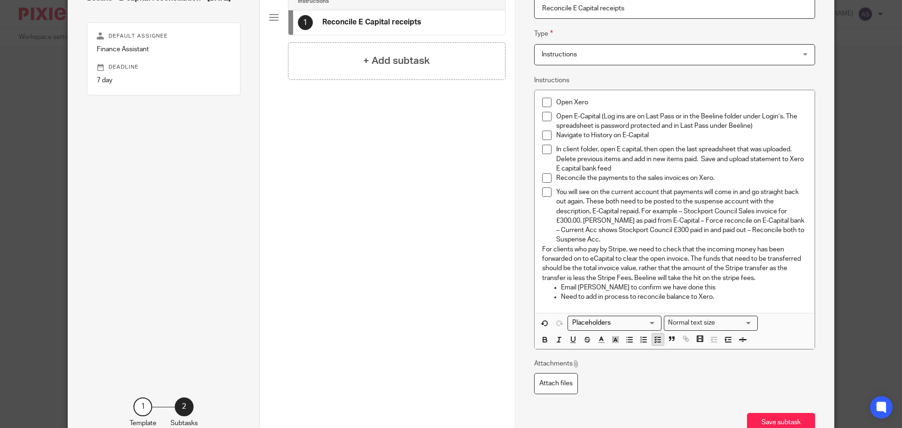
click at [655, 342] on polyline "button" at bounding box center [655, 342] width 1 height 1
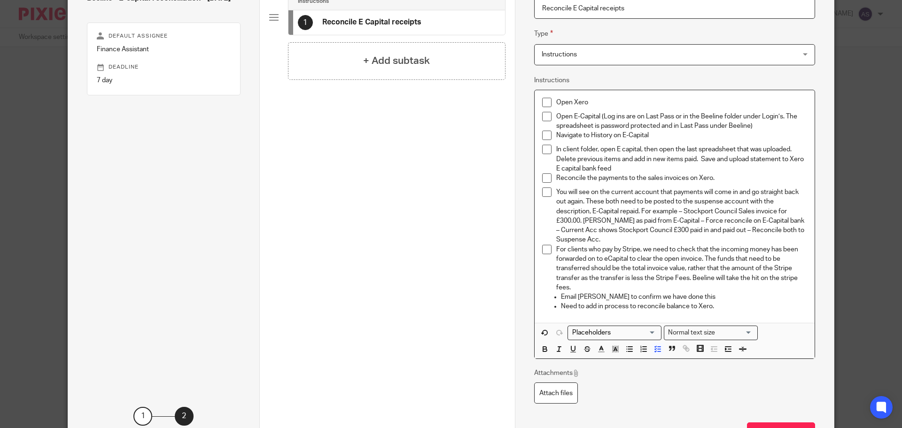
click at [561, 295] on p "Email [PERSON_NAME] to confirm we have done this" at bounding box center [684, 296] width 246 height 9
click at [657, 350] on icon "button" at bounding box center [658, 349] width 8 height 8
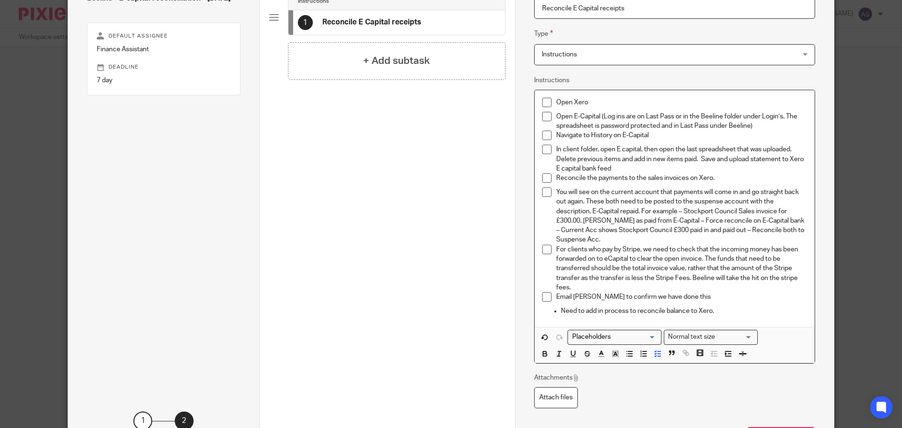
click at [561, 311] on p "Need to add in process to reconcile balance to Xero." at bounding box center [684, 310] width 246 height 9
click at [654, 355] on icon "button" at bounding box center [658, 354] width 8 height 8
click at [408, 58] on h4 "+ Add subtask" at bounding box center [396, 61] width 67 height 15
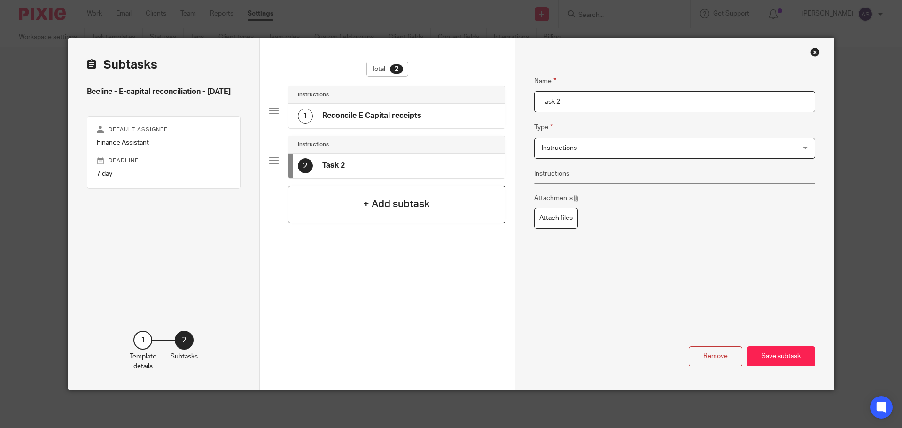
scroll to position [0, 0]
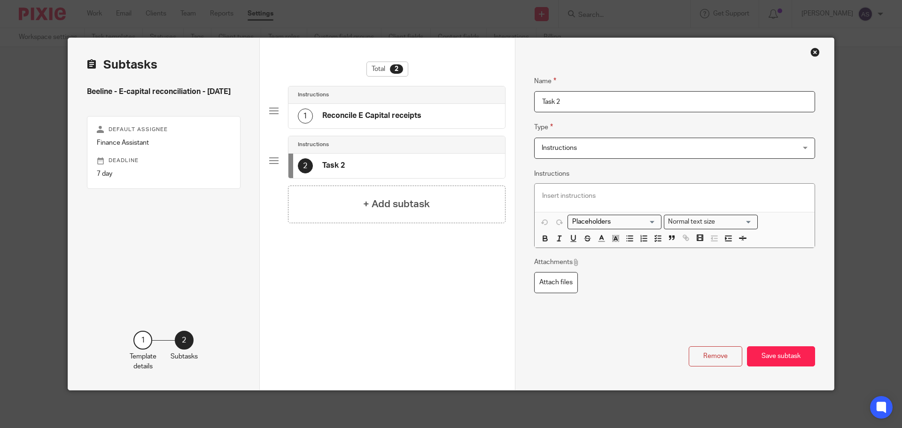
click at [609, 102] on input "Task 2" at bounding box center [674, 101] width 281 height 21
drag, startPoint x: 559, startPoint y: 95, endPoint x: 492, endPoint y: 94, distance: 67.7
click at [492, 94] on div "Subtasks Beeline - E-capital reconciliation - Friday Default assignee Finance A…" at bounding box center [451, 214] width 766 height 352
paste input "Email Jo to confirm this is done."
type input "Email Jo to confirm this is done."
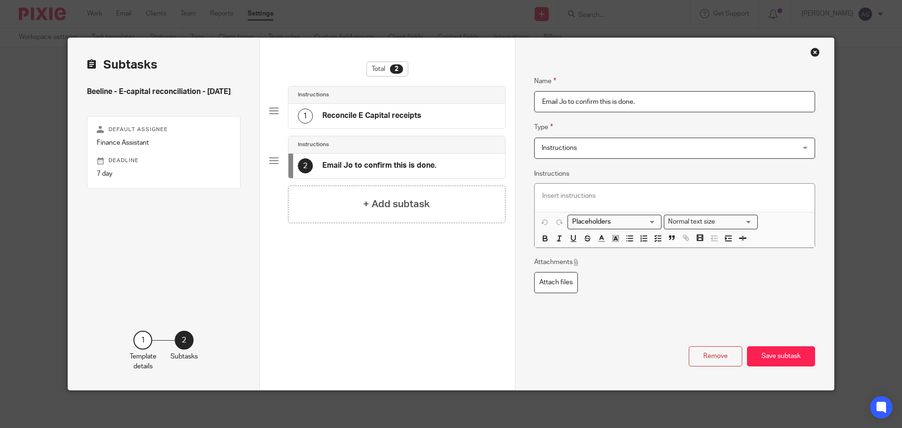
click at [633, 151] on span "Instructions" at bounding box center [651, 148] width 219 height 20
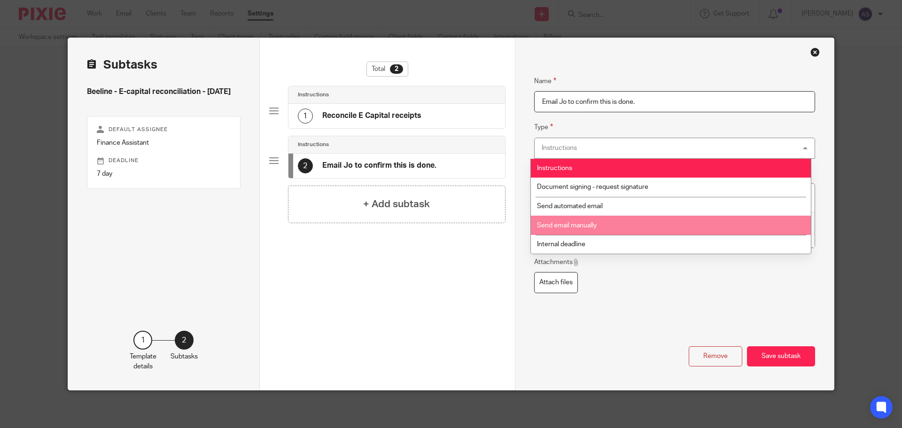
click at [617, 221] on li "Send email manually" at bounding box center [671, 225] width 280 height 19
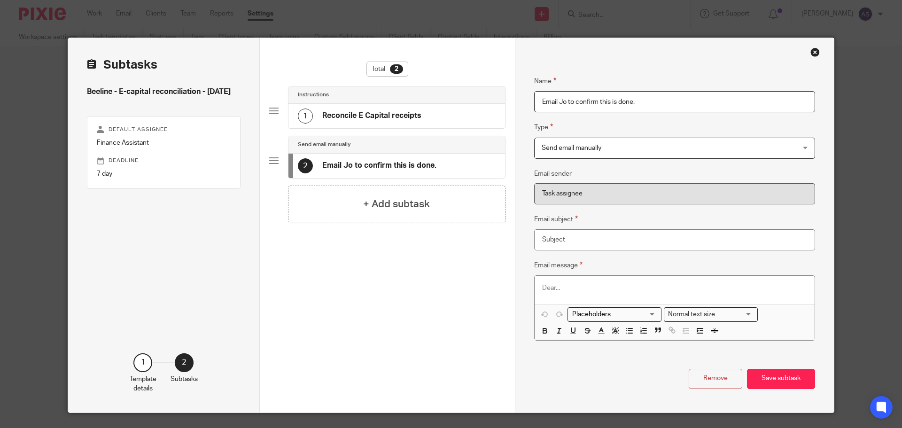
click at [563, 283] on div at bounding box center [675, 290] width 280 height 28
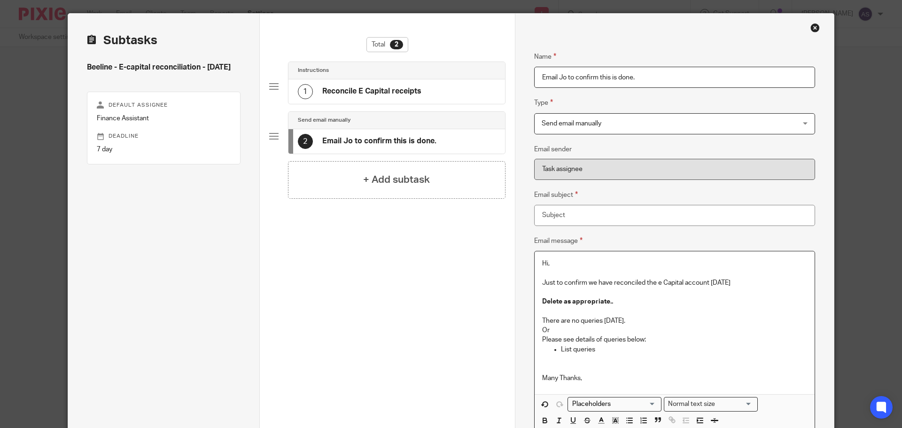
scroll to position [47, 0]
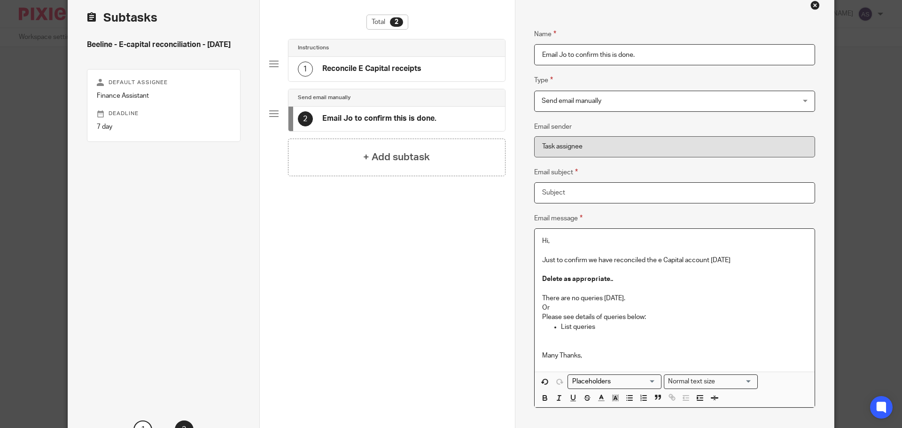
click at [569, 194] on input "Email subject" at bounding box center [674, 192] width 281 height 21
type input "E Capital"
click at [368, 67] on h4 "Reconcile E Capital receipts" at bounding box center [371, 69] width 99 height 10
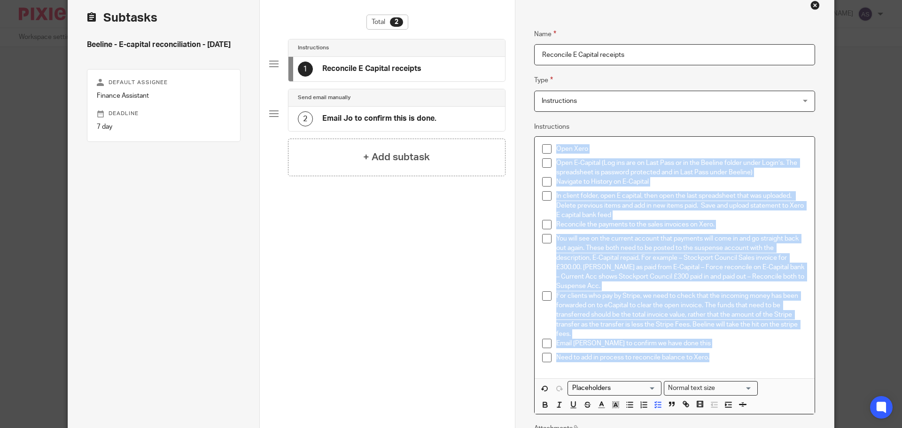
drag, startPoint x: 729, startPoint y: 357, endPoint x: 510, endPoint y: 151, distance: 300.2
click at [510, 151] on div "Subtasks Beeline - E-capital reconciliation - Friday Default assignee Finance A…" at bounding box center [451, 256] width 766 height 531
copy div "Open Xero Open E-Capital (Log ins are on Last Pass or in the Beeline folder und…"
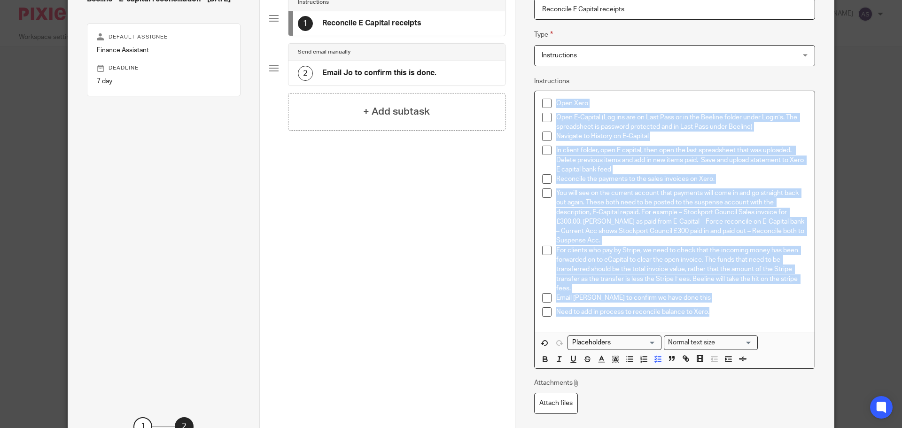
scroll to position [85, 0]
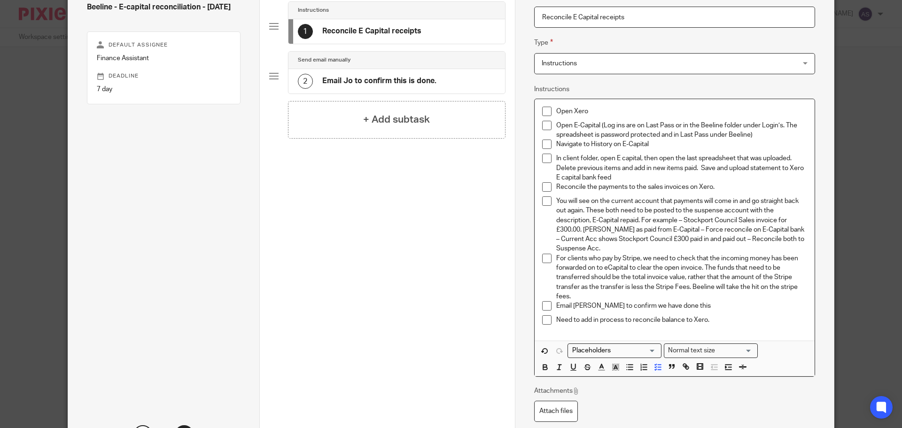
click at [395, 79] on h4 "Email Jo to confirm this is done." at bounding box center [379, 81] width 114 height 10
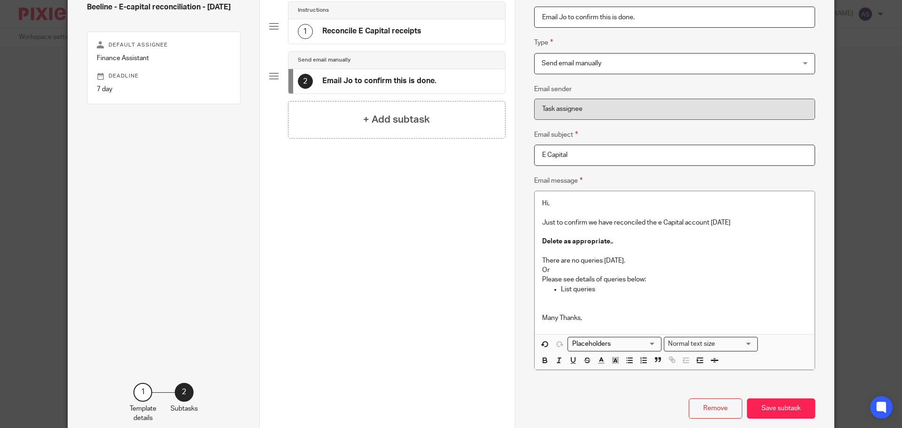
drag, startPoint x: 540, startPoint y: 20, endPoint x: 525, endPoint y: 20, distance: 15.0
click at [525, 20] on div "Name Reconcile E Capital receipts Type Instructions Instructions Instructions D…" at bounding box center [674, 197] width 319 height 489
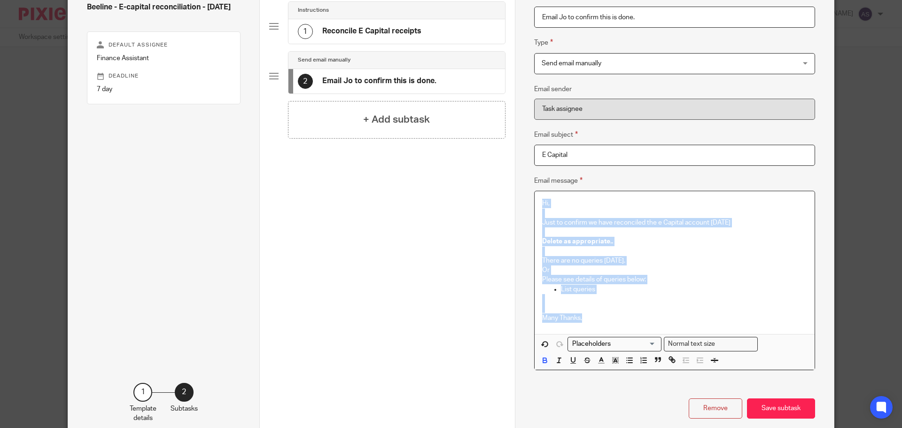
drag, startPoint x: 604, startPoint y: 322, endPoint x: 533, endPoint y: 195, distance: 145.6
click at [535, 195] on div "Hi, Just to confirm we have reconciled the e Capital account [DATE] Delete as a…" at bounding box center [675, 262] width 280 height 142
copy div "Hi, Just to confirm we have reconciled the e Capital account [DATE] Delete as a…"
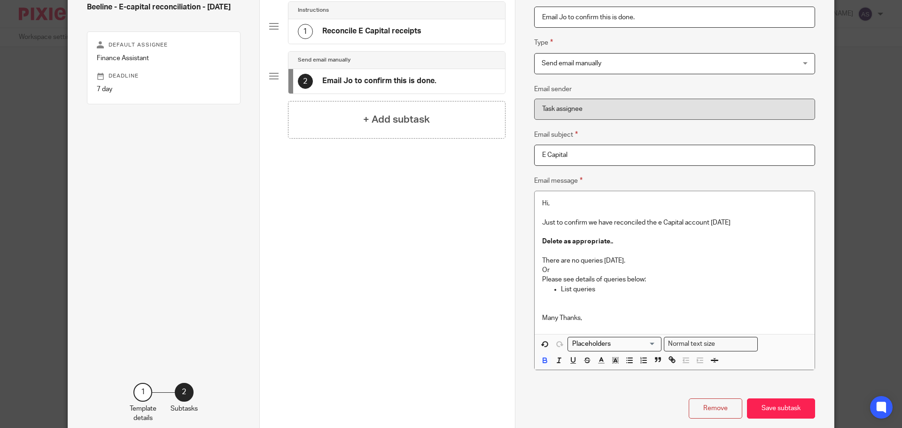
drag, startPoint x: 575, startPoint y: 159, endPoint x: 516, endPoint y: 157, distance: 59.7
click at [516, 157] on div "Name Reconcile E Capital receipts Type Instructions Instructions Instructions D…" at bounding box center [674, 197] width 319 height 489
click at [787, 414] on button "Save subtask" at bounding box center [781, 409] width 68 height 20
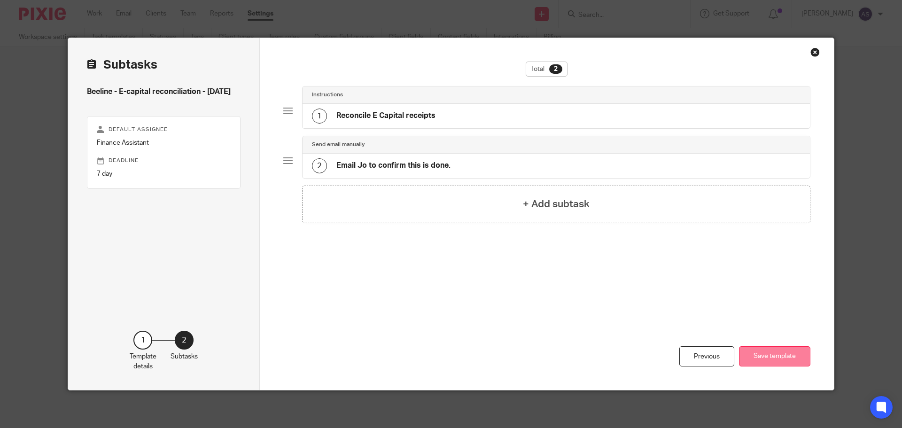
click at [763, 349] on button "Save template" at bounding box center [774, 356] width 71 height 20
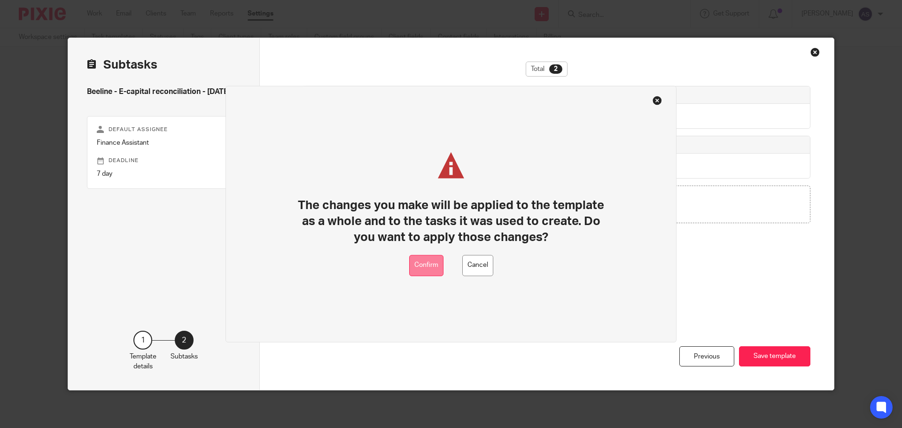
click at [435, 270] on button "Confirm" at bounding box center [426, 265] width 34 height 21
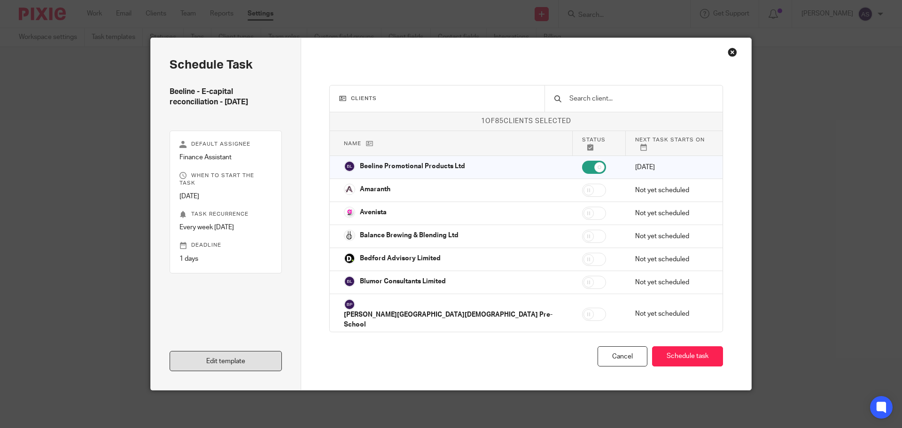
click at [210, 357] on link "Edit template" at bounding box center [226, 361] width 112 height 20
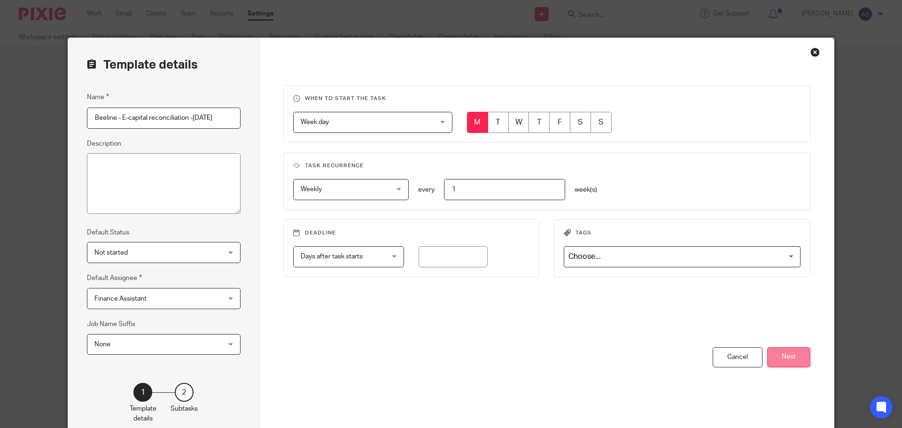
click at [782, 352] on button "Next" at bounding box center [788, 357] width 43 height 20
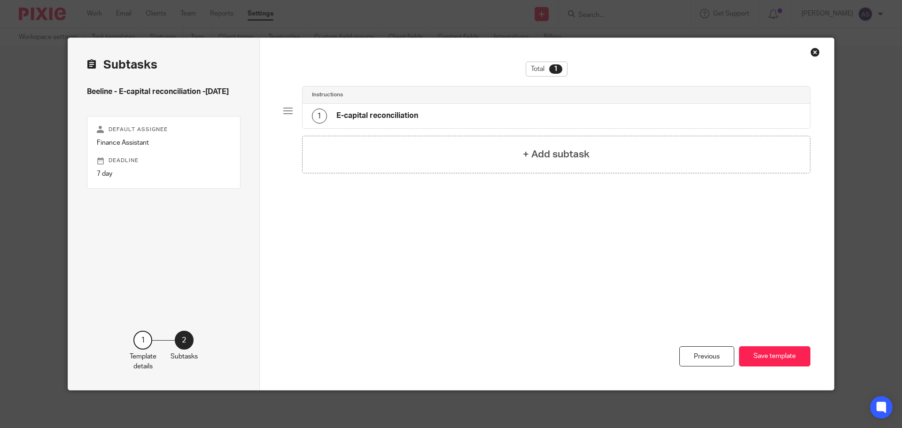
click at [410, 110] on div "1 E-capital reconciliation" at bounding box center [365, 116] width 106 height 15
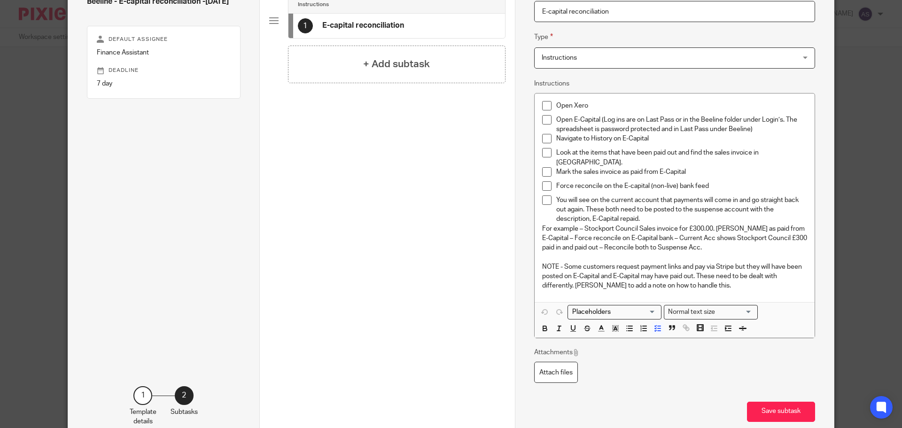
scroll to position [94, 0]
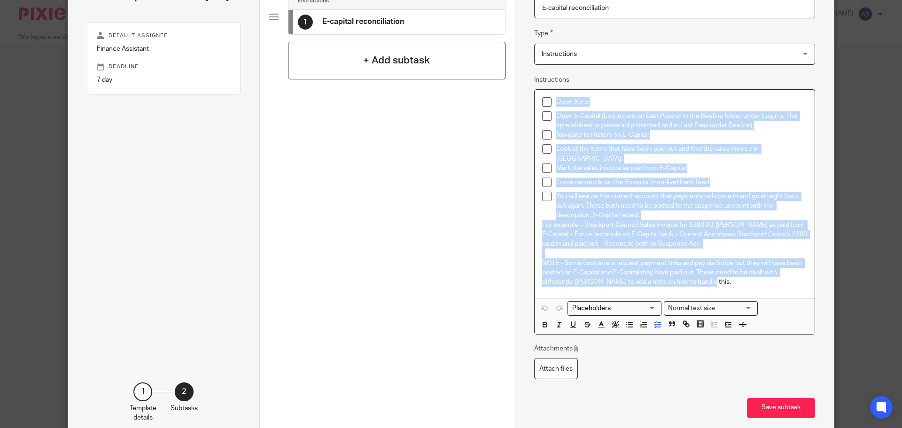
drag, startPoint x: 710, startPoint y: 279, endPoint x: 492, endPoint y: 79, distance: 295.4
click at [492, 79] on div "Subtasks Beeline - E-capital reconciliation -[DATE] Default assignee Finance As…" at bounding box center [451, 193] width 766 height 498
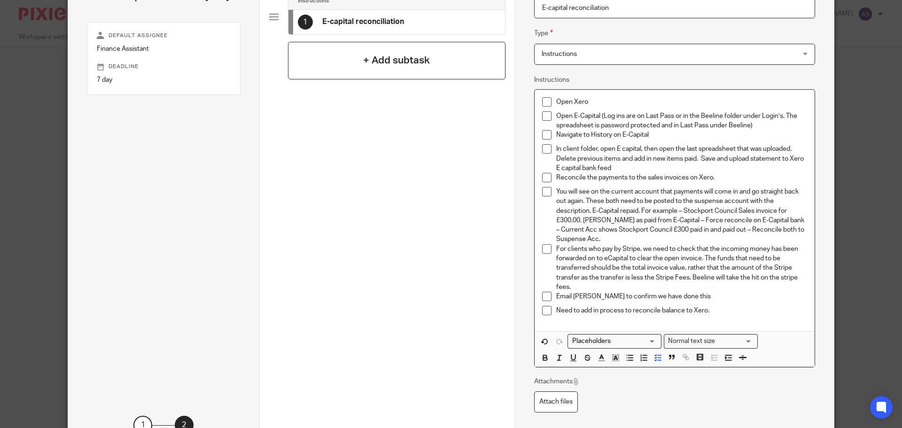
click at [386, 54] on h4 "+ Add subtask" at bounding box center [396, 60] width 67 height 15
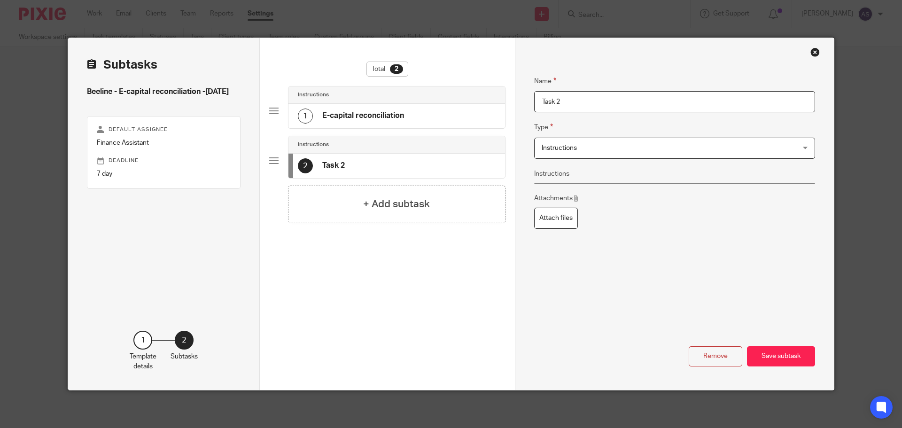
scroll to position [0, 0]
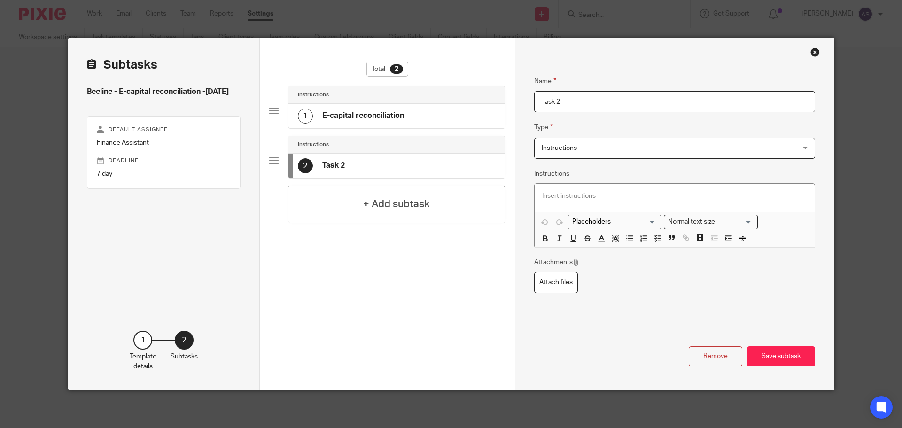
drag, startPoint x: 562, startPoint y: 102, endPoint x: 509, endPoint y: 102, distance: 53.6
click at [509, 102] on div "Subtasks Beeline - E-capital reconciliation -[DATE] Default assignee Finance As…" at bounding box center [451, 214] width 766 height 352
type input "Email Jo to confirm this is done."
click at [615, 141] on span "Instructions" at bounding box center [651, 148] width 219 height 20
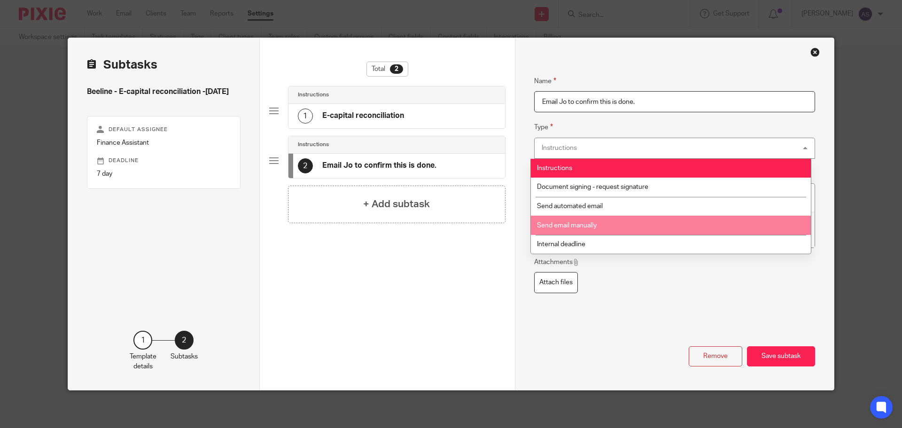
click at [615, 220] on li "Send email manually" at bounding box center [671, 225] width 280 height 19
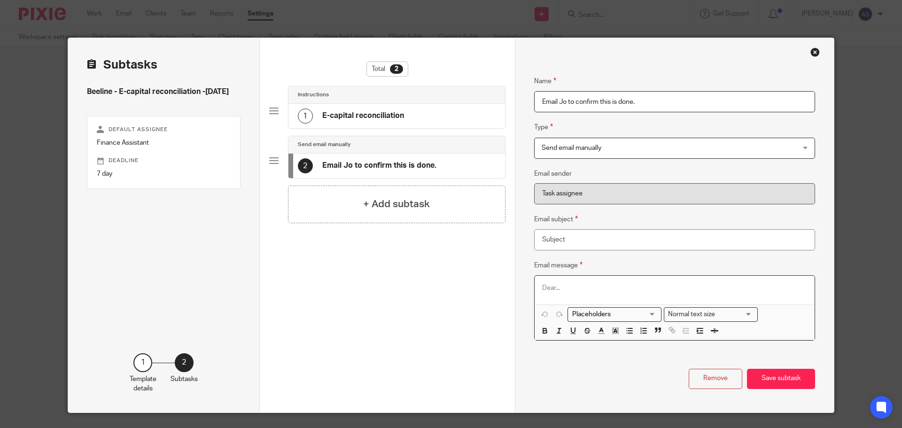
click at [594, 283] on p at bounding box center [674, 287] width 265 height 9
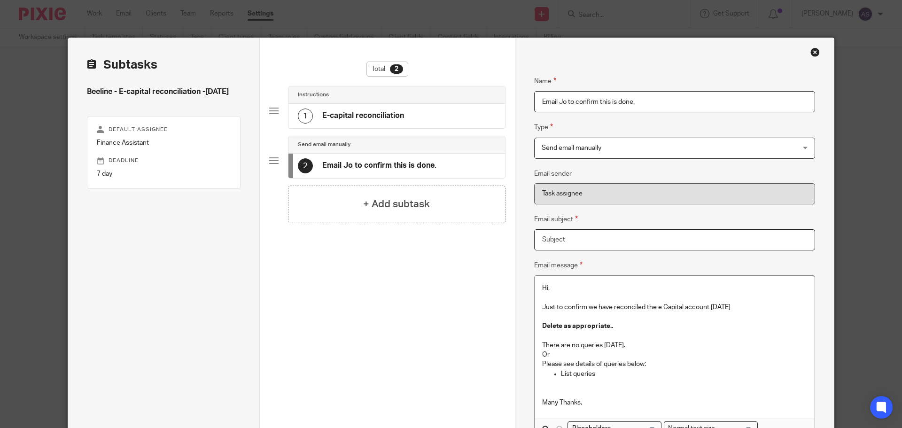
click at [603, 243] on input "Email subject" at bounding box center [674, 239] width 281 height 21
paste input "E Capital"
type input "E Capital"
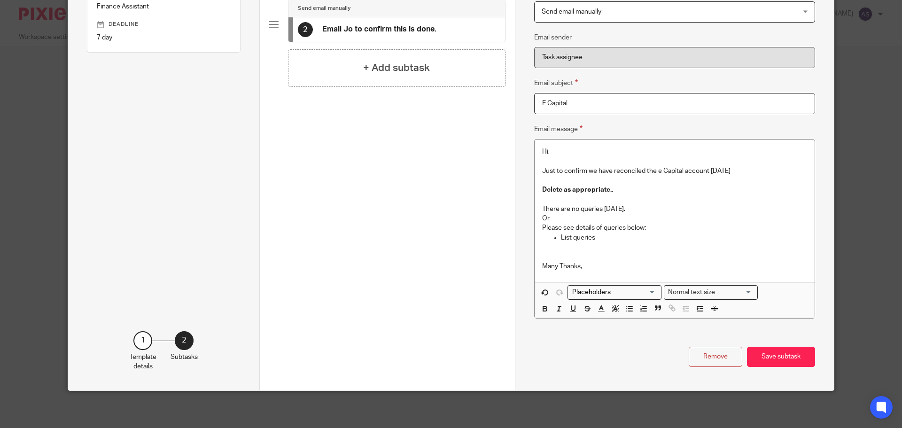
scroll to position [137, 0]
click at [775, 355] on button "Save subtask" at bounding box center [781, 356] width 68 height 20
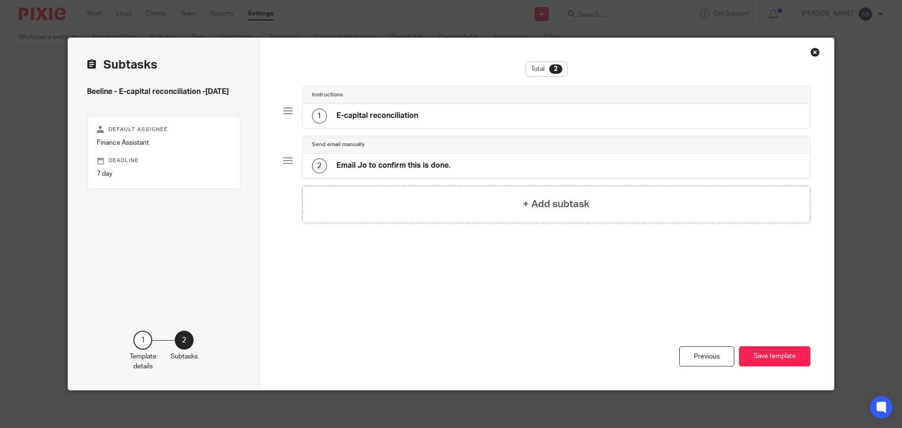
scroll to position [0, 0]
click at [753, 351] on button "Save template" at bounding box center [774, 356] width 71 height 20
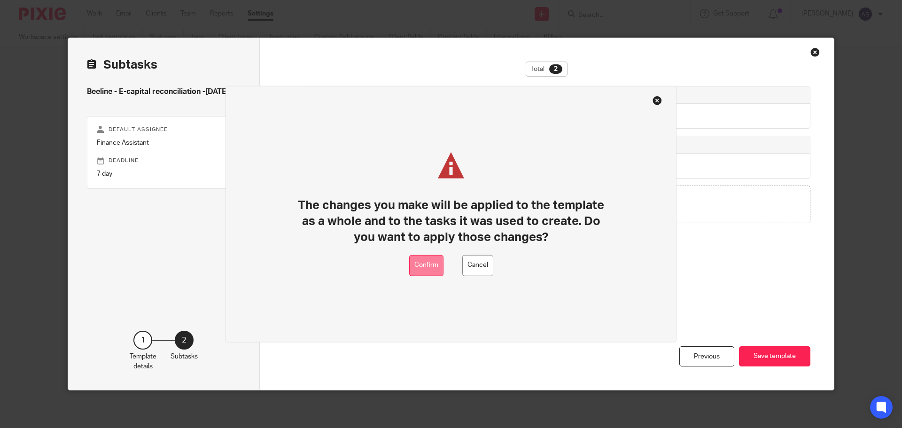
click at [430, 263] on button "Confirm" at bounding box center [426, 265] width 34 height 21
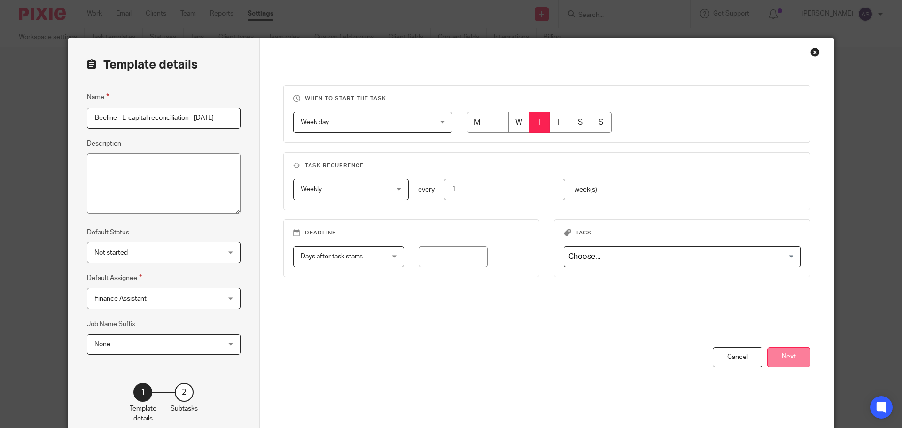
click at [783, 361] on button "Next" at bounding box center [788, 357] width 43 height 20
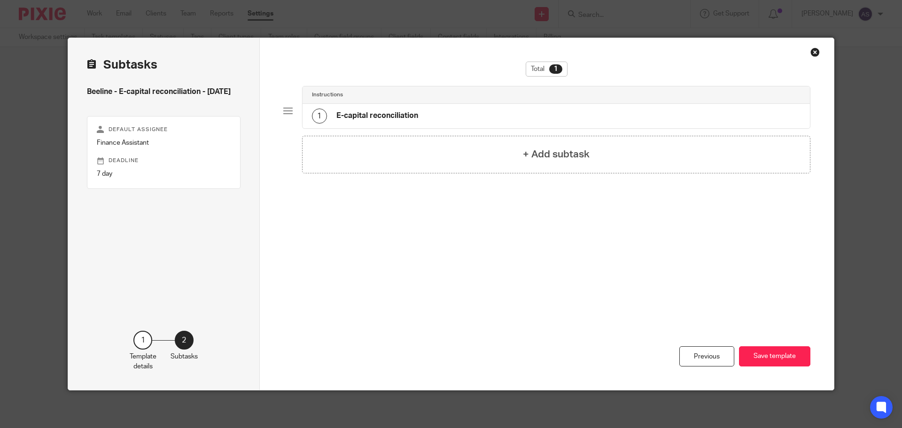
click at [435, 129] on div "Instructions 1 E-capital reconciliation" at bounding box center [547, 111] width 528 height 50
click at [422, 107] on div "1 E-capital reconciliation" at bounding box center [557, 116] width 508 height 24
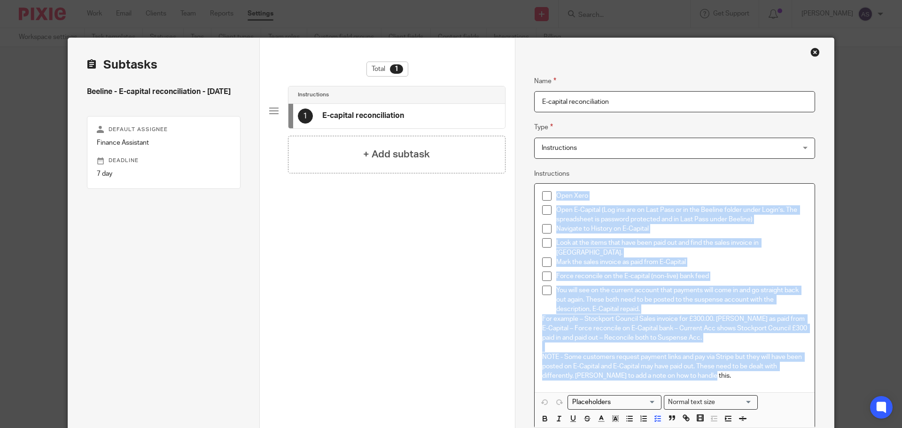
drag, startPoint x: 715, startPoint y: 372, endPoint x: 545, endPoint y: 186, distance: 251.8
click at [549, 185] on div "Open Xero Open E-Capital (Log ins are on Last Pass or in the Beeline folder und…" at bounding box center [675, 288] width 280 height 209
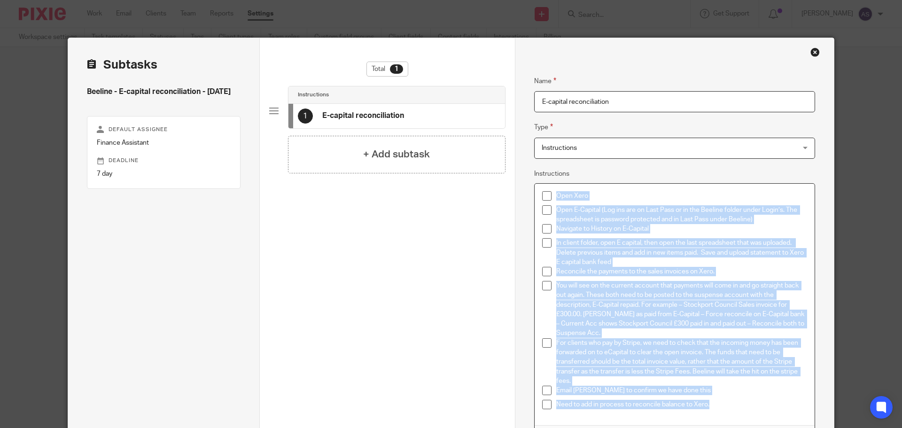
drag, startPoint x: 718, startPoint y: 407, endPoint x: 531, endPoint y: 197, distance: 281.6
click at [534, 197] on div "Open Xero Open E-Capital (Log ins are on Last Pass or in the Beeline folder und…" at bounding box center [674, 322] width 281 height 279
copy div "Open Xero Open E-Capital (Log ins are on Last Pass or in the Beeline folder und…"
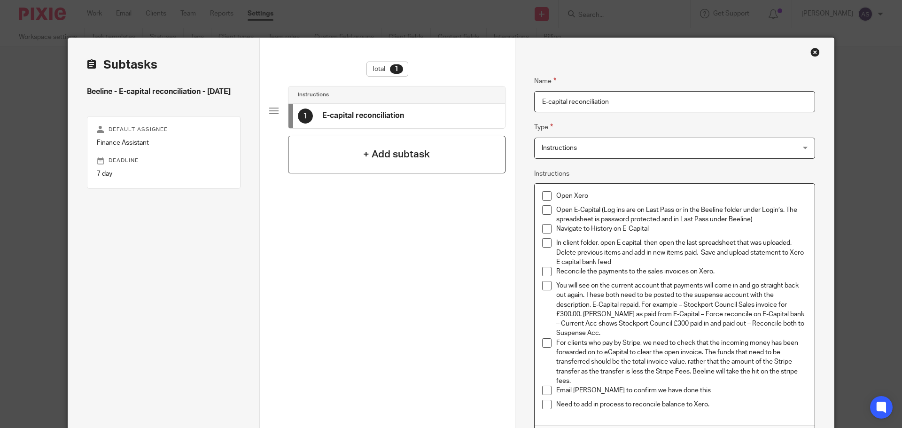
click at [423, 157] on h4 "+ Add subtask" at bounding box center [396, 154] width 67 height 15
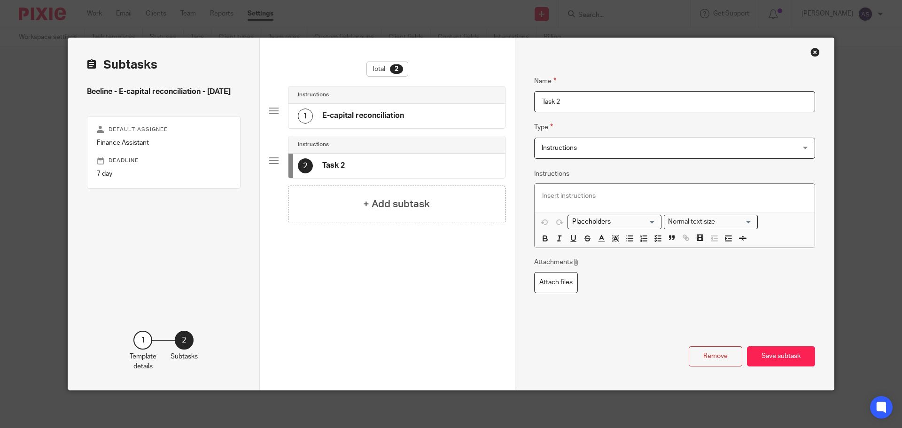
drag, startPoint x: 556, startPoint y: 100, endPoint x: 493, endPoint y: 98, distance: 63.5
click at [493, 98] on div "Subtasks Beeline - E-capital reconciliation - Thursday Default assignee Finance…" at bounding box center [451, 214] width 766 height 352
type input "Email Jo to confirm this is done."
click at [703, 147] on span "Instructions" at bounding box center [651, 148] width 219 height 20
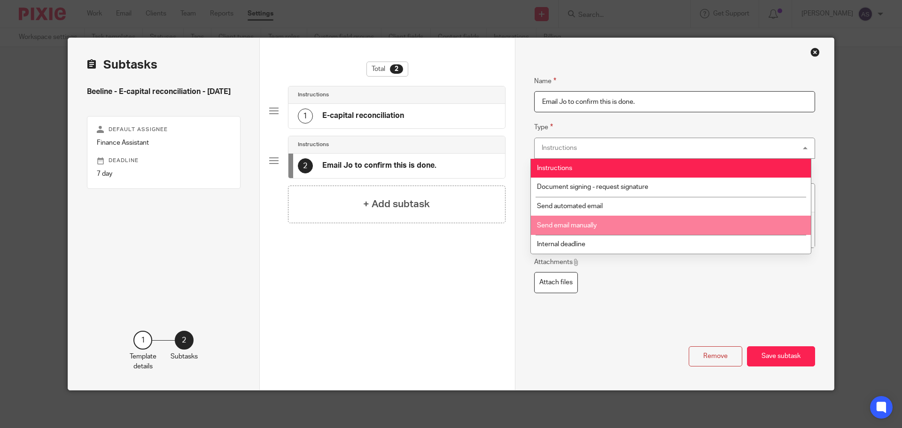
click at [619, 223] on li "Send email manually" at bounding box center [671, 225] width 280 height 19
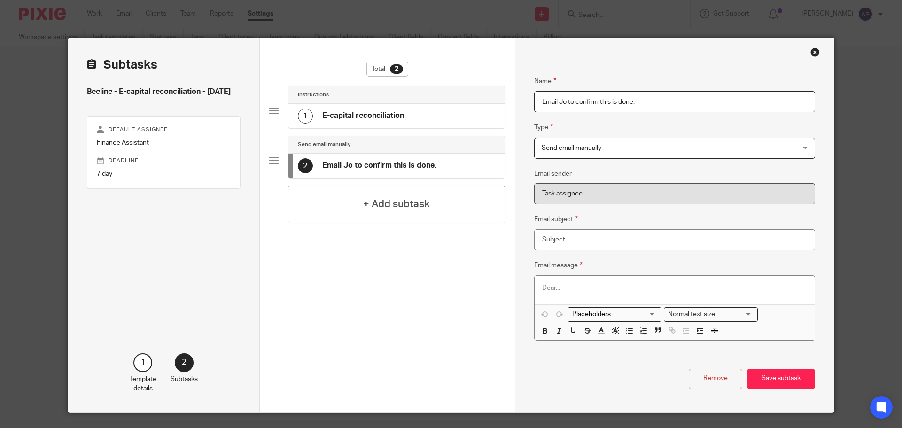
click at [584, 288] on p at bounding box center [674, 287] width 265 height 9
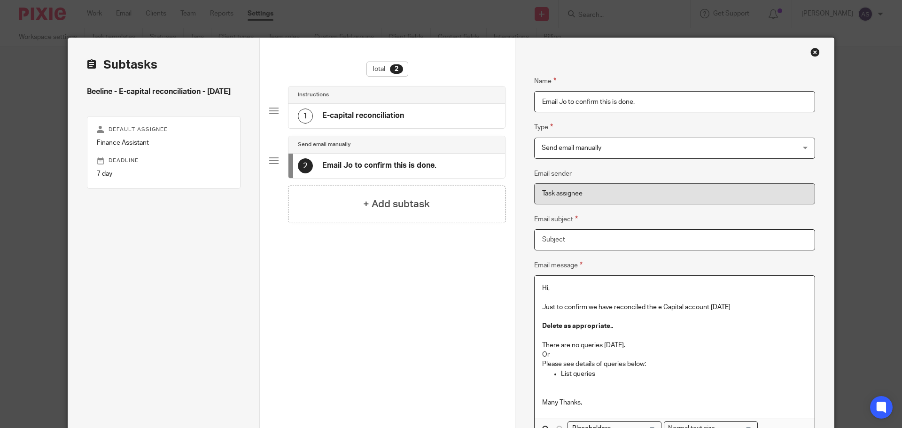
click at [623, 241] on input "Email subject" at bounding box center [674, 239] width 281 height 21
paste input "E Capital"
type input "E Capital"
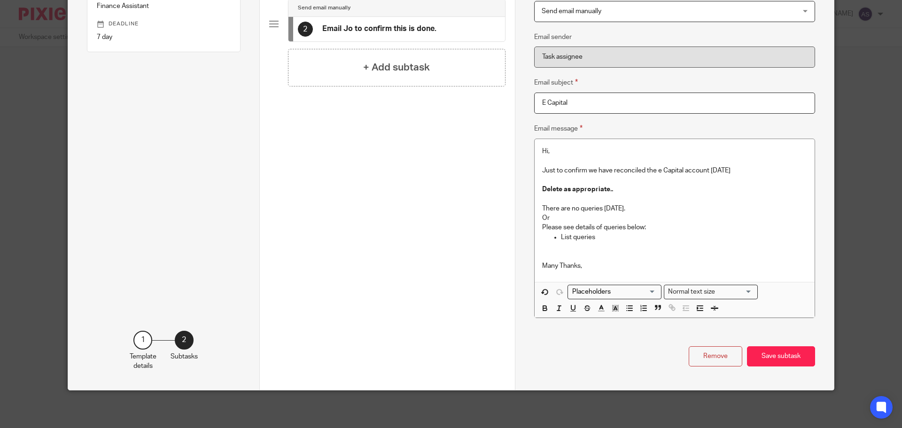
click at [777, 367] on div "Name E-capital reconciliation Type Instructions Instructions Instructions Docum…" at bounding box center [674, 145] width 319 height 489
click at [775, 355] on button "Save subtask" at bounding box center [781, 356] width 68 height 20
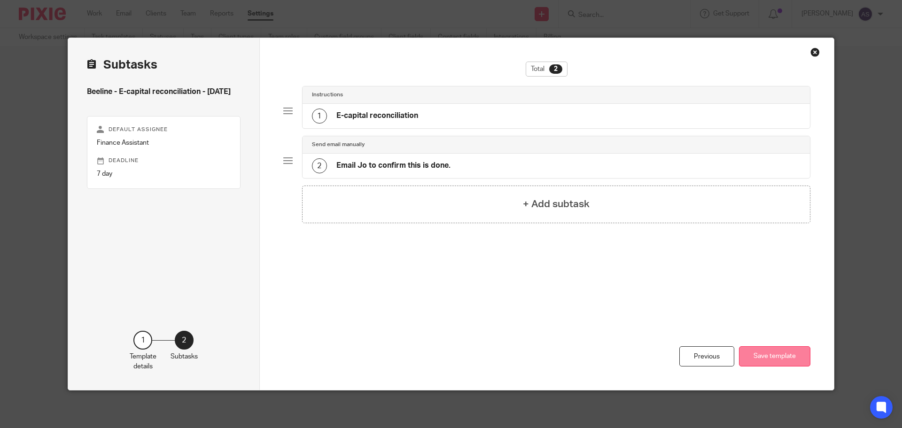
click at [788, 361] on button "Save template" at bounding box center [774, 356] width 71 height 20
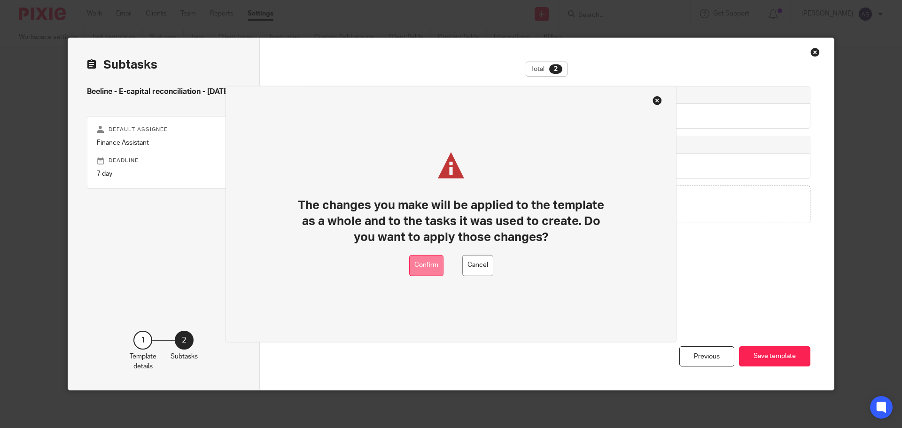
click at [428, 266] on button "Confirm" at bounding box center [426, 265] width 34 height 21
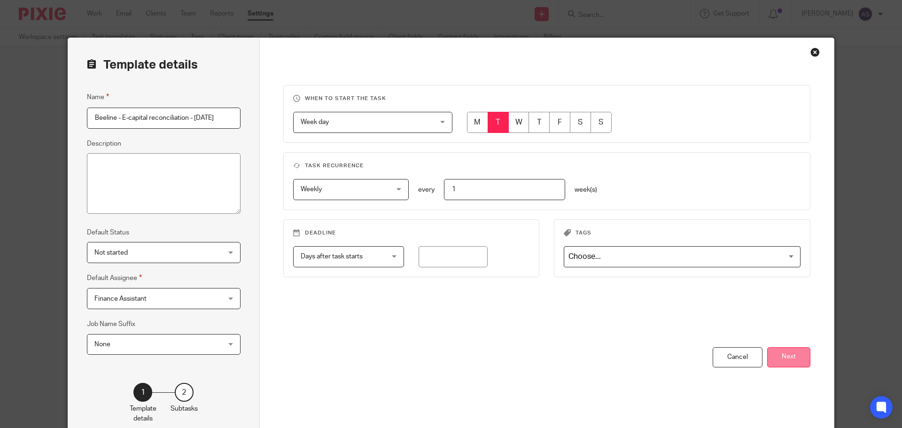
click at [782, 359] on button "Next" at bounding box center [788, 357] width 43 height 20
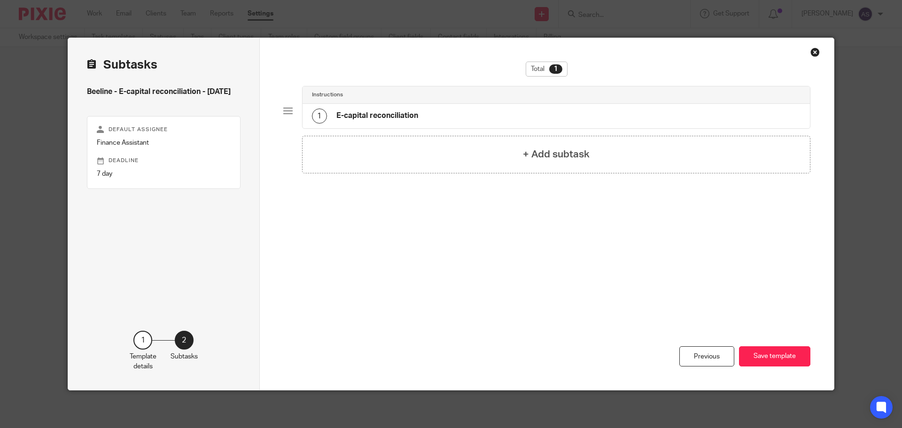
click at [402, 115] on h4 "E-capital reconciliation" at bounding box center [378, 116] width 82 height 10
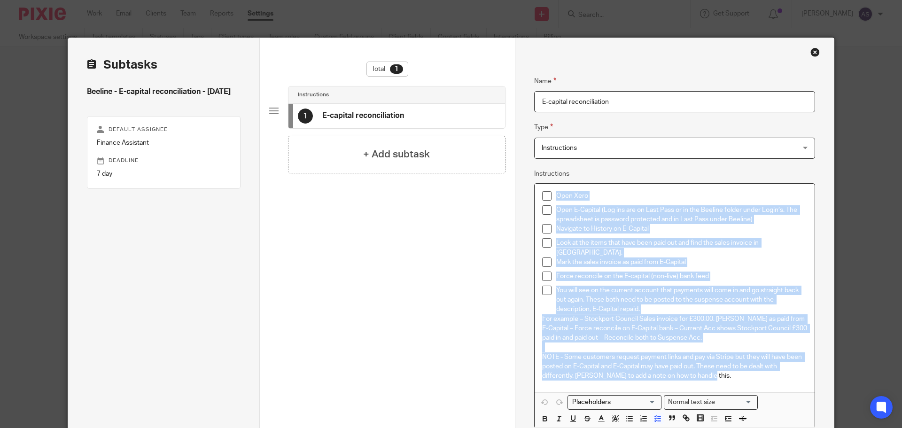
drag, startPoint x: 715, startPoint y: 371, endPoint x: 483, endPoint y: 193, distance: 293.0
click at [483, 193] on div "Subtasks Beeline - E-capital reconciliation - Tuesday Default assignee Finance …" at bounding box center [451, 287] width 766 height 498
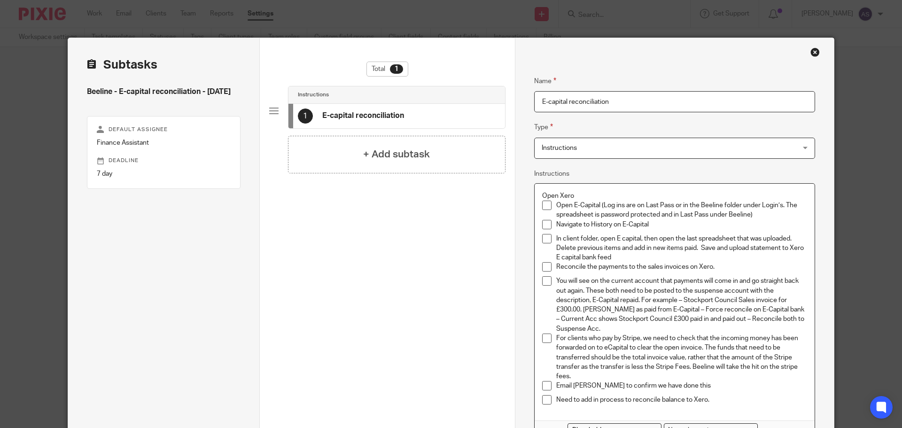
click at [542, 199] on p "Open Xero" at bounding box center [674, 195] width 265 height 9
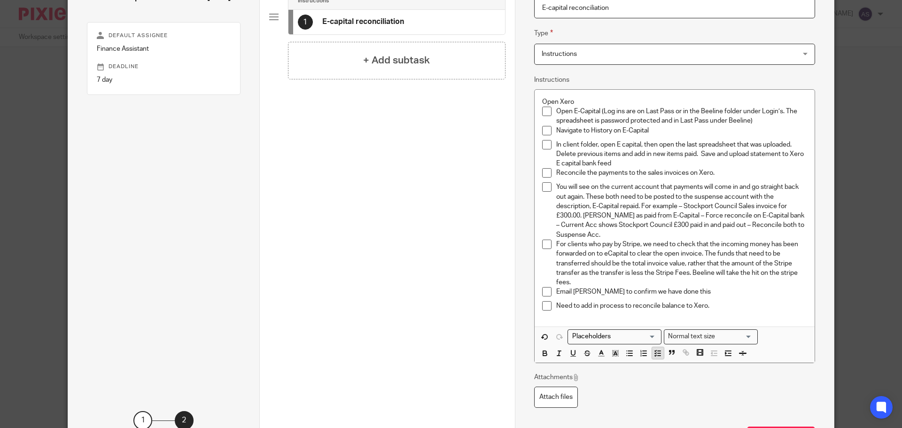
click at [658, 354] on icon "button" at bounding box center [658, 353] width 8 height 8
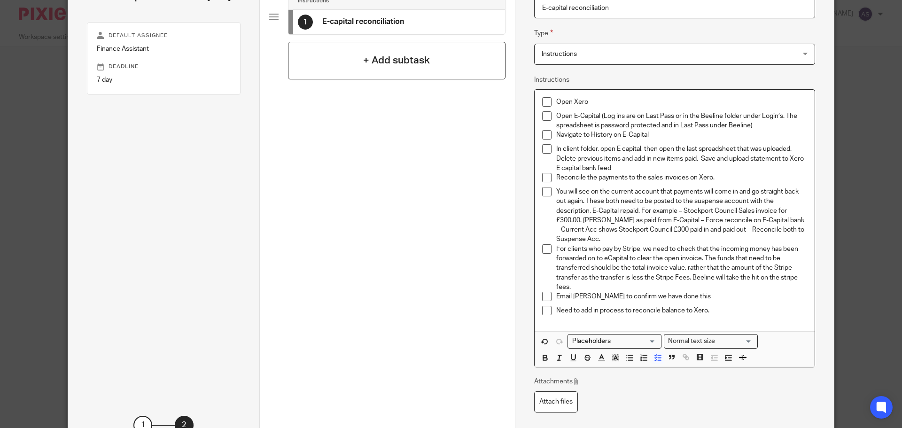
click at [409, 63] on h4 "+ Add subtask" at bounding box center [396, 60] width 67 height 15
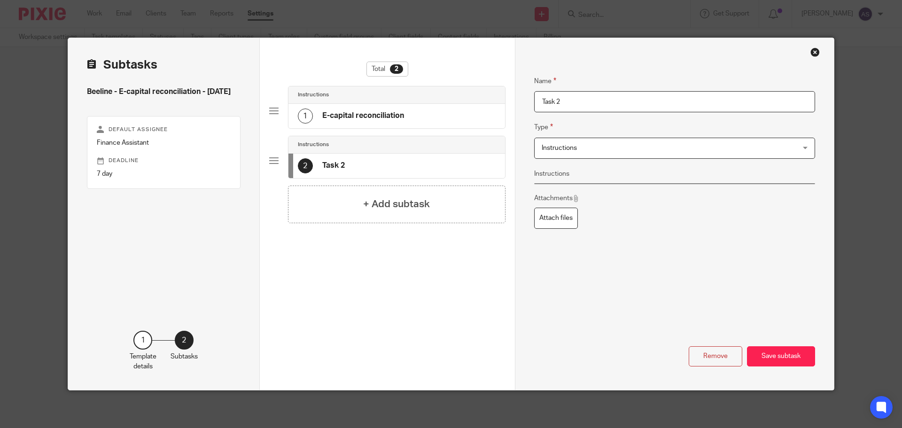
scroll to position [0, 0]
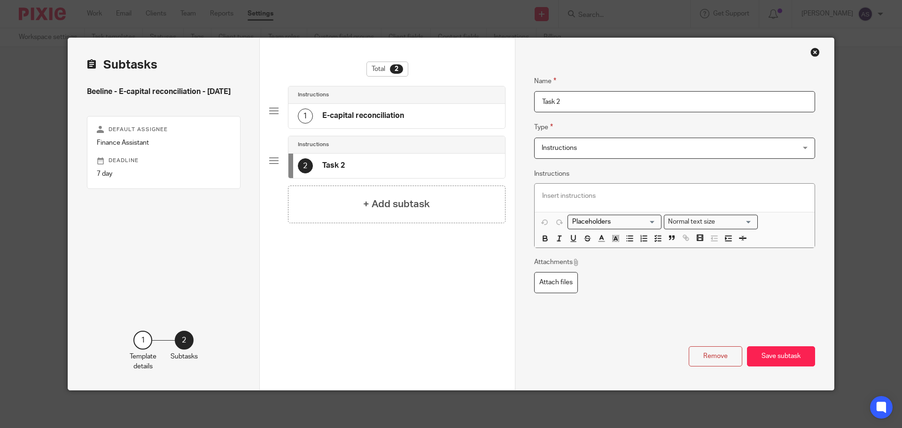
drag, startPoint x: 574, startPoint y: 104, endPoint x: 508, endPoint y: 103, distance: 66.8
click at [506, 104] on div "Subtasks Beeline - E-capital reconciliation - Tuesday Default assignee Finance …" at bounding box center [451, 214] width 766 height 352
type input "Email Jo to confirm this is done."
click at [596, 147] on span "Instructions" at bounding box center [651, 148] width 219 height 20
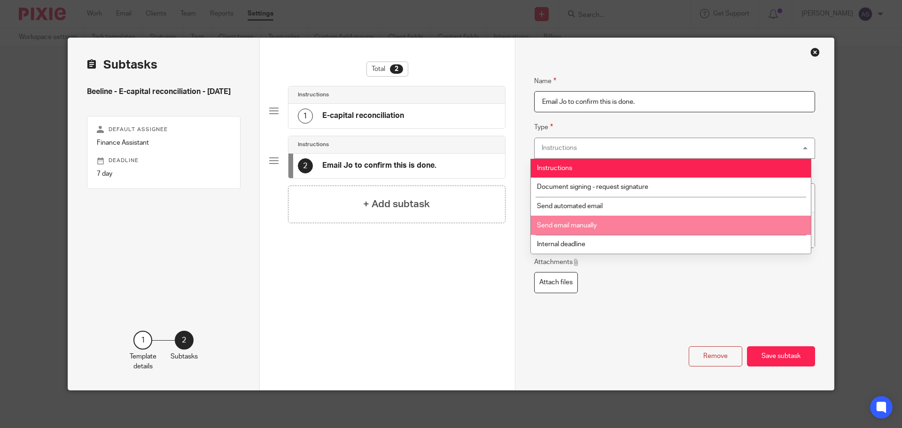
drag, startPoint x: 620, startPoint y: 216, endPoint x: 616, endPoint y: 221, distance: 6.3
click at [620, 217] on li "Send email manually" at bounding box center [671, 225] width 280 height 19
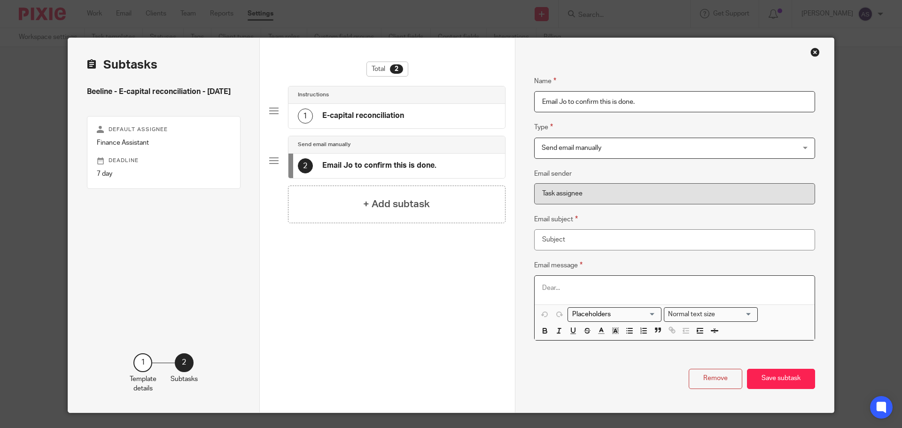
click at [590, 285] on p at bounding box center [674, 287] width 265 height 9
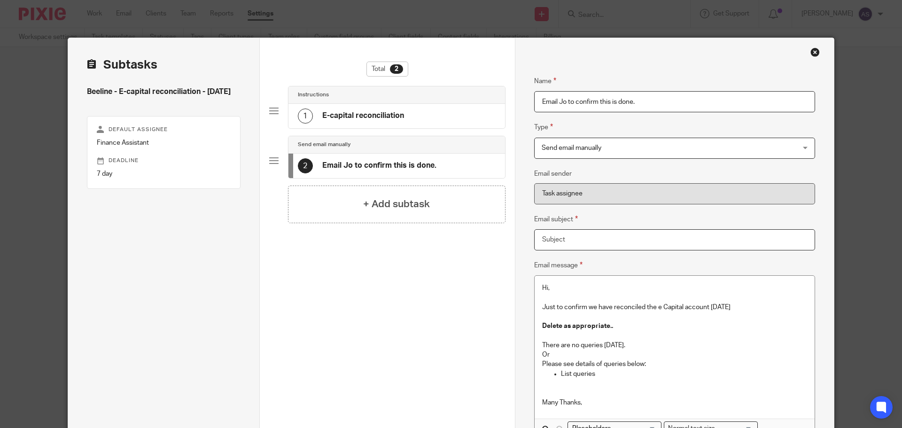
click at [665, 242] on input "Email subject" at bounding box center [674, 239] width 281 height 21
paste input "E Capital"
type input "E Capital"
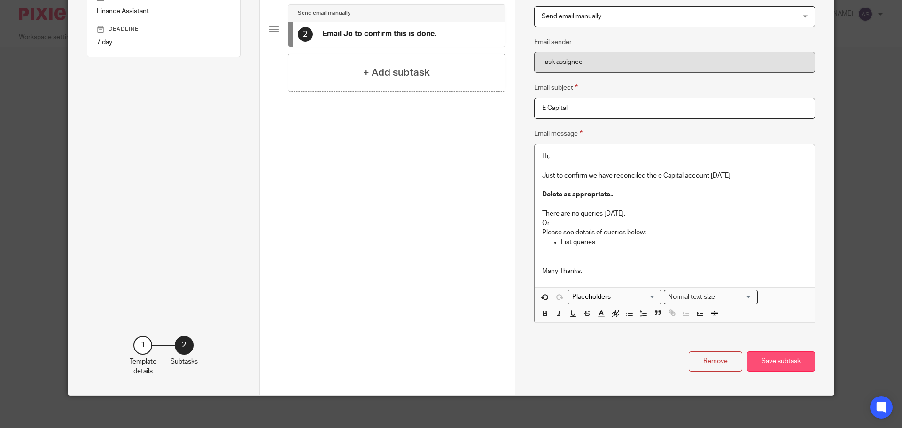
scroll to position [137, 0]
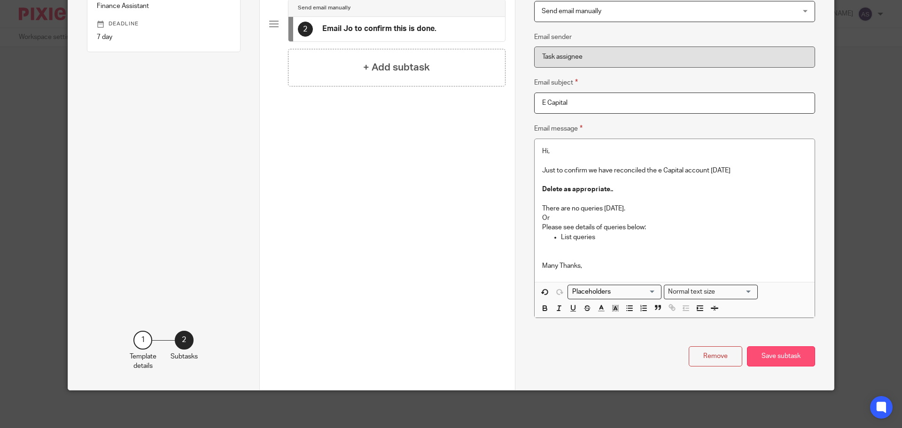
click at [765, 358] on button "Save subtask" at bounding box center [781, 356] width 68 height 20
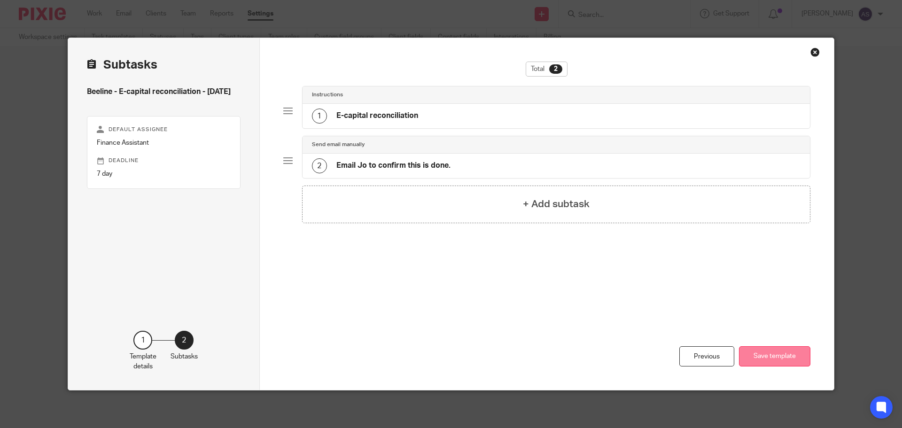
click at [802, 353] on button "Save template" at bounding box center [774, 356] width 71 height 20
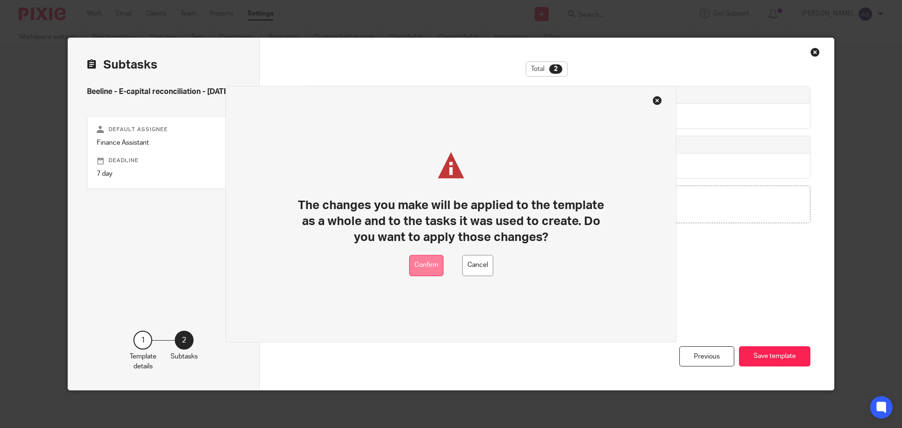
click at [431, 269] on button "Confirm" at bounding box center [426, 265] width 34 height 21
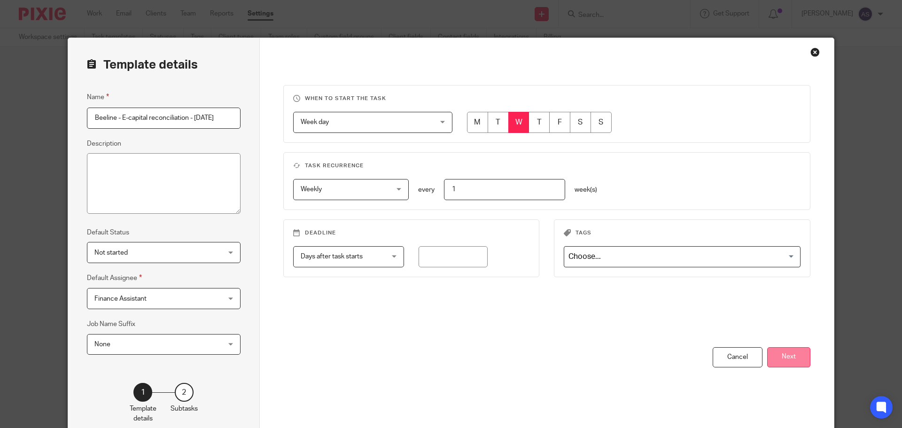
click at [791, 364] on button "Next" at bounding box center [788, 357] width 43 height 20
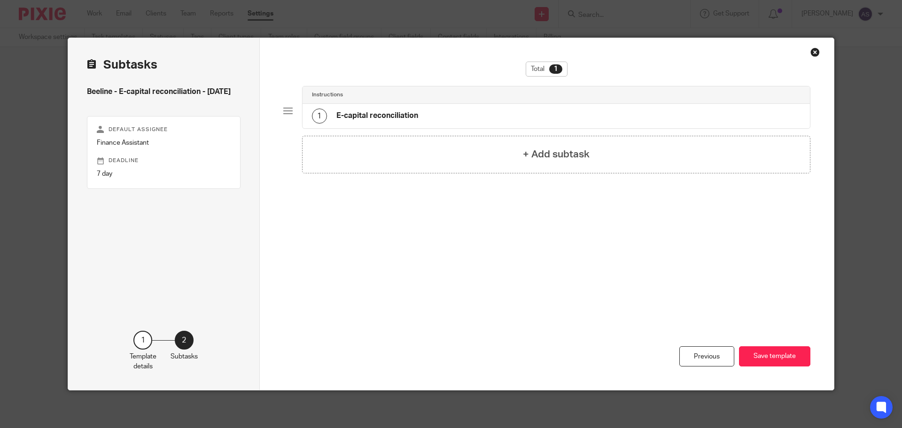
click at [508, 122] on div "1 E-capital reconciliation" at bounding box center [557, 116] width 508 height 24
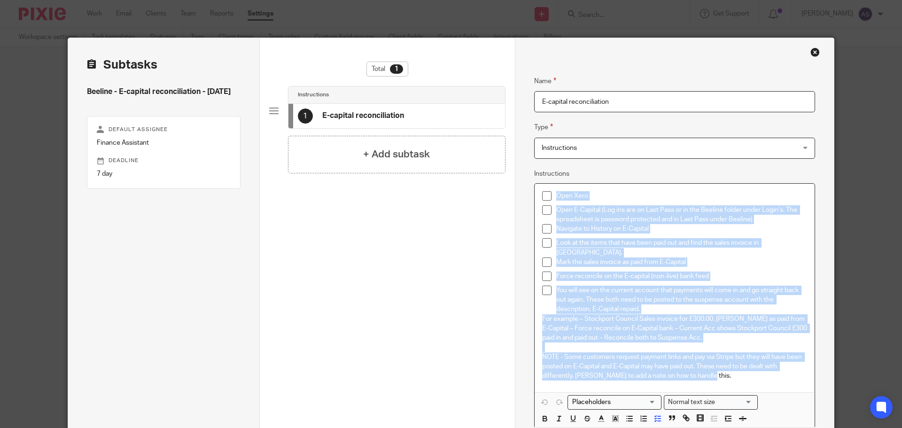
drag, startPoint x: 717, startPoint y: 371, endPoint x: 515, endPoint y: 173, distance: 283.2
click at [515, 173] on div "Name E-capital reconciliation Type Instructions Instructions Instructions Docum…" at bounding box center [674, 287] width 319 height 498
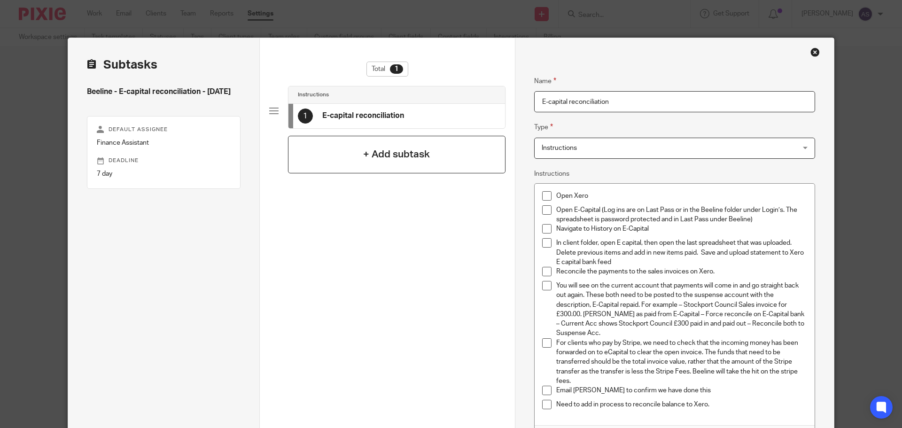
click at [402, 164] on div "+ Add subtask" at bounding box center [397, 155] width 218 height 38
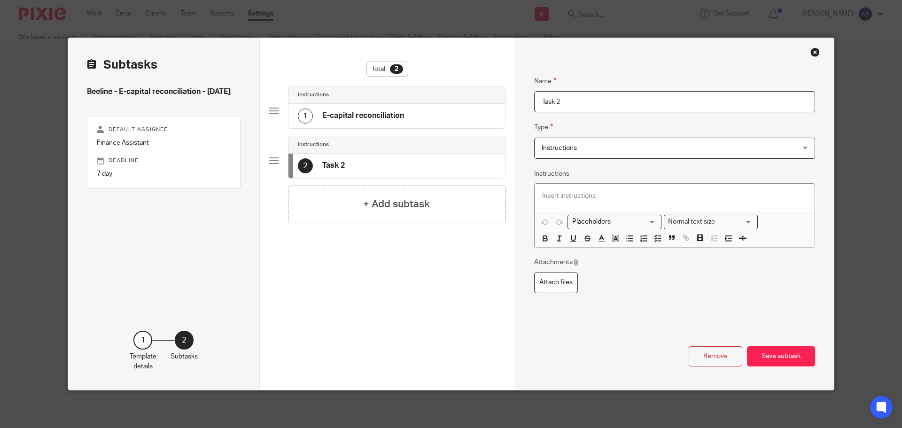
drag, startPoint x: 577, startPoint y: 101, endPoint x: 475, endPoint y: 102, distance: 102.0
click at [475, 102] on div "Subtasks Beeline - E-capital reconciliation - [DATE] Default assignee Finance A…" at bounding box center [451, 214] width 766 height 352
type input "Email Jo to confirm this is done."
click at [576, 147] on span "Instructions" at bounding box center [651, 148] width 219 height 20
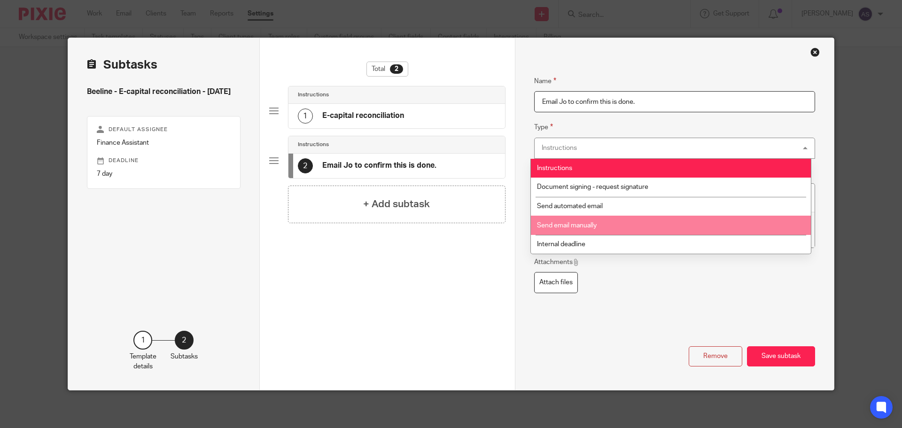
click at [603, 218] on li "Send email manually" at bounding box center [671, 225] width 280 height 19
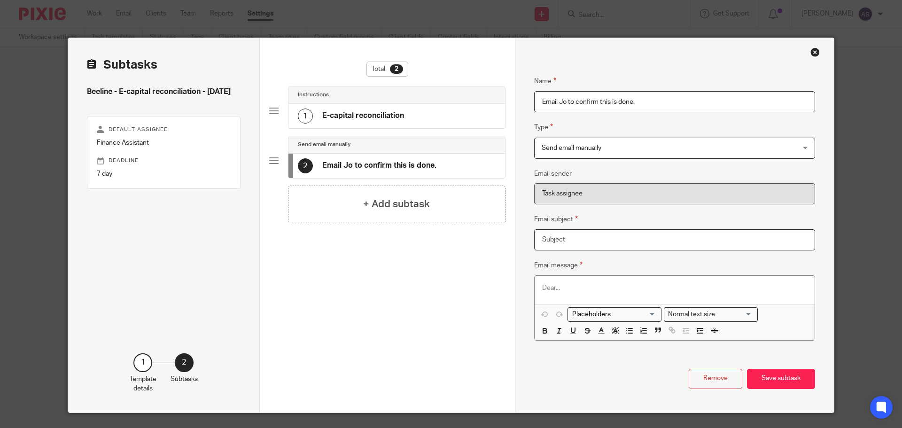
click at [603, 241] on input "Email subject" at bounding box center [674, 239] width 281 height 21
click at [599, 292] on p at bounding box center [674, 287] width 265 height 9
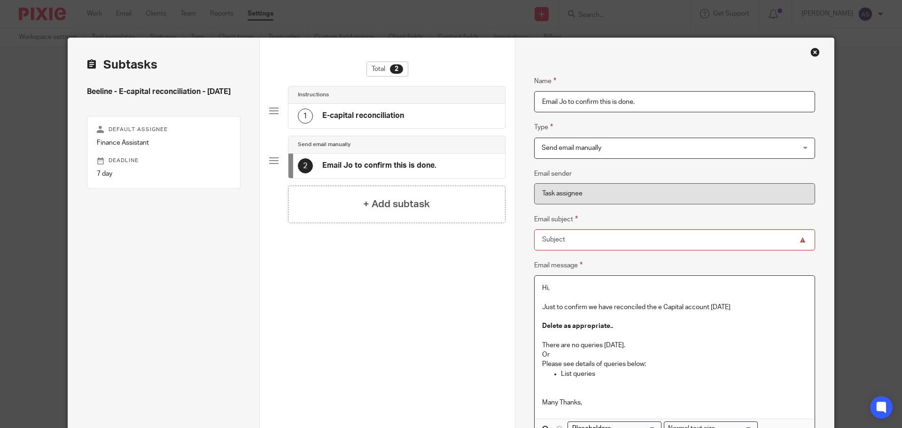
click at [627, 238] on input "Email subject" at bounding box center [674, 239] width 281 height 21
paste input "E Capital"
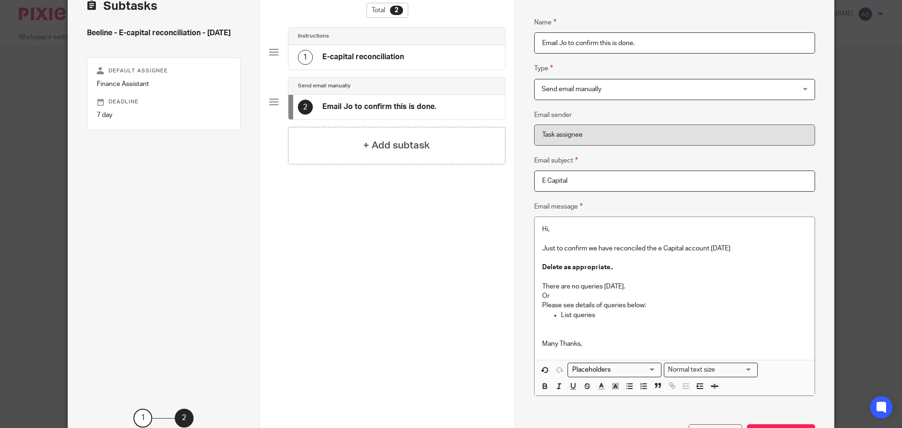
scroll to position [137, 0]
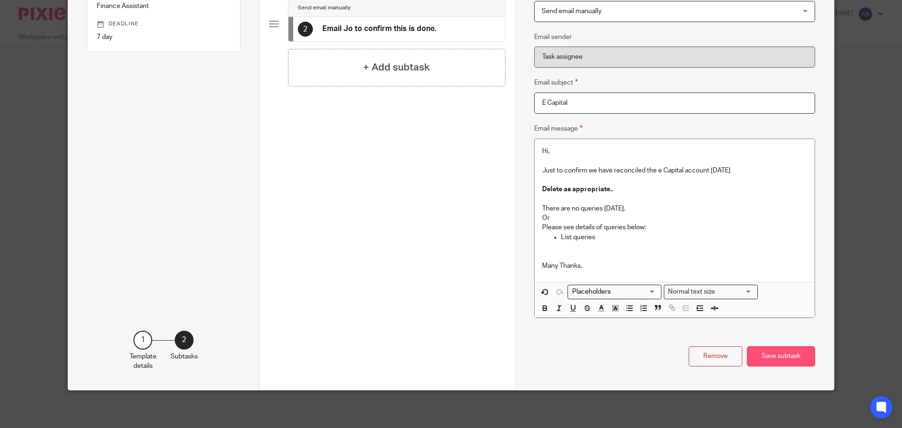
type input "E Capital"
click at [785, 358] on button "Save subtask" at bounding box center [781, 356] width 68 height 20
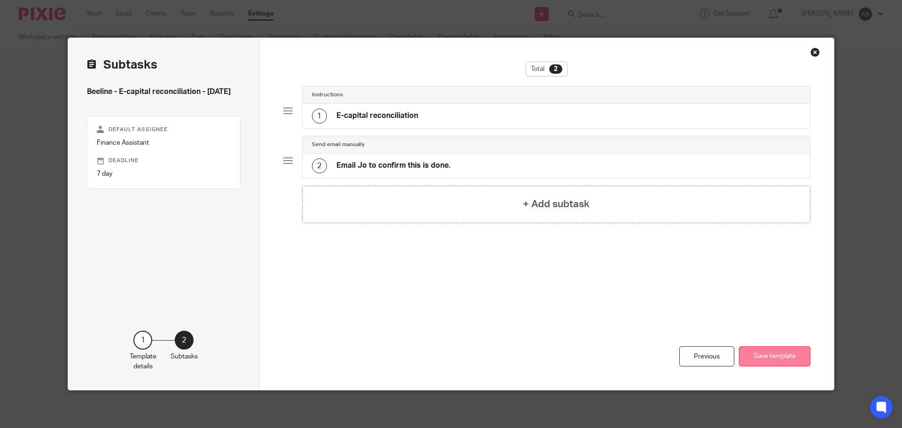
click at [776, 363] on button "Save template" at bounding box center [774, 356] width 71 height 20
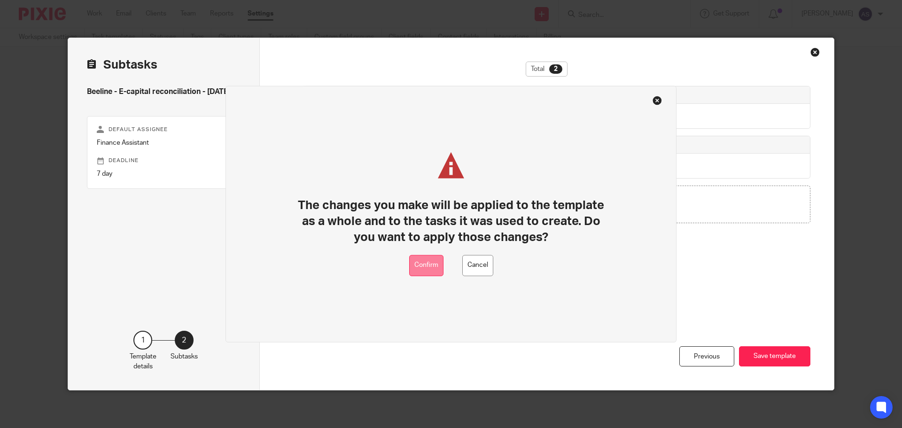
click at [438, 261] on button "Confirm" at bounding box center [426, 265] width 34 height 21
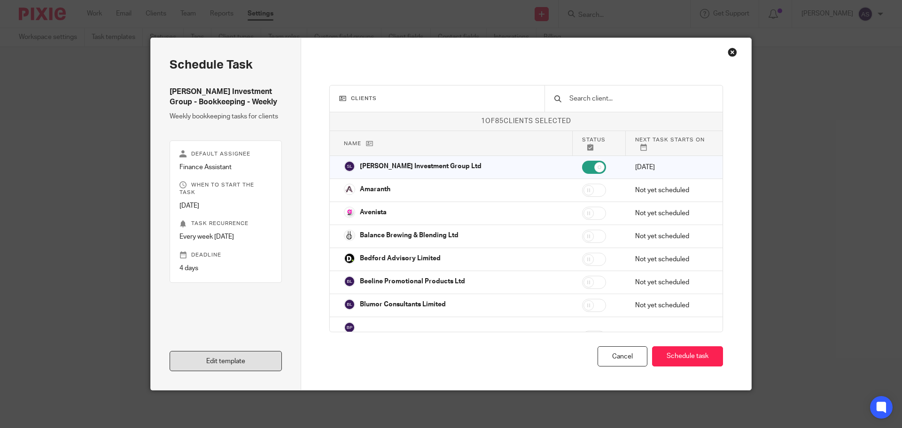
click at [227, 361] on link "Edit template" at bounding box center [226, 361] width 112 height 20
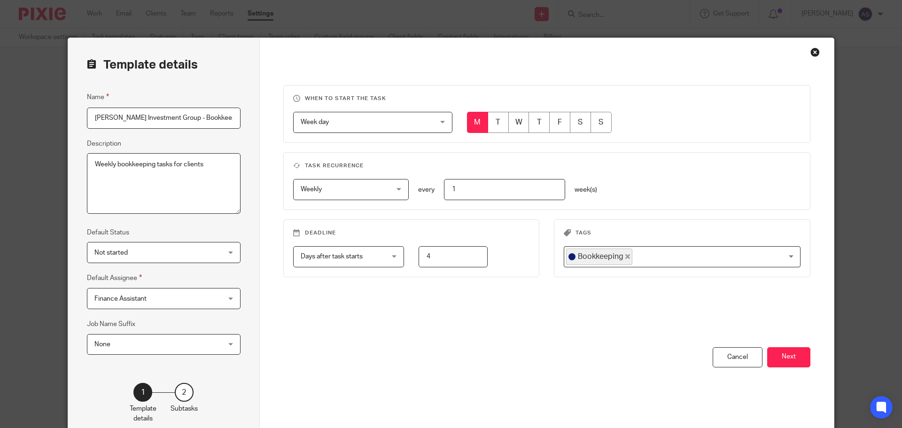
scroll to position [0, 11]
click at [797, 358] on button "Next" at bounding box center [788, 357] width 43 height 20
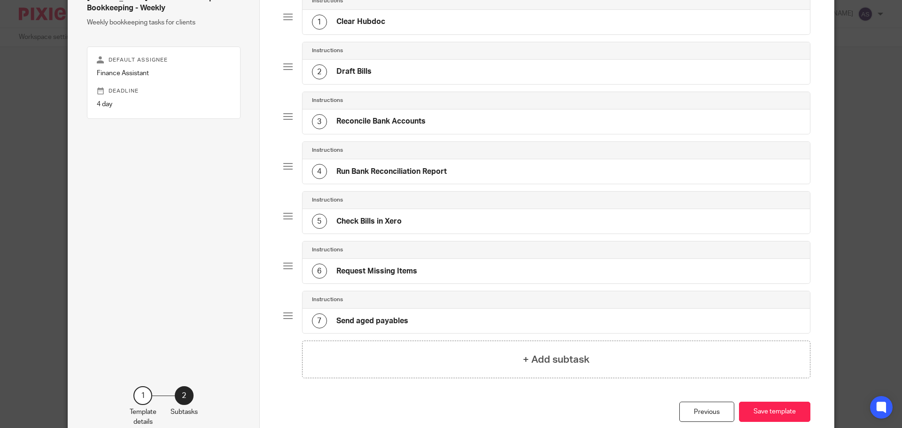
click at [368, 271] on h4 "Request Missing Items" at bounding box center [377, 271] width 81 height 10
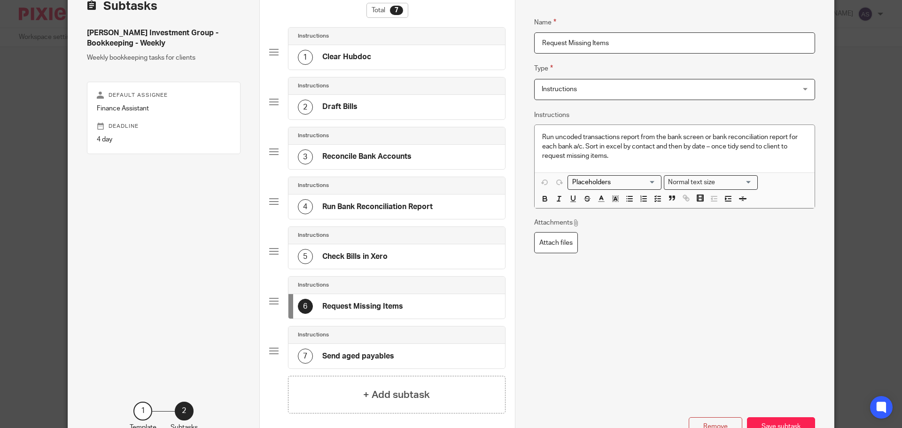
scroll to position [44, 0]
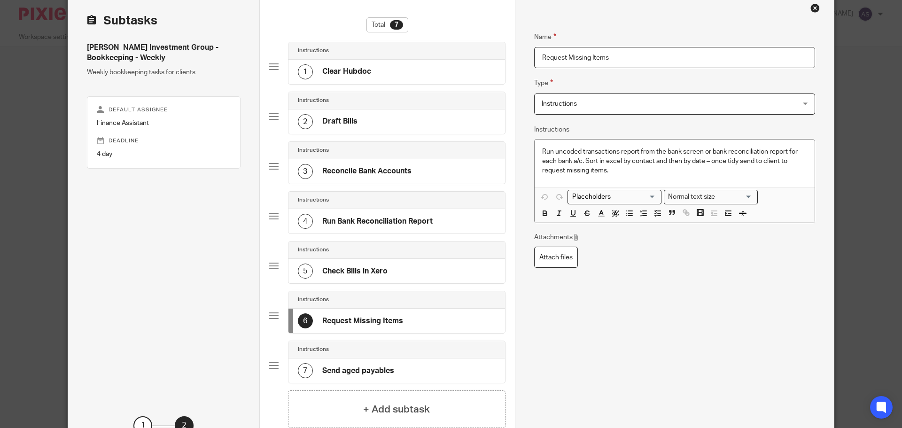
drag, startPoint x: 628, startPoint y: 62, endPoint x: 512, endPoint y: 64, distance: 115.6
click at [515, 64] on div "Name Clear Hubdoc Type Instructions Instructions Instructions Document signing …" at bounding box center [674, 234] width 319 height 481
paste input "Email confirming purchase invoices all posted and request missing items."
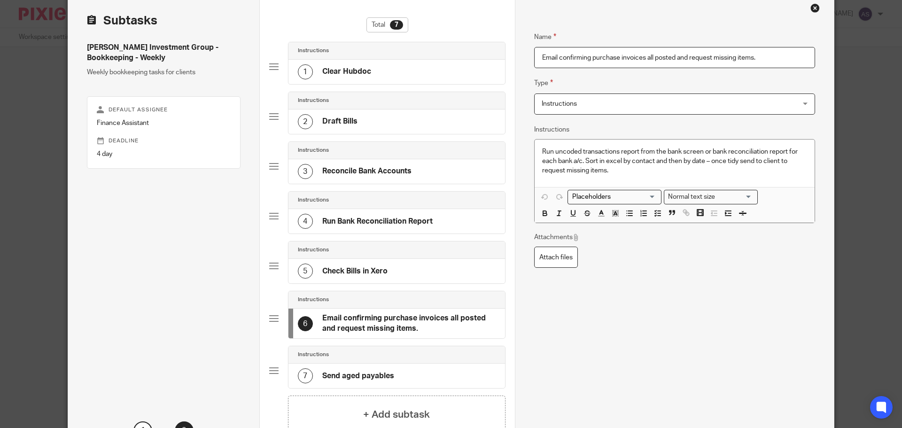
type input "Email confirming purchase invoices all posted and request missing items."
click at [622, 105] on span "Instructions" at bounding box center [651, 104] width 219 height 20
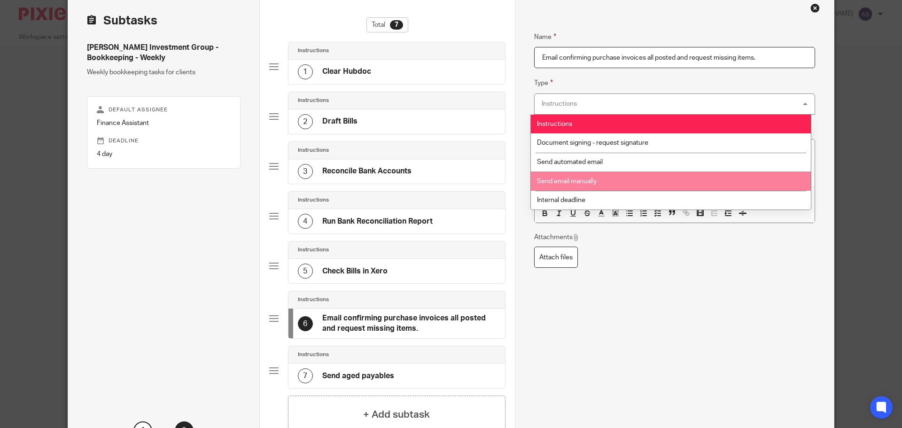
click at [636, 180] on li "Send email manually" at bounding box center [671, 181] width 280 height 19
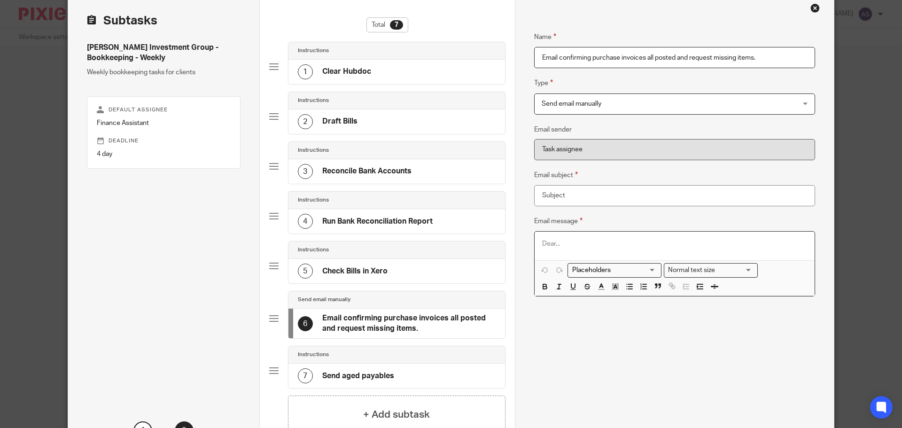
click at [662, 243] on p at bounding box center [674, 243] width 265 height 9
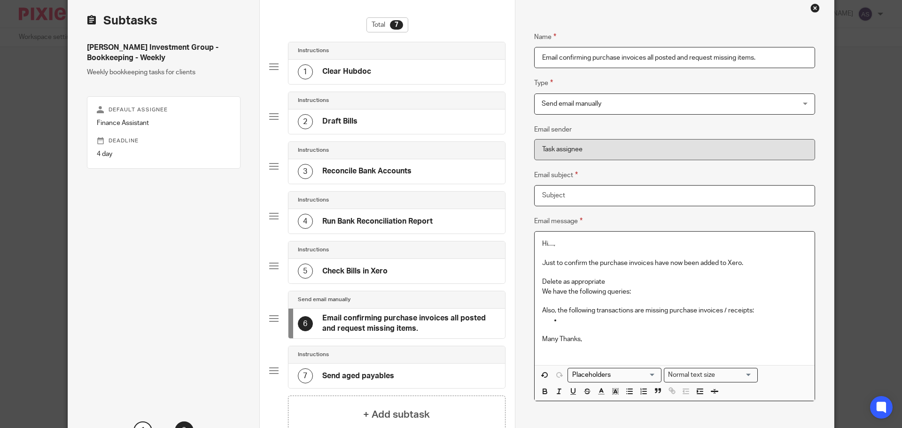
click at [563, 195] on input "Email subject" at bounding box center [674, 195] width 281 height 21
type input "P"
type input "Purchase invoices"
drag, startPoint x: 611, startPoint y: 217, endPoint x: 615, endPoint y: 227, distance: 11.0
click at [612, 219] on div "Email message Hi…, Just to confirm the purchase invoices have now been added to…" at bounding box center [674, 309] width 281 height 186
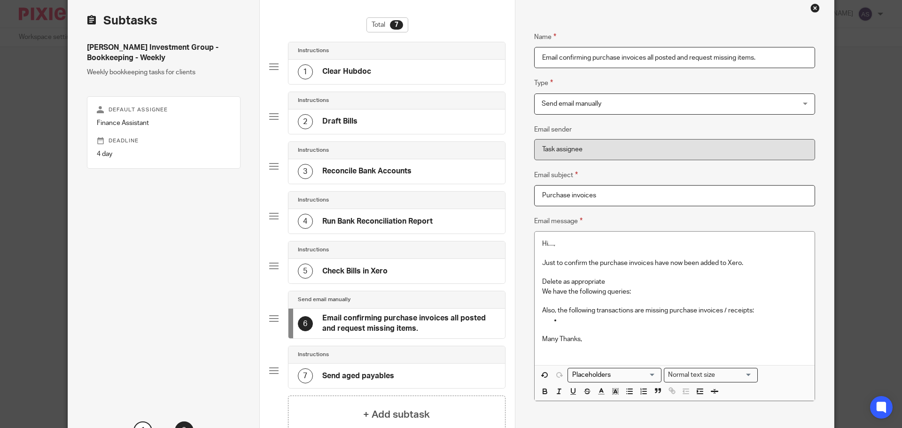
click at [621, 238] on div "Hi…, Just to confirm the purchase invoices have now been added to Xero. Delete …" at bounding box center [675, 298] width 280 height 133
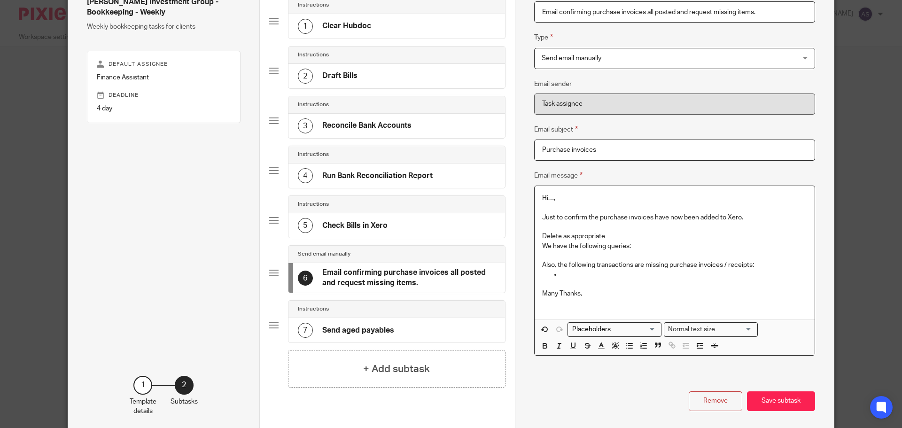
scroll to position [134, 0]
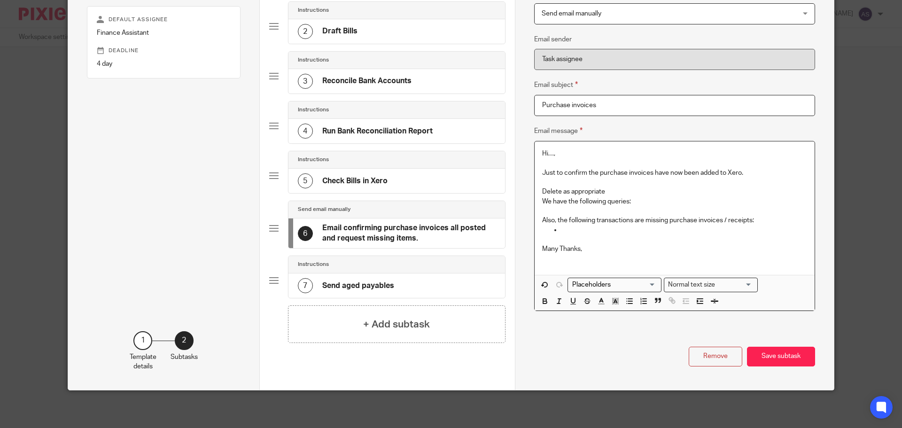
click at [406, 295] on div "7 Send aged payables" at bounding box center [397, 286] width 217 height 24
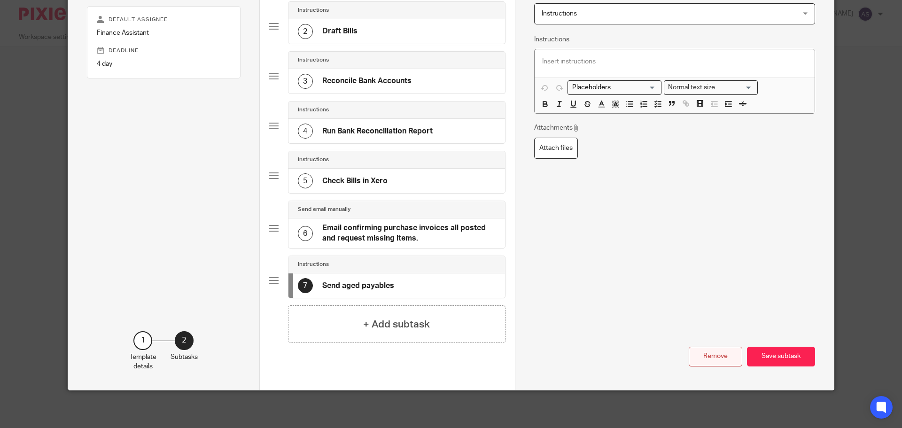
click at [710, 357] on button "Remove" at bounding box center [716, 357] width 54 height 20
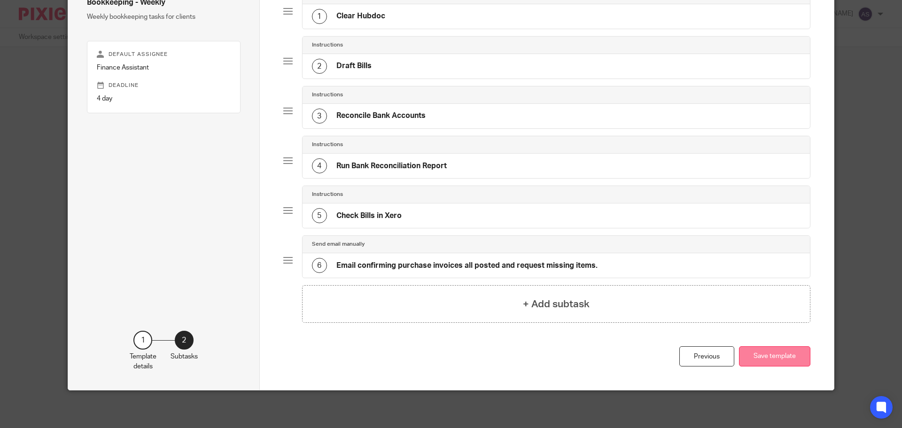
click at [770, 349] on button "Save template" at bounding box center [774, 356] width 71 height 20
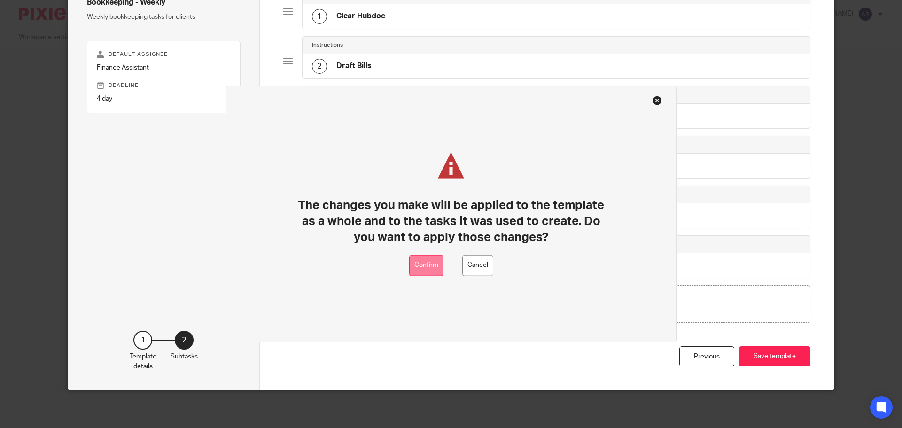
click at [420, 261] on button "Confirm" at bounding box center [426, 265] width 34 height 21
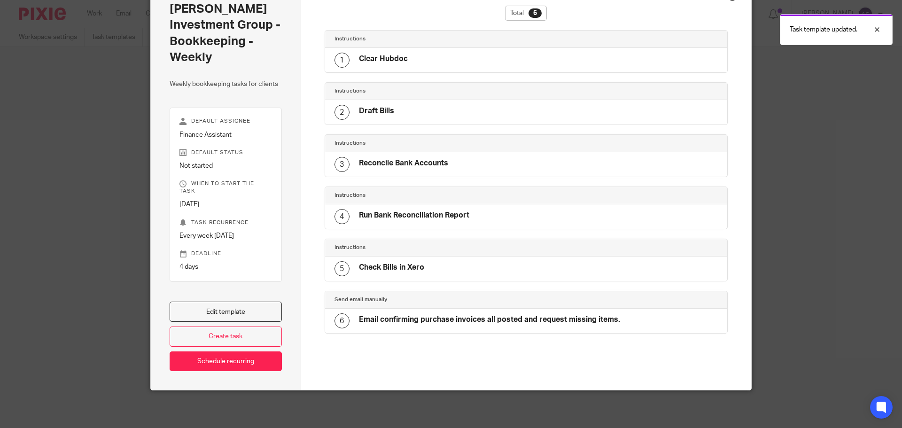
scroll to position [9, 0]
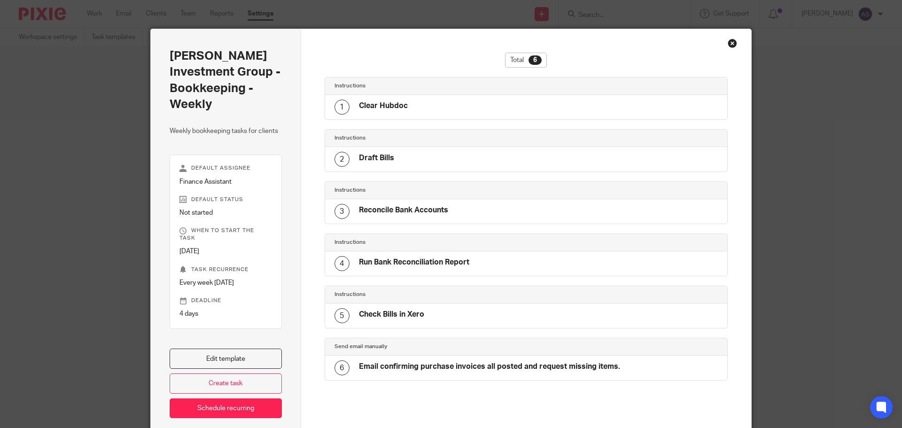
click at [727, 43] on div "Task template updated." at bounding box center [672, 27] width 442 height 36
click at [250, 355] on link "Edit template" at bounding box center [226, 359] width 112 height 20
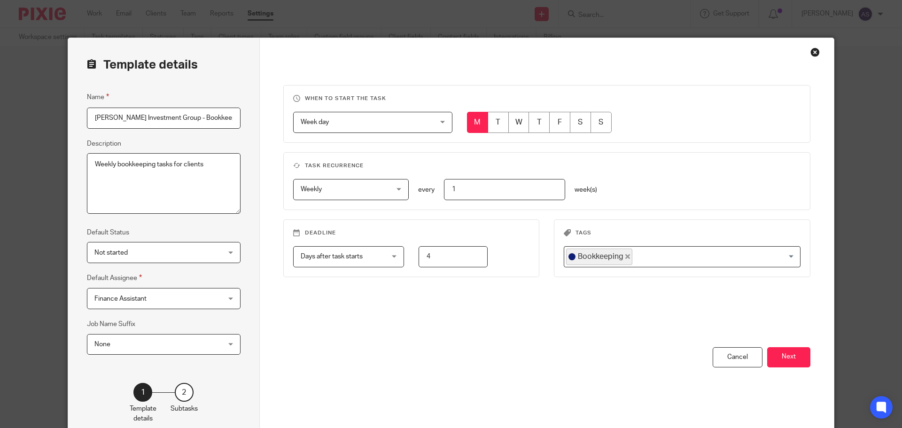
click at [812, 55] on div "Close this dialog window" at bounding box center [815, 51] width 9 height 9
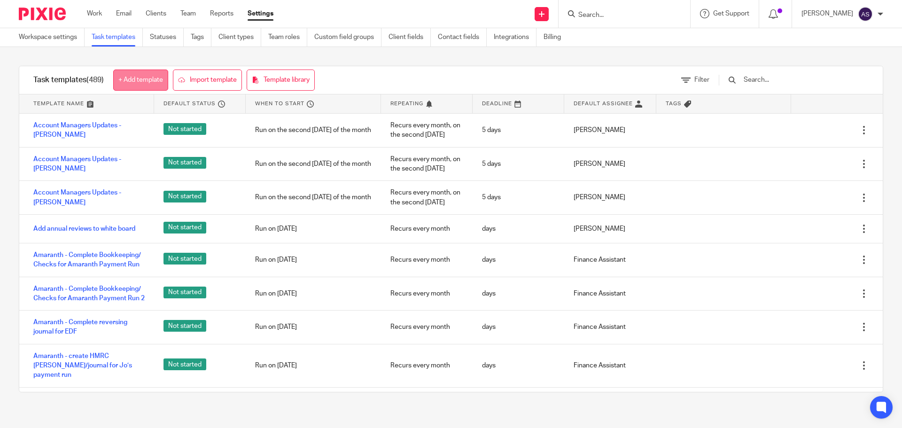
click at [139, 76] on link "+ Add template" at bounding box center [140, 80] width 55 height 21
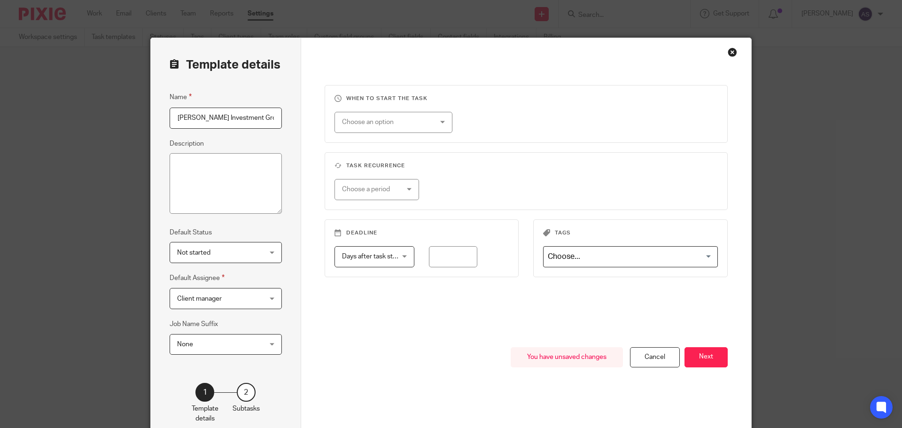
click at [268, 119] on input "Shamot Investment Group -" at bounding box center [226, 118] width 112 height 21
paste input "Incoming Customer Payment Reconciliation"
type input "[PERSON_NAME] Investment Group - Incoming Customer Payment Reconciliation"
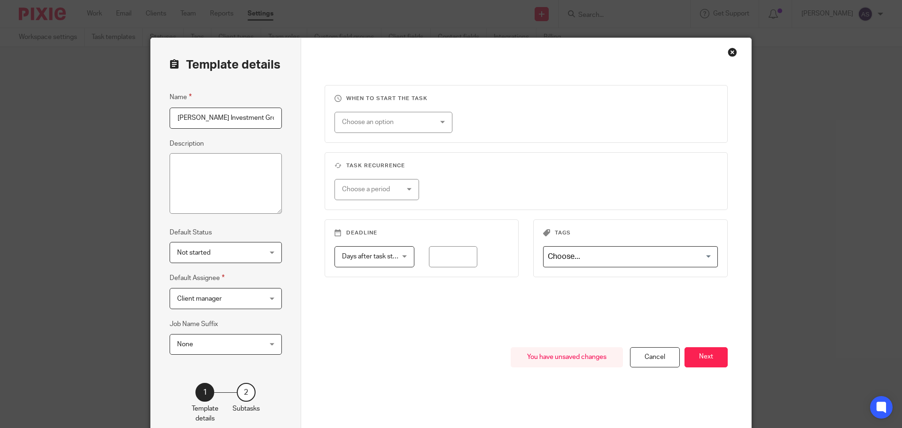
click at [222, 301] on span "Client manager" at bounding box center [218, 299] width 83 height 20
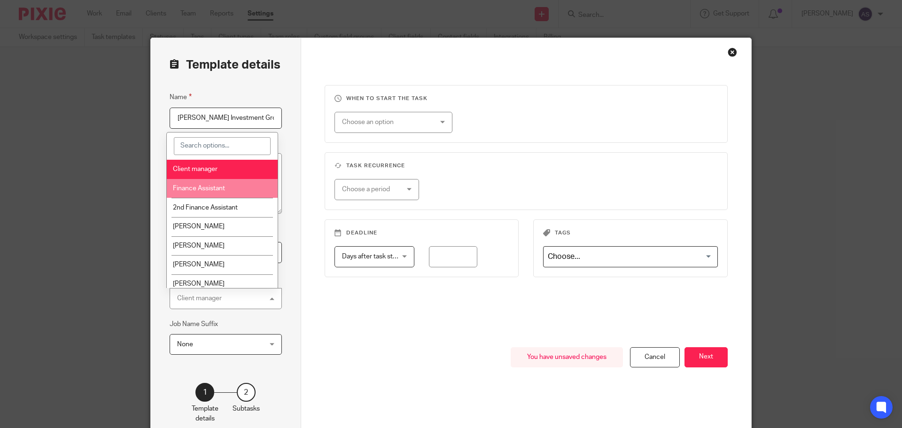
click at [197, 187] on span "Finance Assistant" at bounding box center [199, 188] width 52 height 7
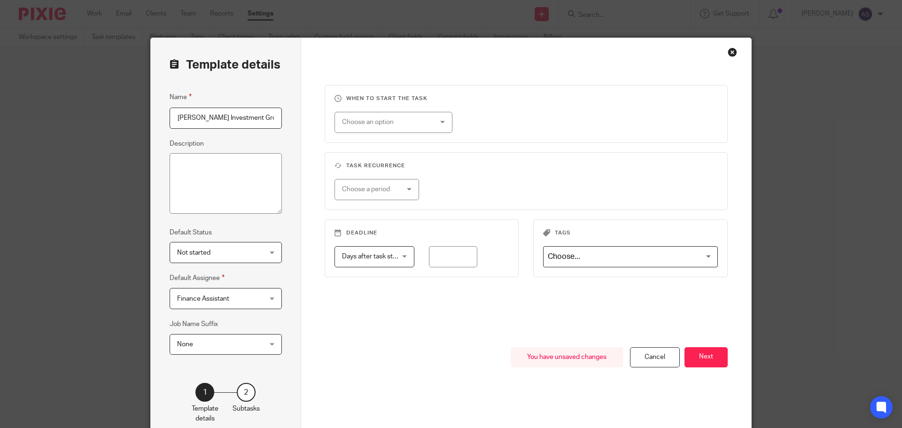
click at [423, 120] on div "Choose an option" at bounding box center [386, 122] width 88 height 20
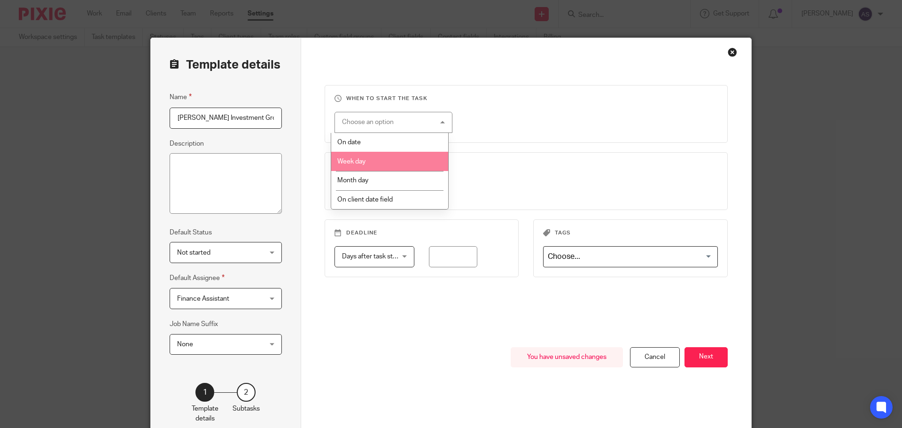
click at [410, 157] on li "Week day" at bounding box center [389, 161] width 117 height 19
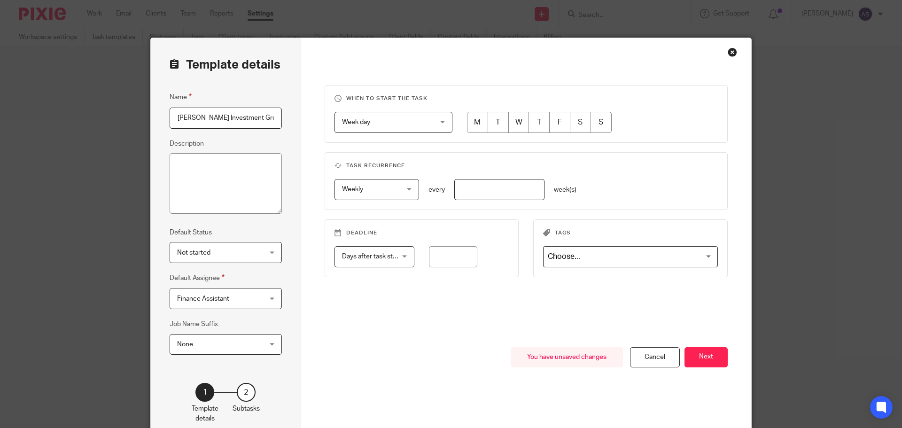
click at [467, 125] on input "radio" at bounding box center [477, 122] width 21 height 21
radio input "true"
click at [484, 199] on input "number" at bounding box center [499, 189] width 90 height 21
type input "1"
click at [696, 359] on button "Next" at bounding box center [706, 357] width 43 height 20
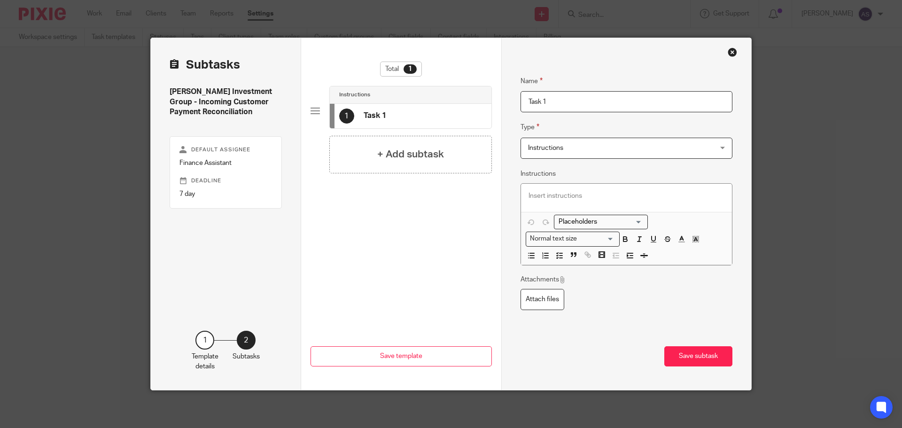
drag, startPoint x: 541, startPoint y: 102, endPoint x: 492, endPoint y: 103, distance: 49.3
click at [492, 103] on div "Subtasks Shamot Investment Group - Incoming Customer Payment Reconciliation Def…" at bounding box center [451, 214] width 601 height 352
paste input "Reconcile all incoming payments on the current account"
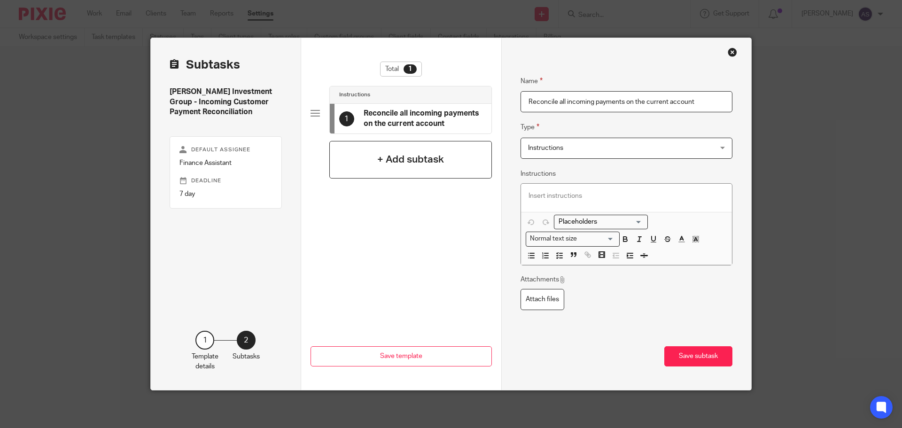
type input "Reconcile all incoming payments on the current account"
click at [411, 157] on h4 "+ Add subtask" at bounding box center [410, 159] width 67 height 15
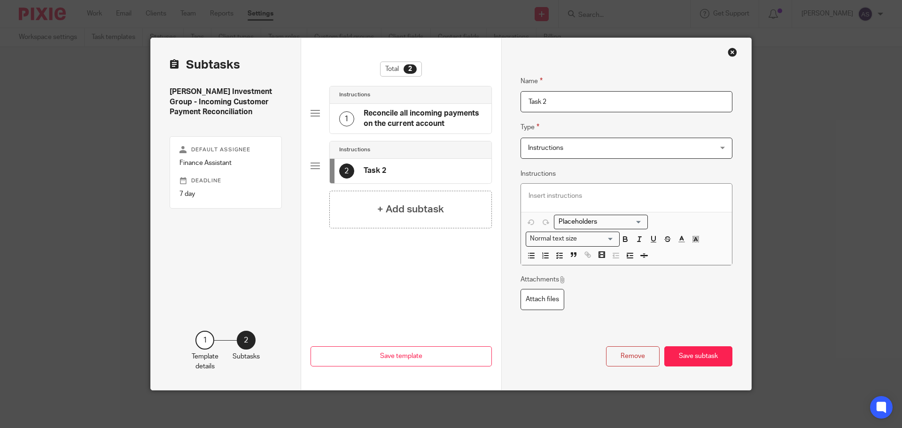
drag, startPoint x: 550, startPoint y: 102, endPoint x: 503, endPoint y: 95, distance: 46.9
click at [503, 95] on div "Name Reconcile all incoming payments on the current account Type Instructions I…" at bounding box center [626, 214] width 250 height 352
paste input "Log into Go Cardless and check for any customers that need matching to Xero"
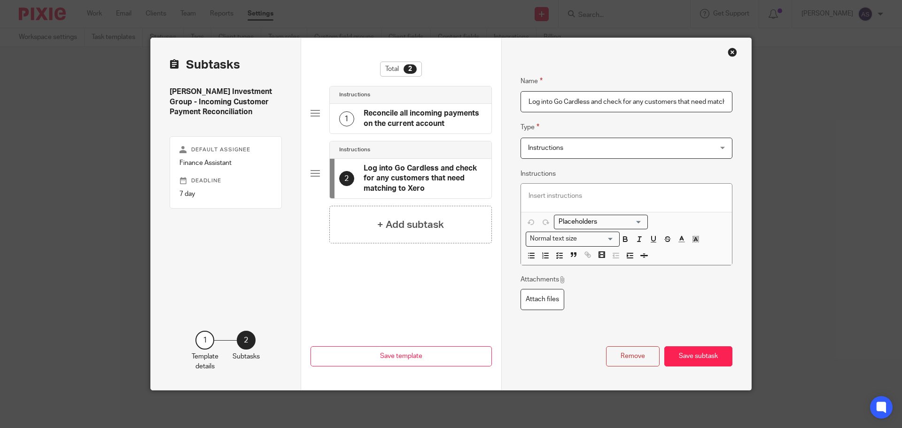
scroll to position [0, 34]
type input "Log into Go Cardless and check for any customers that need matching to Xero"
click at [431, 227] on h4 "+ Add subtask" at bounding box center [410, 225] width 67 height 15
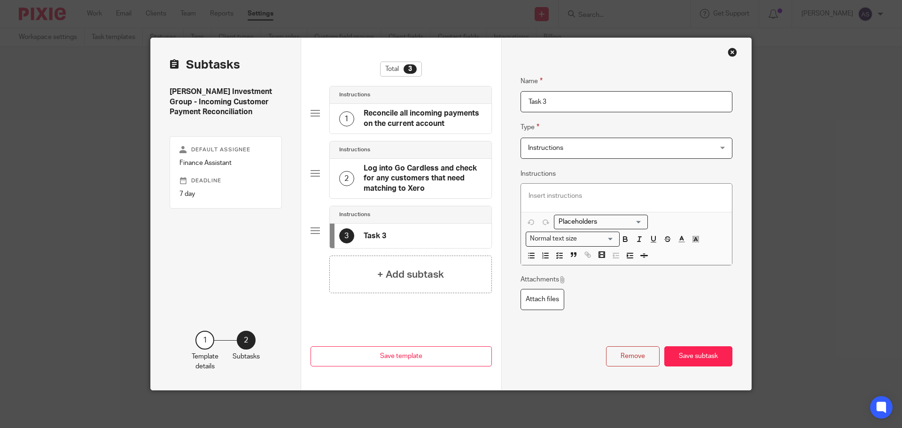
drag, startPoint x: 558, startPoint y: 98, endPoint x: 487, endPoint y: 98, distance: 70.5
click at [487, 98] on div "Subtasks Shamot Investment Group - Incoming Customer Payment Reconciliation Def…" at bounding box center [451, 214] width 601 height 352
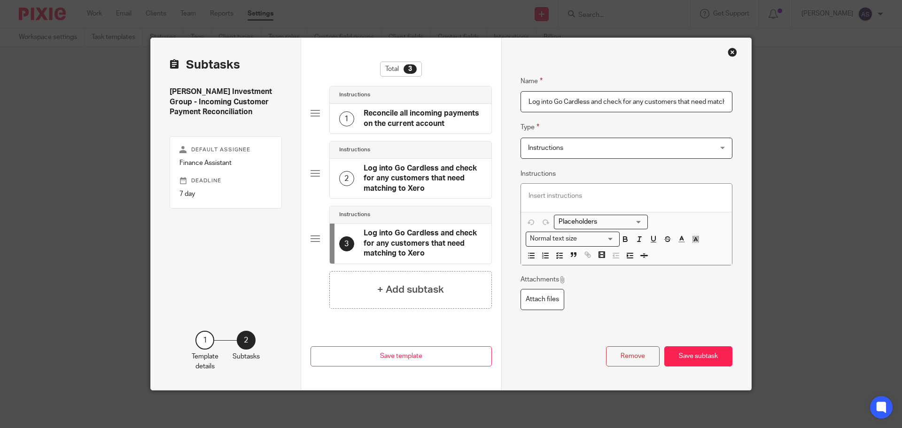
click at [539, 105] on input "Log into Go Cardless and check for any customers that need matching to Xero" at bounding box center [627, 101] width 212 height 21
drag, startPoint x: 524, startPoint y: 102, endPoint x: 743, endPoint y: 103, distance: 219.0
click at [743, 103] on div "Name Reconcile all incoming payments on the current account Type Instructions I…" at bounding box center [626, 214] width 250 height 352
paste input ": Email Omar to confirm all incoming payments are reconciled."
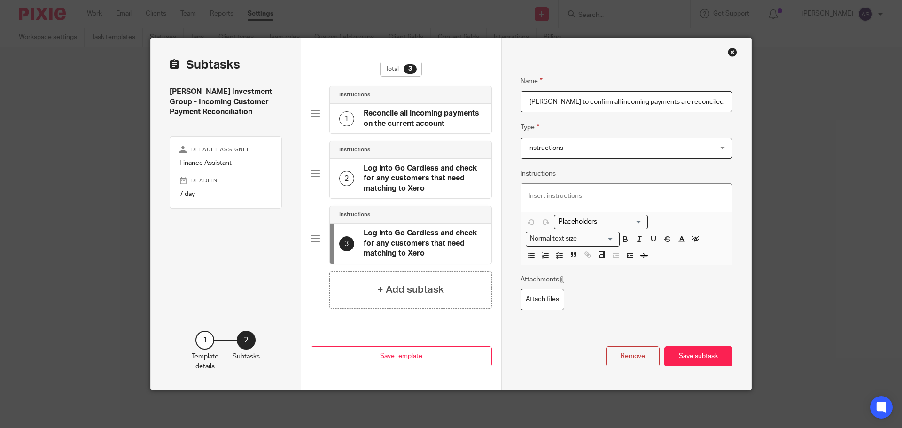
scroll to position [0, 0]
click at [531, 102] on input ": Email Omar to confirm all incoming payments are reconciled." at bounding box center [627, 101] width 212 height 21
type input "Email Omar to confirm all incoming payments are reconciled."
drag, startPoint x: 593, startPoint y: 150, endPoint x: 614, endPoint y: 209, distance: 62.0
click at [593, 150] on span "Instructions" at bounding box center [610, 148] width 164 height 20
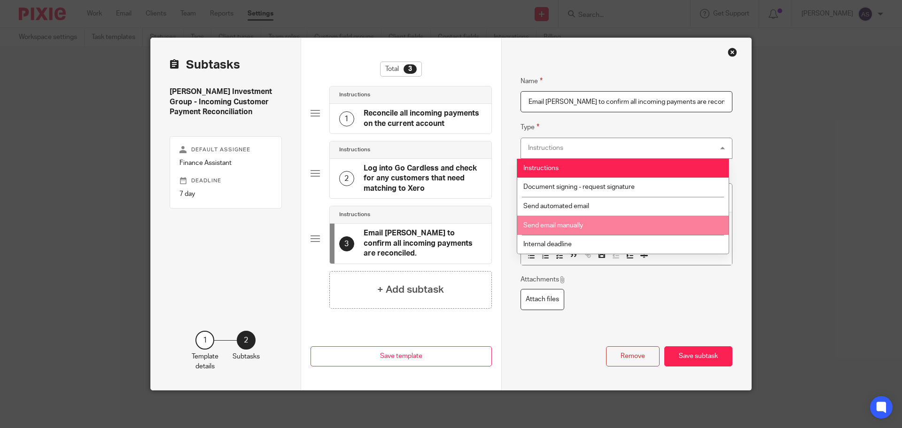
click at [610, 218] on li "Send email manually" at bounding box center [622, 225] width 211 height 19
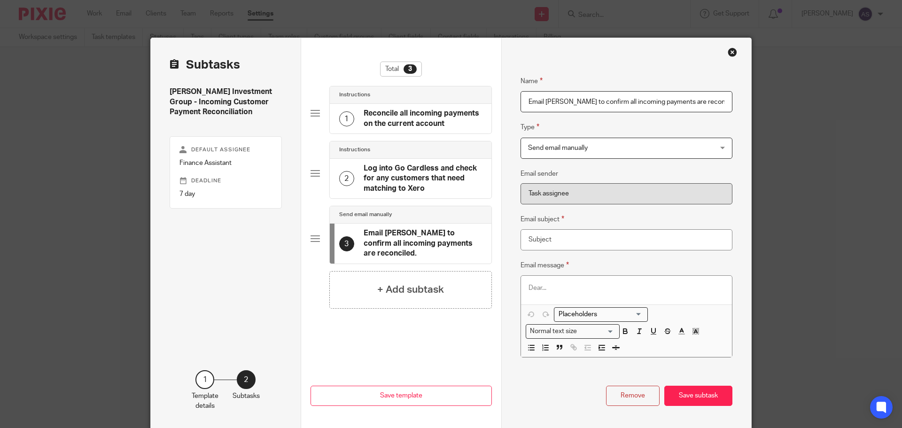
click at [562, 287] on p at bounding box center [627, 287] width 196 height 9
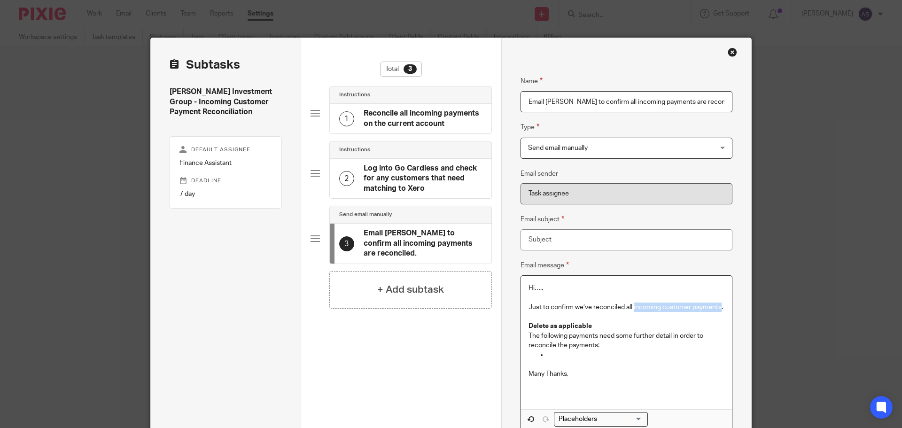
drag, startPoint x: 630, startPoint y: 308, endPoint x: 718, endPoint y: 308, distance: 88.4
click at [718, 308] on p "Just to confirm we’ve reconciled all incoming customer payments." at bounding box center [627, 307] width 196 height 9
copy p "incoming customer payments"
click at [562, 237] on input "Email subject" at bounding box center [627, 239] width 212 height 21
paste input "incoming customer payments"
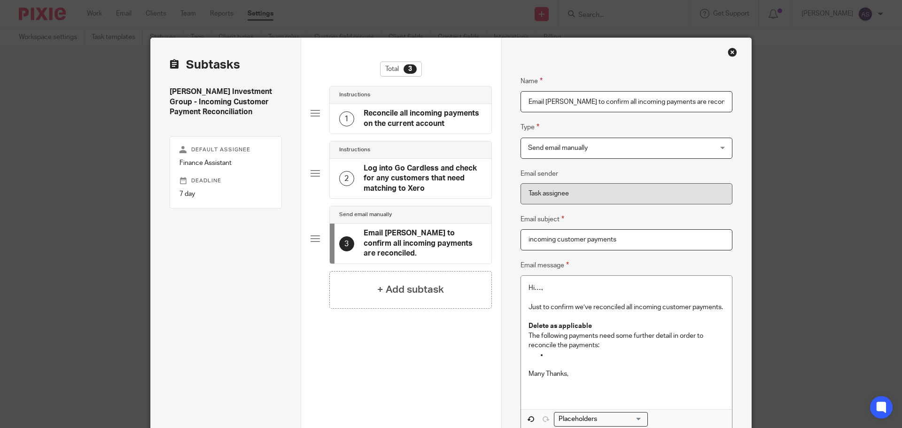
click at [526, 238] on input "incoming customer payments" at bounding box center [627, 239] width 212 height 21
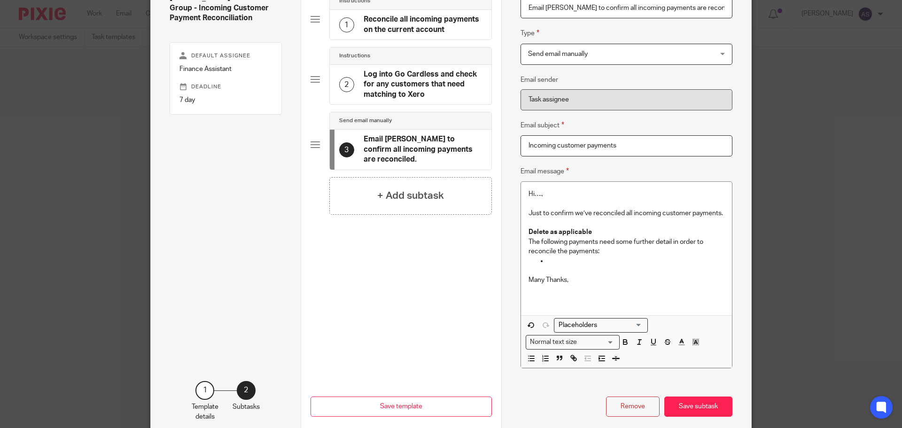
type input "Incoming customer payments"
click at [594, 233] on p "Delete as applicable" at bounding box center [627, 231] width 196 height 9
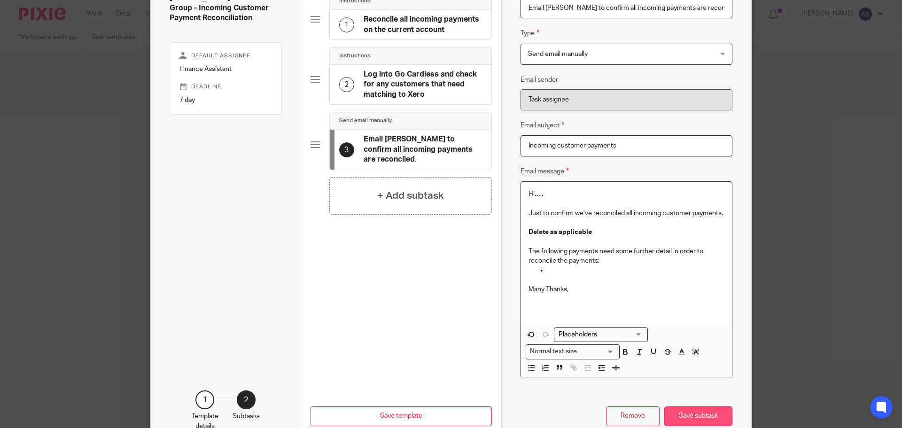
click at [697, 416] on button "Save subtask" at bounding box center [699, 417] width 68 height 20
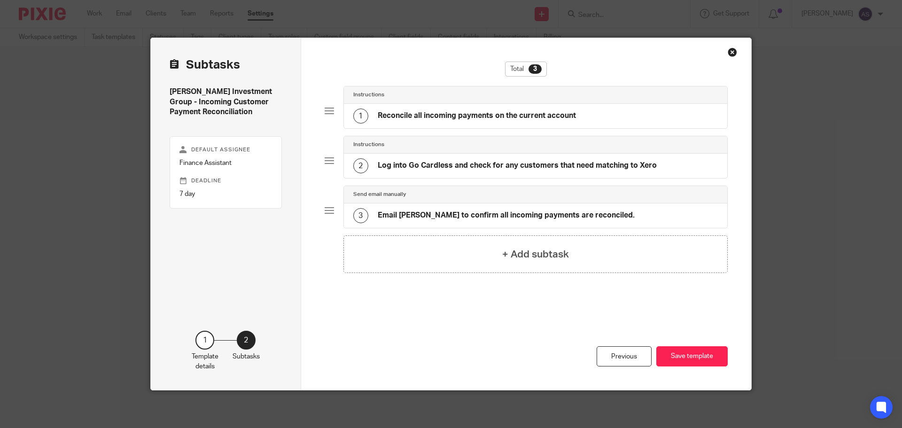
scroll to position [0, 0]
click at [711, 362] on button "Save template" at bounding box center [692, 356] width 71 height 20
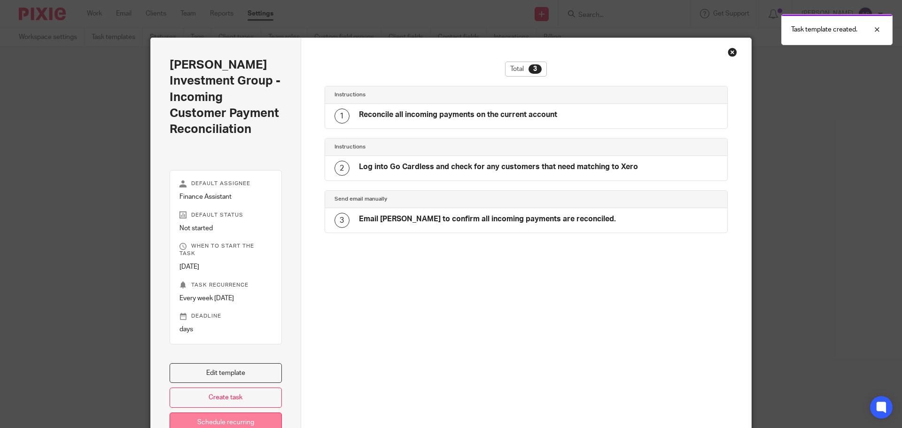
click at [231, 413] on link "Schedule recurring" at bounding box center [226, 423] width 112 height 20
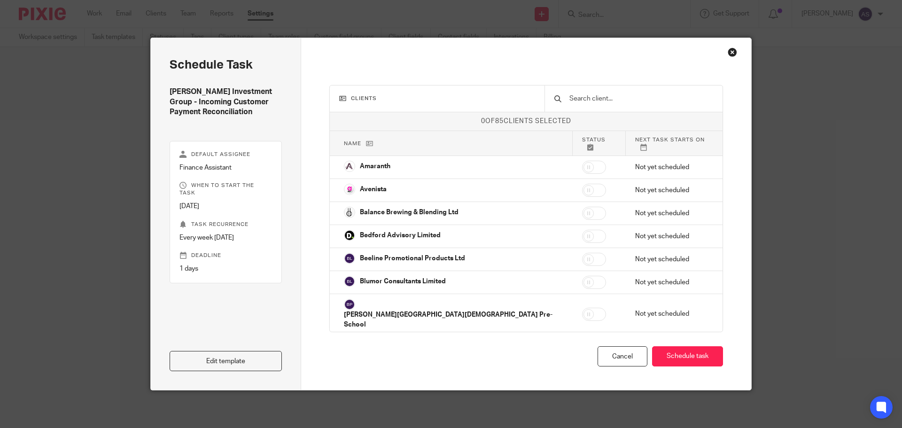
click at [597, 95] on input "text" at bounding box center [641, 99] width 145 height 10
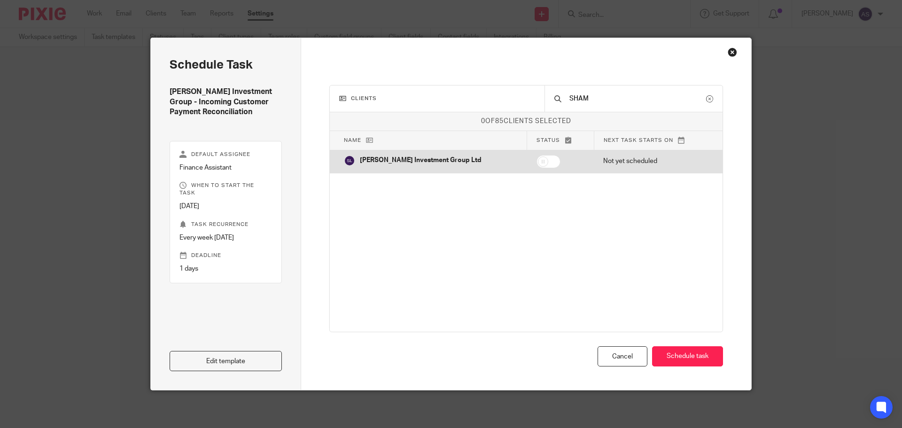
type input "SHAM"
click at [542, 160] on td at bounding box center [560, 161] width 67 height 23
checkbox input "true"
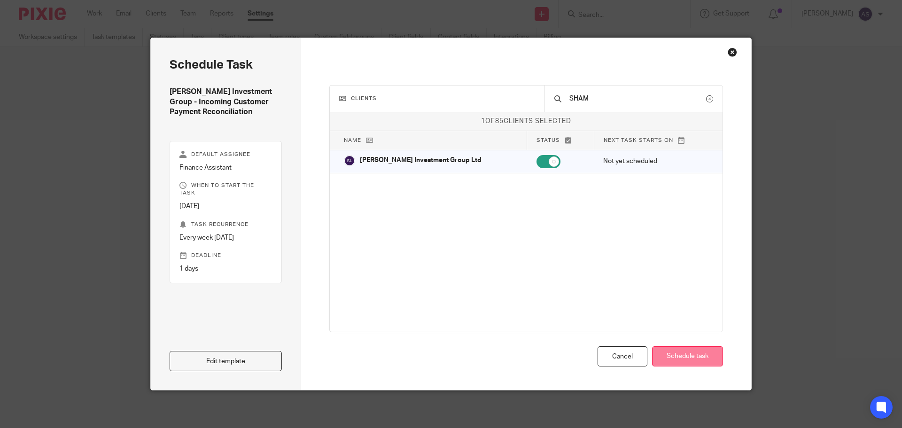
click at [700, 366] on button "Schedule task" at bounding box center [687, 356] width 71 height 20
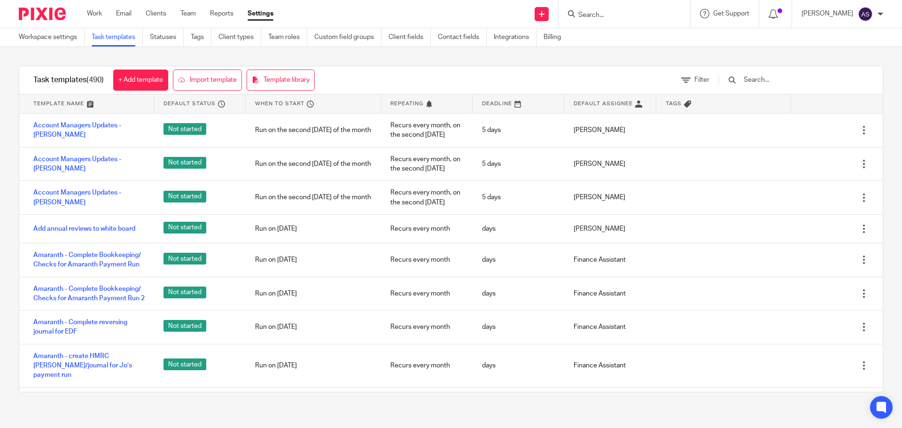
click at [615, 13] on input "Search" at bounding box center [620, 15] width 85 height 8
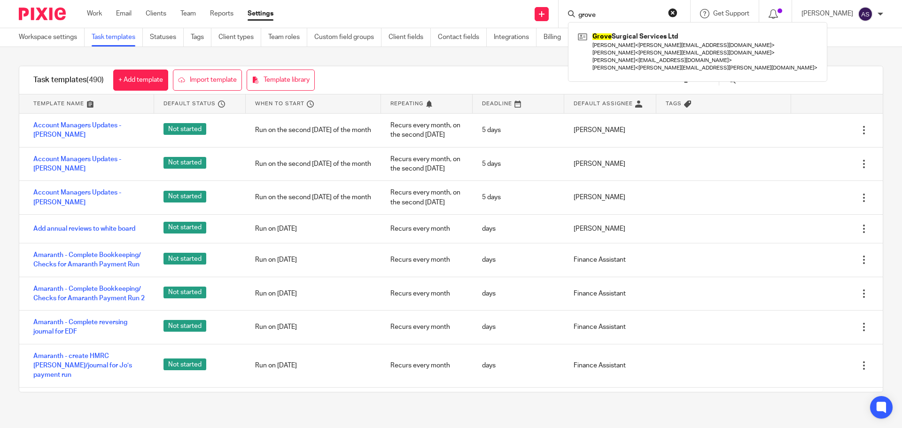
type input "grove"
click at [621, 54] on link at bounding box center [698, 52] width 244 height 45
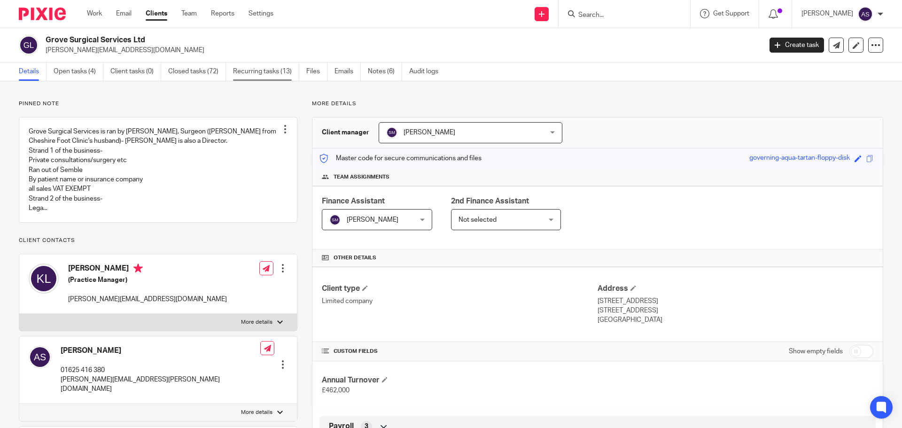
click at [268, 75] on link "Recurring tasks (13)" at bounding box center [266, 72] width 66 height 18
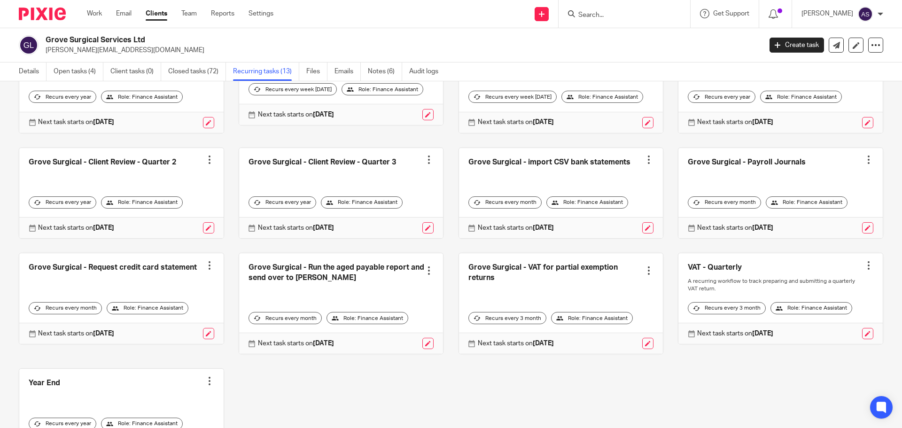
scroll to position [94, 0]
click at [308, 283] on link at bounding box center [341, 303] width 204 height 101
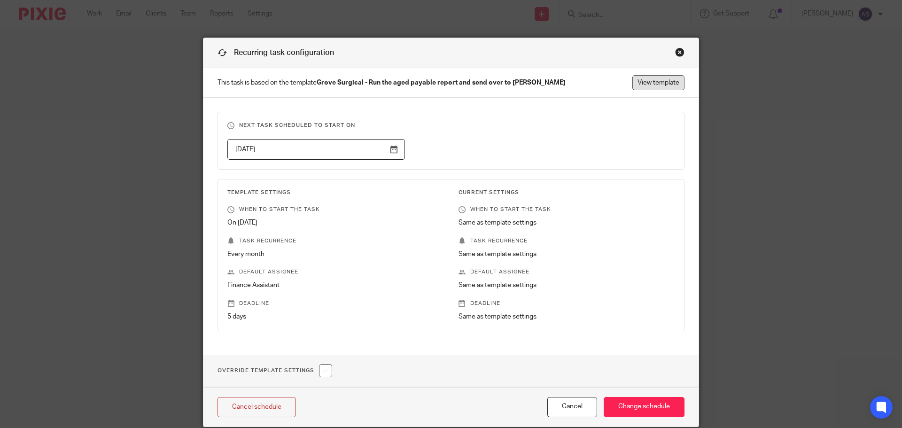
click at [648, 76] on link "View template" at bounding box center [659, 82] width 52 height 15
click at [676, 53] on div "Close this dialog window" at bounding box center [679, 51] width 9 height 9
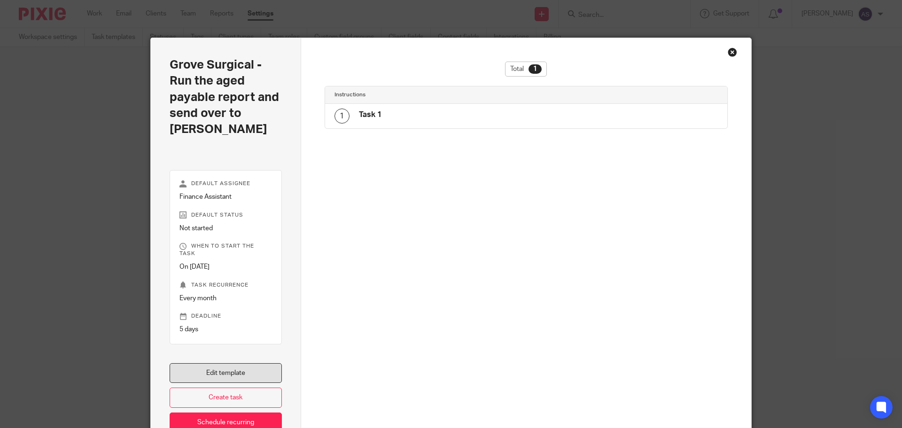
click at [229, 363] on link "Edit template" at bounding box center [226, 373] width 112 height 20
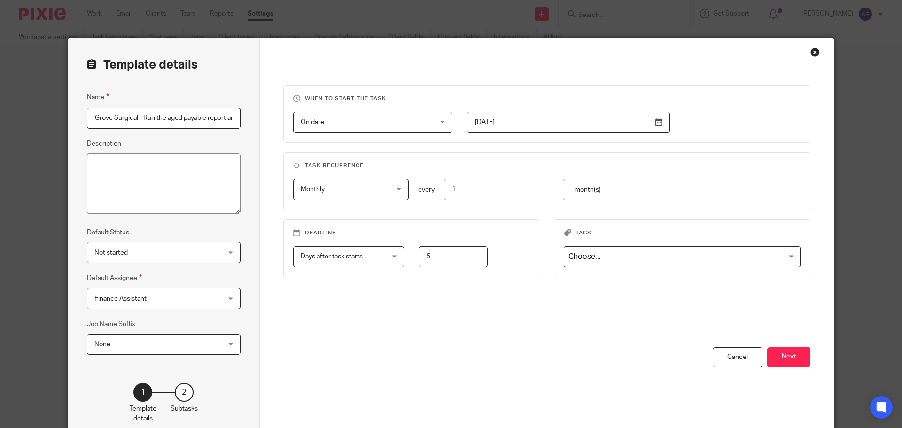
scroll to position [0, 58]
click at [657, 122] on input "[DATE]" at bounding box center [568, 122] width 203 height 21
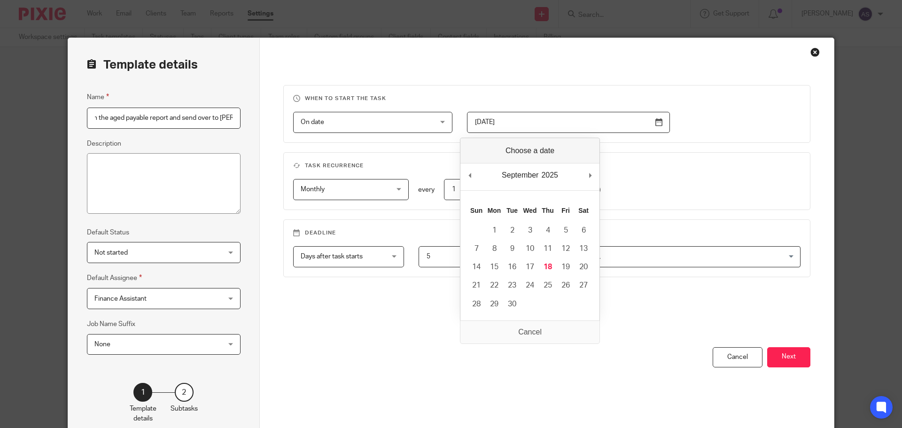
scroll to position [0, 0]
type input "2025-10-15"
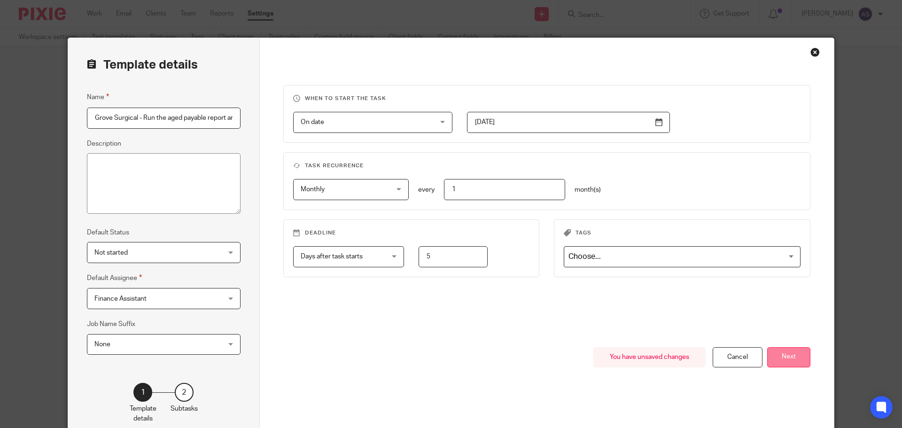
click at [791, 359] on button "Next" at bounding box center [788, 357] width 43 height 20
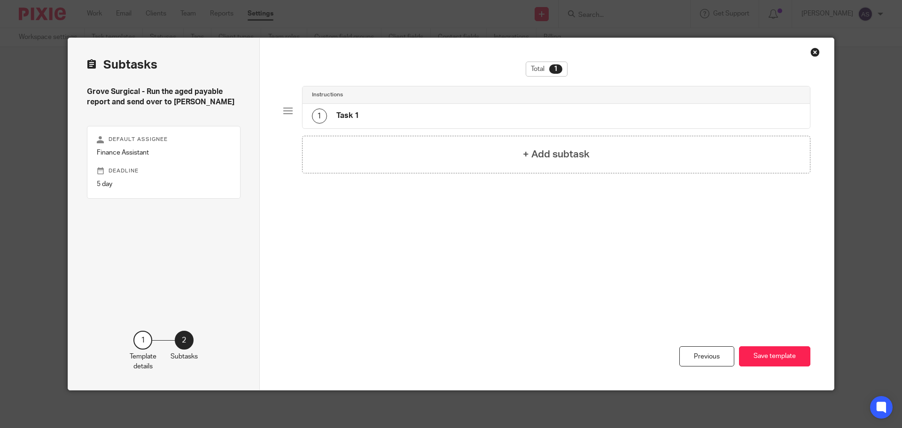
click at [780, 345] on div "Previous Save template" at bounding box center [547, 331] width 528 height 118
click at [784, 359] on button "Save template" at bounding box center [774, 356] width 71 height 20
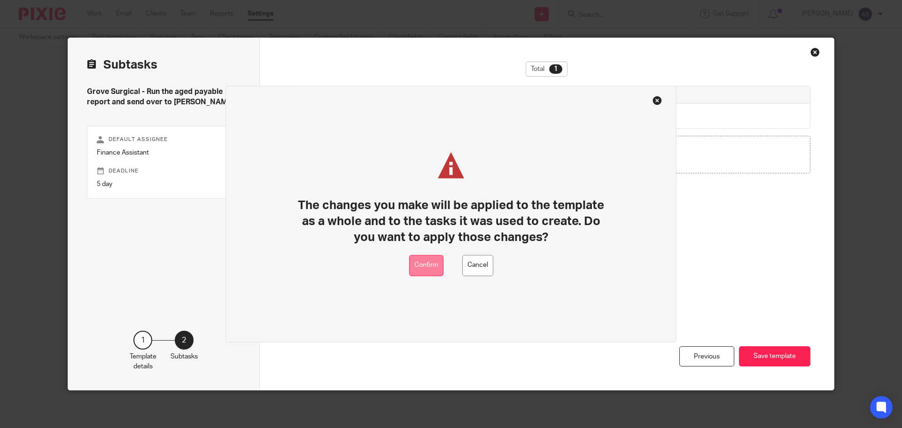
click at [433, 272] on button "Confirm" at bounding box center [426, 265] width 34 height 21
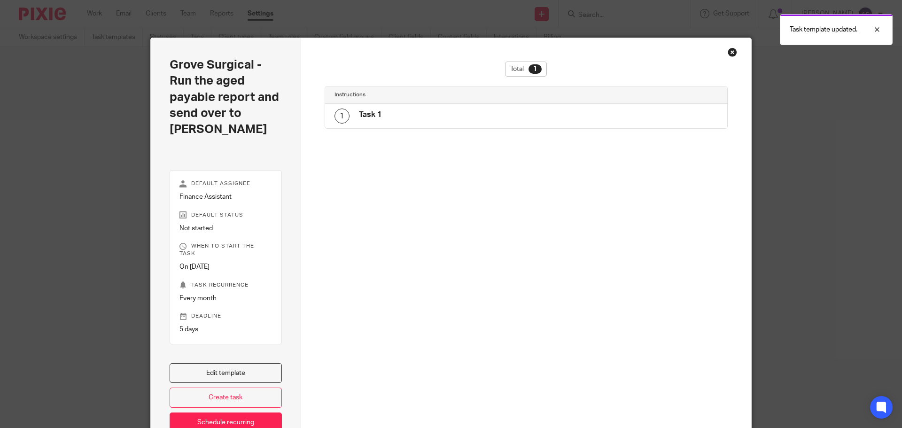
click at [728, 51] on div "Close this dialog window" at bounding box center [732, 51] width 9 height 9
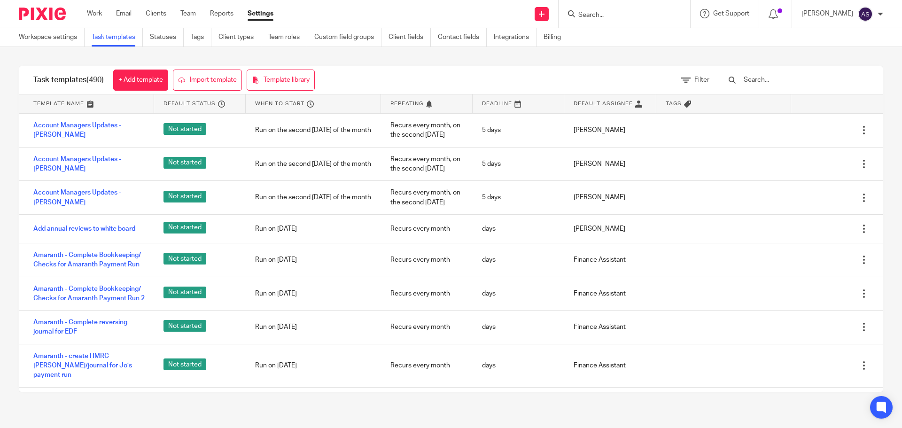
click at [634, 14] on input "Search" at bounding box center [620, 15] width 85 height 8
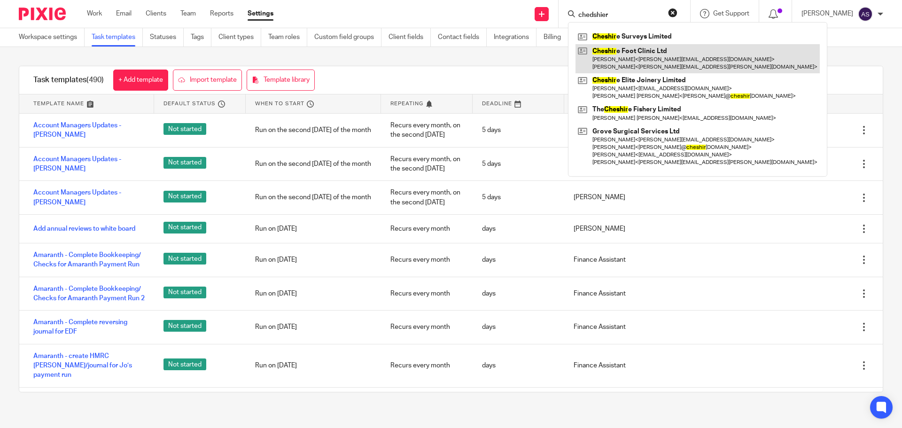
type input "chedshier"
click at [645, 49] on link at bounding box center [698, 58] width 244 height 29
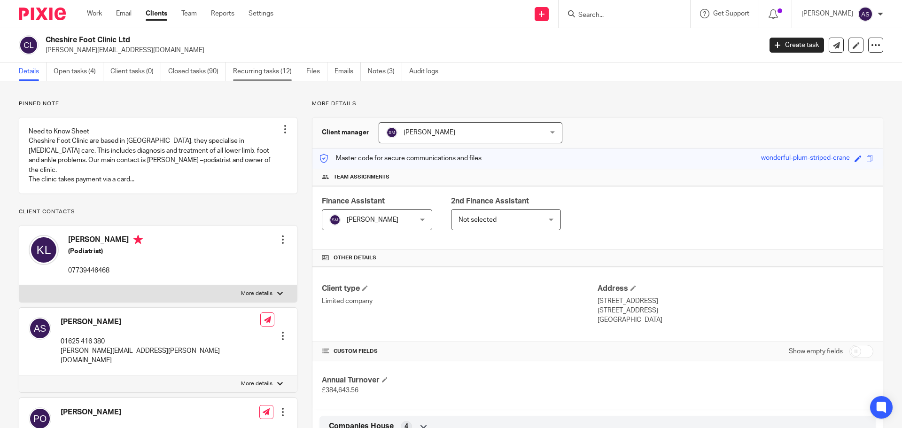
click at [282, 67] on link "Recurring tasks (12)" at bounding box center [266, 72] width 66 height 18
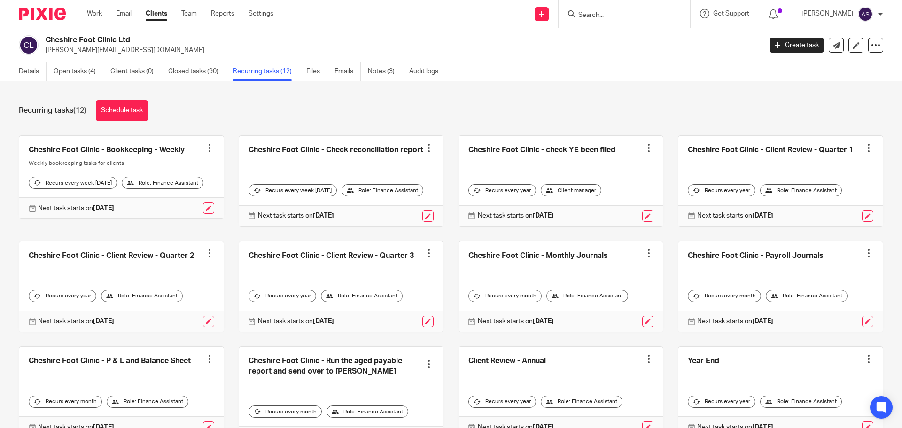
click at [338, 388] on link at bounding box center [341, 397] width 204 height 101
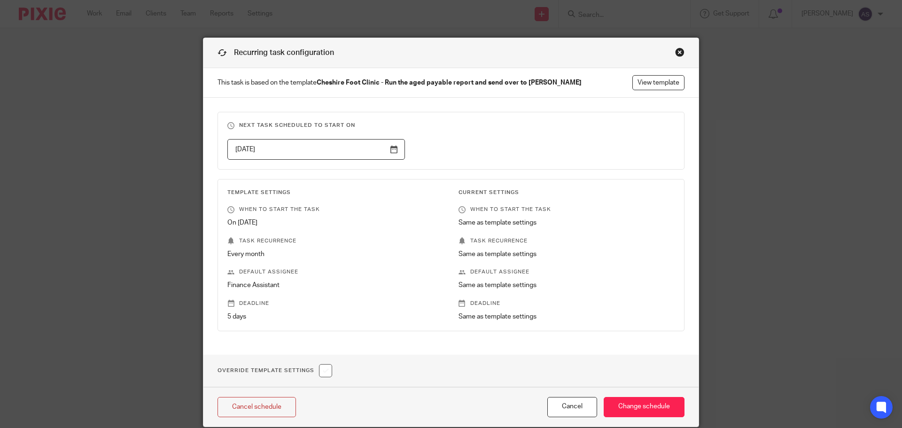
click at [667, 93] on p "This task is based on the template Cheshire Foot Clinic - Run the aged payable …" at bounding box center [451, 83] width 495 height 30
click at [654, 85] on link "View template" at bounding box center [659, 82] width 52 height 15
click at [675, 50] on div "Close this dialog window" at bounding box center [679, 51] width 9 height 9
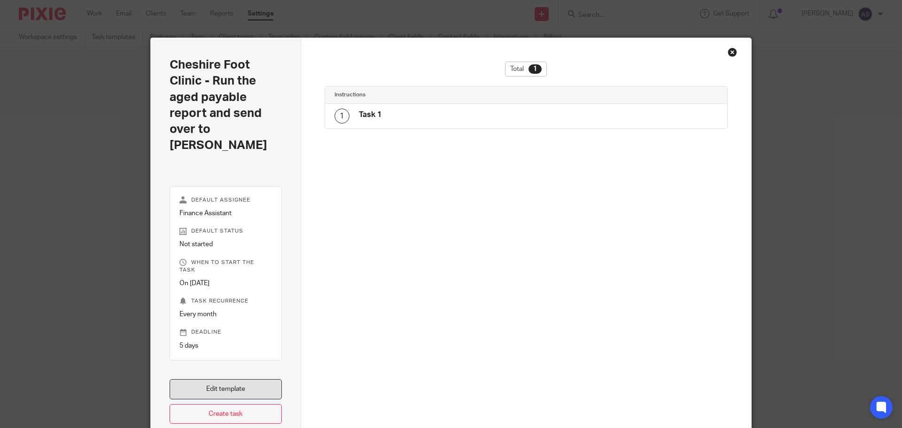
click at [229, 379] on link "Edit template" at bounding box center [226, 389] width 112 height 20
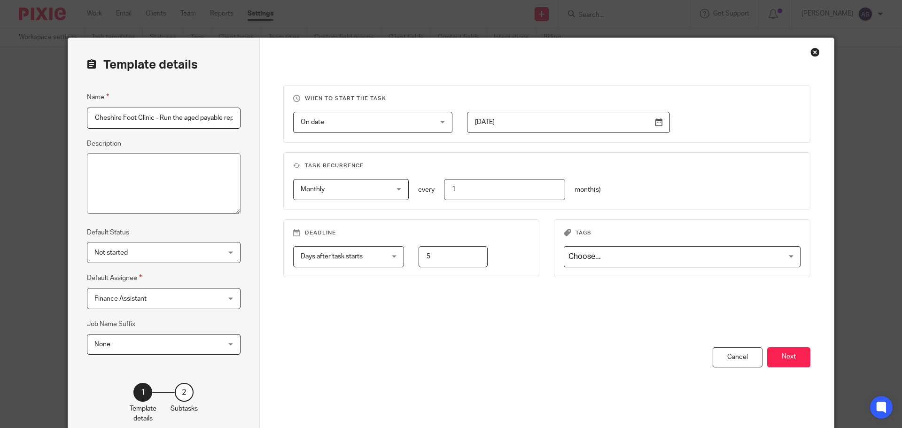
click at [658, 117] on input "[DATE]" at bounding box center [568, 122] width 203 height 21
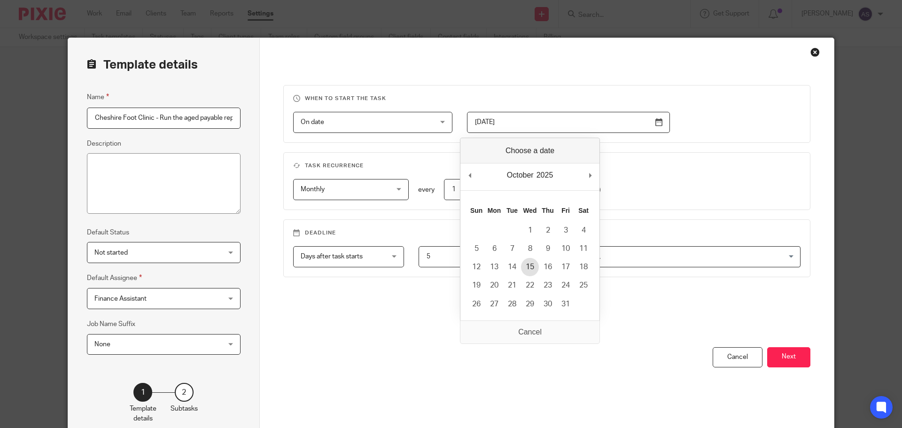
type input "[DATE]"
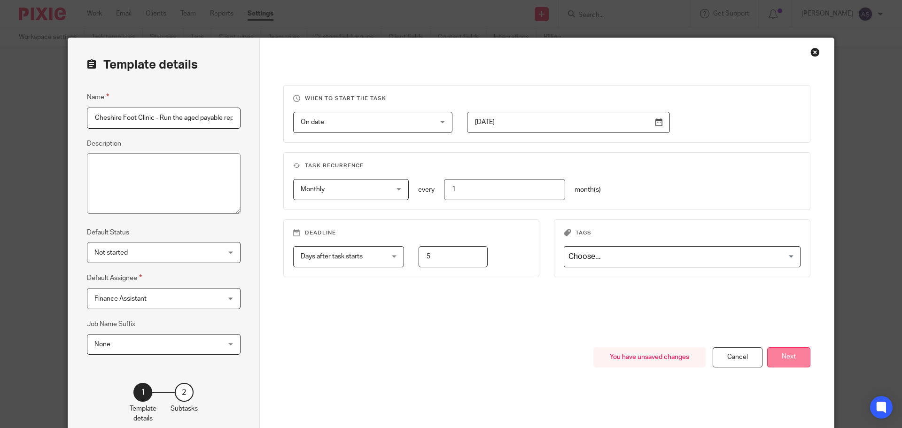
click at [788, 357] on button "Next" at bounding box center [788, 357] width 43 height 20
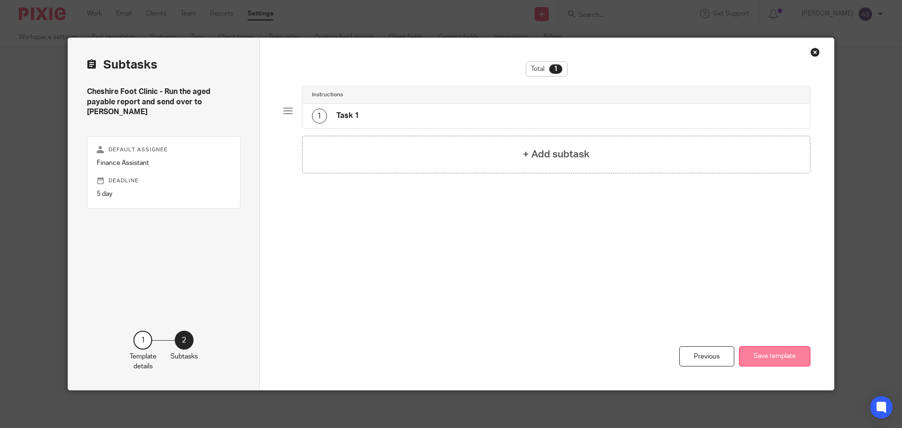
click at [766, 363] on button "Save template" at bounding box center [774, 356] width 71 height 20
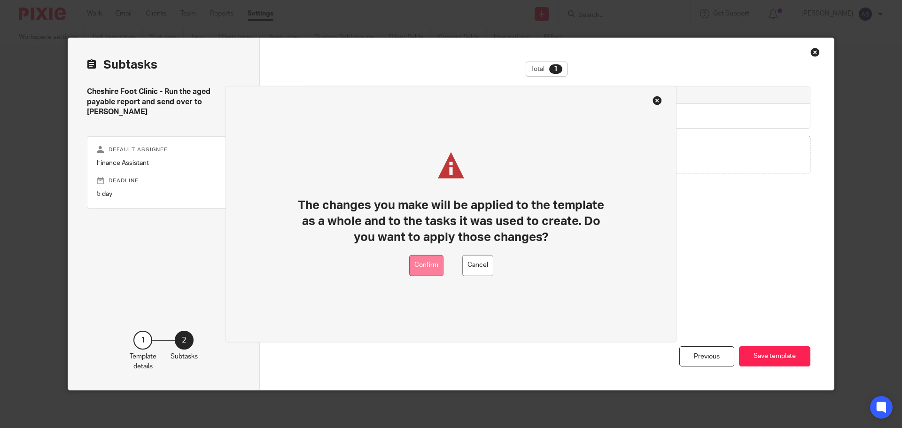
click at [424, 264] on button "Confirm" at bounding box center [426, 265] width 34 height 21
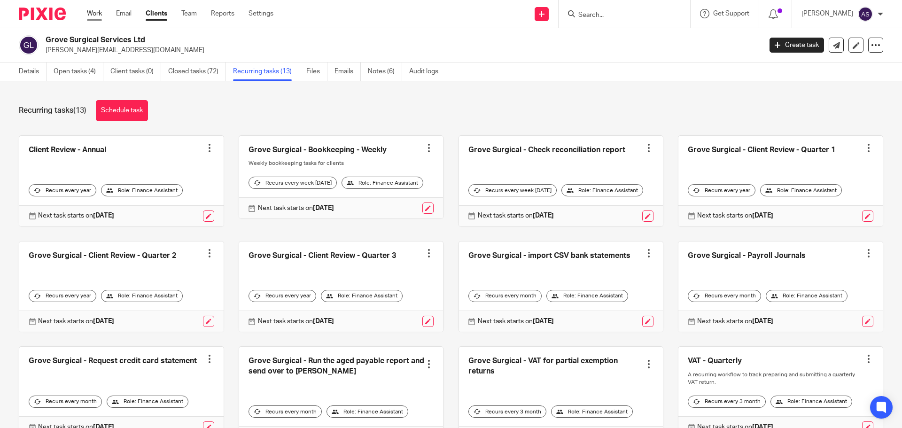
click at [100, 14] on link "Work" at bounding box center [94, 13] width 15 height 9
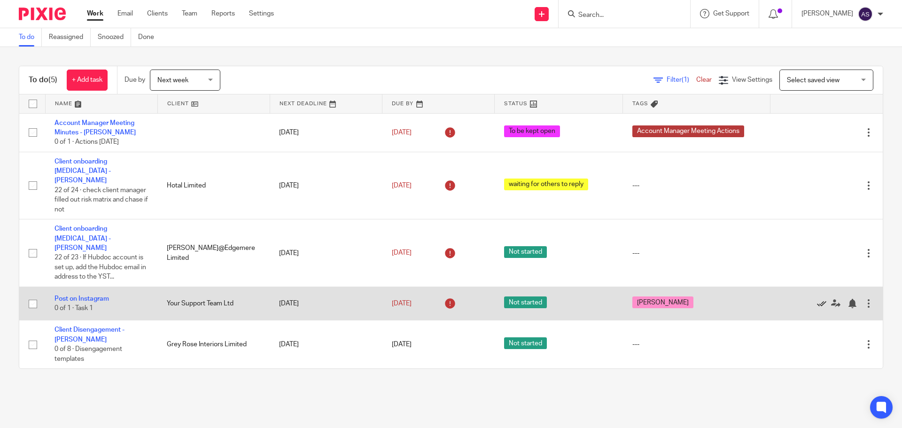
click at [817, 299] on icon at bounding box center [821, 303] width 9 height 9
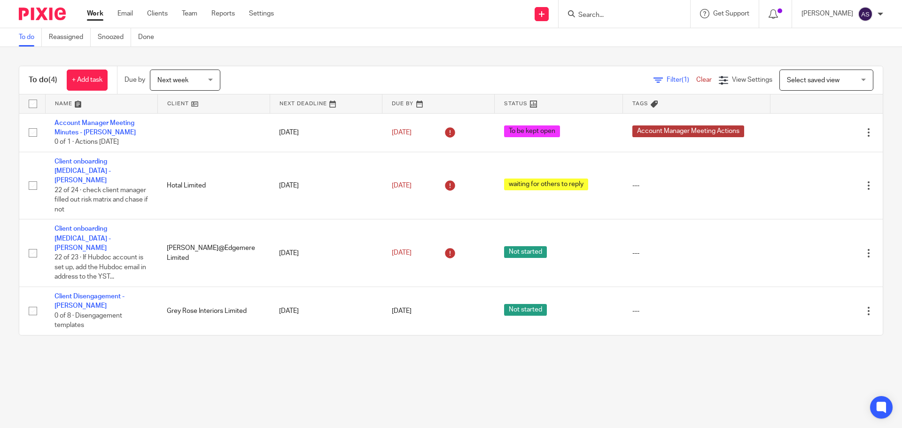
click at [621, 20] on form at bounding box center [628, 14] width 100 height 12
click at [614, 13] on input "Search" at bounding box center [620, 15] width 85 height 8
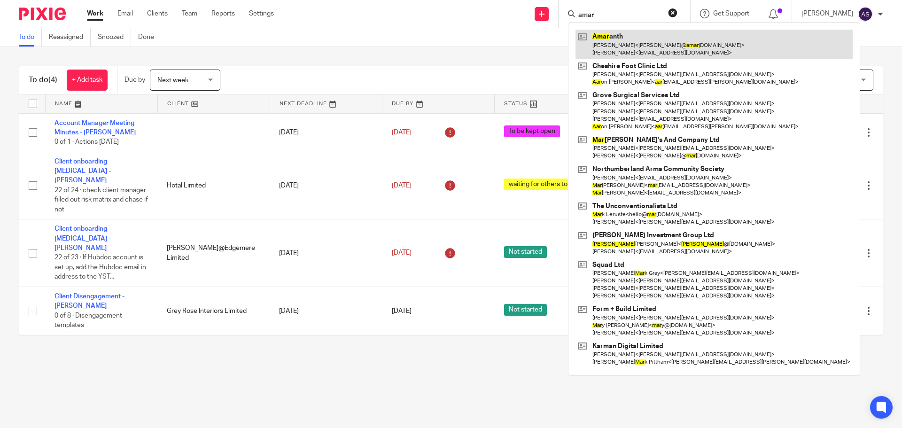
type input "amar"
click at [614, 45] on link at bounding box center [714, 44] width 277 height 29
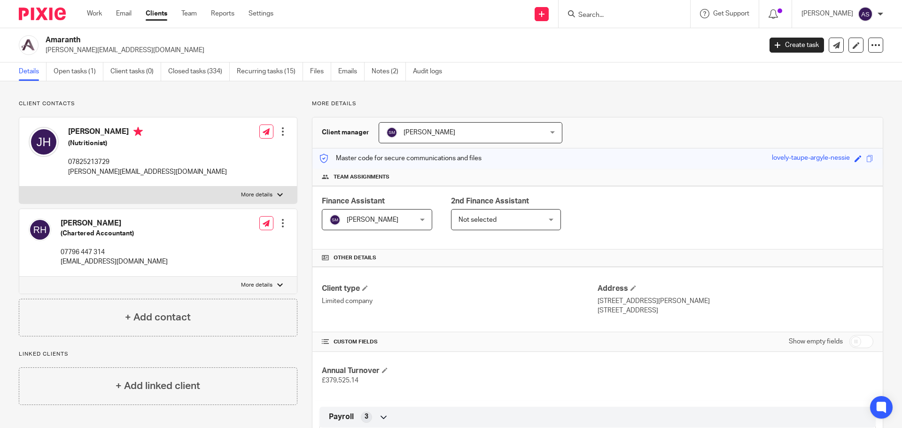
click at [280, 134] on div at bounding box center [282, 131] width 9 height 9
click at [233, 150] on link "Edit contact" at bounding box center [239, 153] width 90 height 14
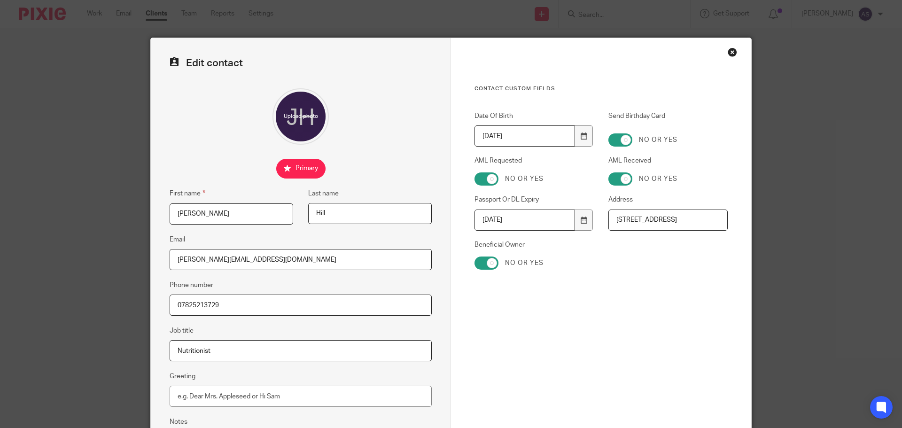
click at [705, 224] on div "Date Of Birth [DEMOGRAPHIC_DATA] Send Birthday Card No or yes AML Requested No …" at bounding box center [594, 195] width 268 height 168
drag, startPoint x: 692, startPoint y: 218, endPoint x: 728, endPoint y: 220, distance: 35.3
click at [728, 220] on div "Contact Custom fields Date Of Birth [DEMOGRAPHIC_DATA] Send Birthday Card No or…" at bounding box center [601, 266] width 300 height 456
